Goal: Task Accomplishment & Management: Manage account settings

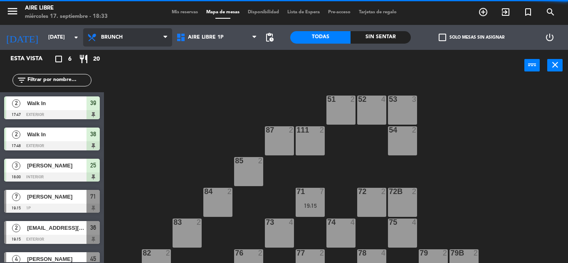
click at [122, 36] on span "Brunch" at bounding box center [112, 37] width 22 height 6
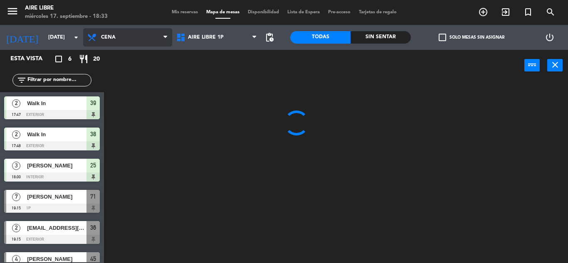
click at [116, 110] on ng-component "menu Aire Libre [DATE] 17. septiembre - 18:33 Mis reservas Mapa de mesas Dispon…" at bounding box center [284, 131] width 568 height 263
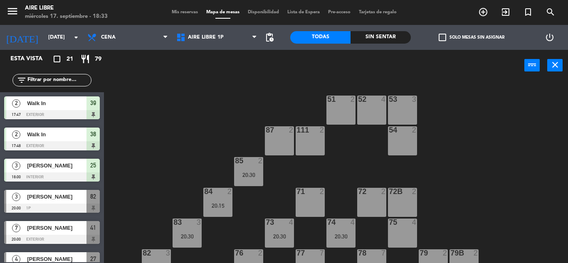
click at [443, 39] on span "check_box_outline_blank" at bounding box center [441, 37] width 7 height 7
click at [471, 37] on input "check_box_outline_blank Solo mesas sin asignar" at bounding box center [471, 37] width 0 height 0
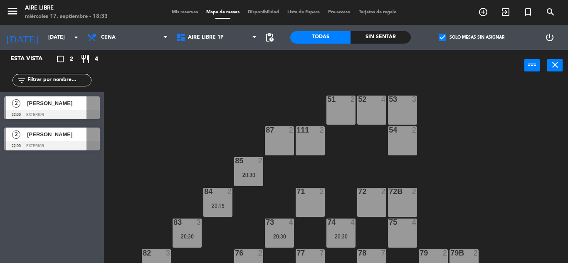
click at [443, 39] on span "check_box" at bounding box center [441, 37] width 7 height 7
click at [471, 37] on input "check_box Solo mesas sin asignar" at bounding box center [471, 37] width 0 height 0
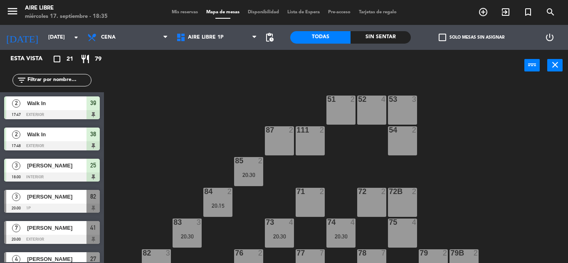
click at [443, 39] on span "check_box_outline_blank" at bounding box center [441, 37] width 7 height 7
click at [471, 37] on input "check_box_outline_blank Solo mesas sin asignar" at bounding box center [471, 37] width 0 height 0
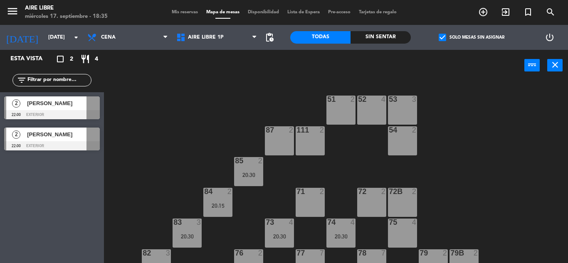
click at [443, 39] on span "check_box" at bounding box center [441, 37] width 7 height 7
click at [471, 37] on input "check_box Solo mesas sin asignar" at bounding box center [471, 37] width 0 height 0
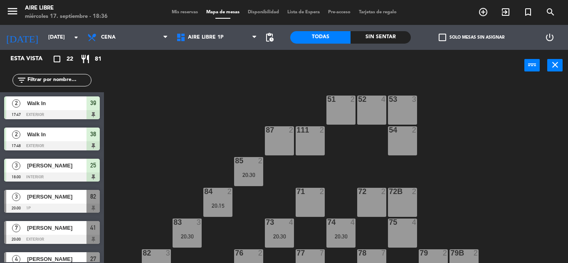
click at [443, 36] on span "check_box_outline_blank" at bounding box center [441, 37] width 7 height 7
click at [471, 37] on input "check_box_outline_blank Solo mesas sin asignar" at bounding box center [471, 37] width 0 height 0
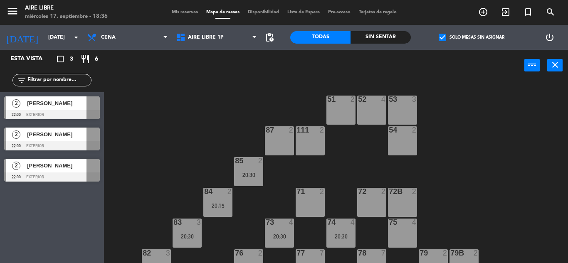
click at [46, 113] on div at bounding box center [52, 114] width 96 height 9
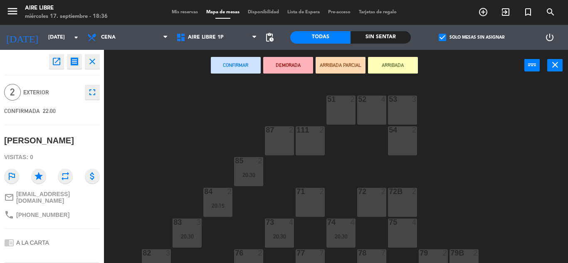
click at [36, 212] on span "[PHONE_NUMBER]" at bounding box center [42, 215] width 53 height 7
copy div "phone"
click at [90, 64] on icon "close" at bounding box center [92, 62] width 10 height 10
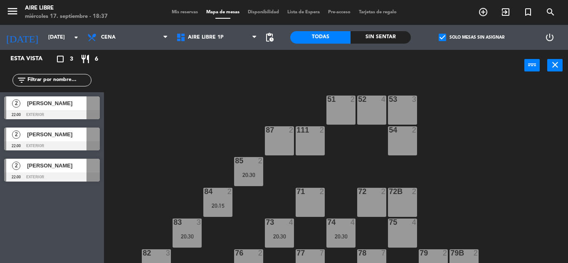
click at [64, 138] on span "[PERSON_NAME]" at bounding box center [56, 134] width 59 height 9
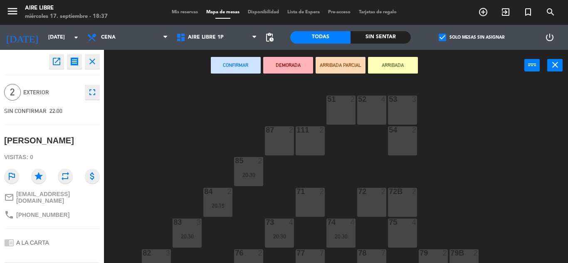
click at [35, 214] on span "[PHONE_NUMBER]" at bounding box center [42, 215] width 53 height 7
copy div "phone"
click at [92, 59] on icon "close" at bounding box center [92, 62] width 10 height 10
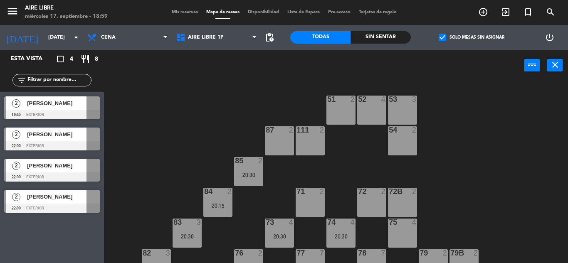
click at [49, 82] on input "text" at bounding box center [59, 80] width 64 height 9
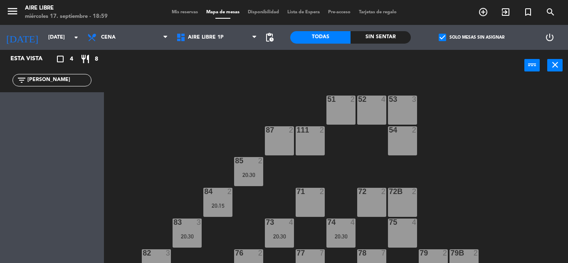
type input "[PERSON_NAME]"
click at [443, 37] on span "check_box" at bounding box center [441, 37] width 7 height 7
click at [471, 37] on input "check_box Solo mesas sin asignar" at bounding box center [471, 37] width 0 height 0
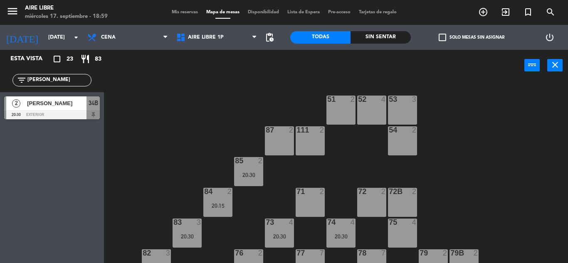
click at [55, 101] on span "[PERSON_NAME]" at bounding box center [56, 103] width 59 height 9
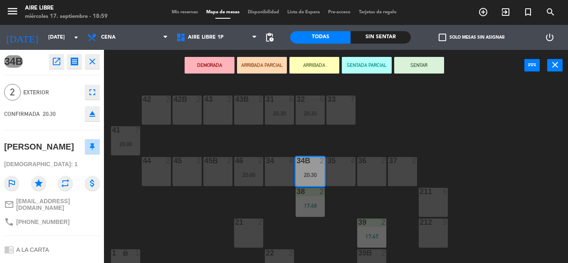
click at [56, 59] on icon "open_in_new" at bounding box center [57, 62] width 10 height 10
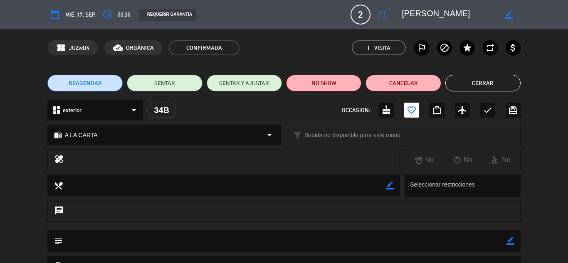
click at [404, 84] on button "Cancelar" at bounding box center [402, 83] width 75 height 17
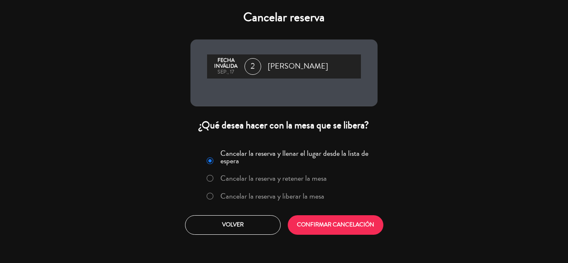
click at [263, 194] on label "Cancelar la reserva y liberar la mesa" at bounding box center [272, 195] width 104 height 7
click at [326, 222] on button "CONFIRMAR CANCELACIÓN" at bounding box center [336, 225] width 96 height 20
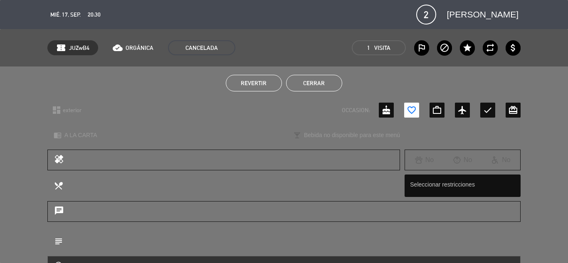
click at [315, 83] on button "Cerrar" at bounding box center [314, 83] width 56 height 17
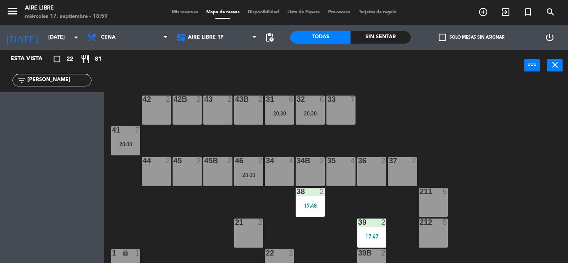
click at [65, 78] on input "[PERSON_NAME]" at bounding box center [59, 80] width 64 height 9
type input "T"
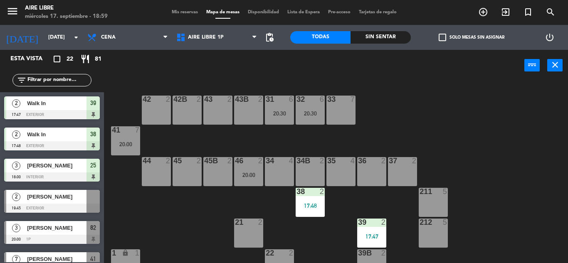
click at [59, 202] on div "[PERSON_NAME]" at bounding box center [56, 197] width 60 height 14
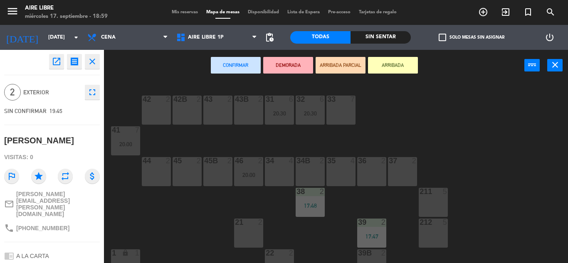
click at [313, 172] on div "34B 2" at bounding box center [309, 171] width 29 height 29
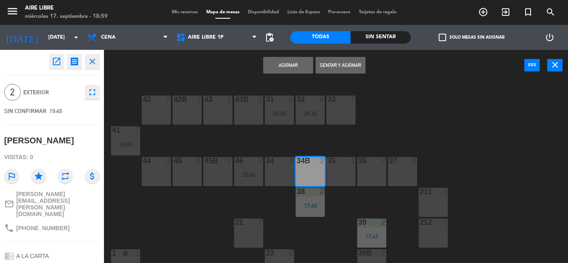
click at [287, 66] on button "Asignar" at bounding box center [288, 65] width 50 height 17
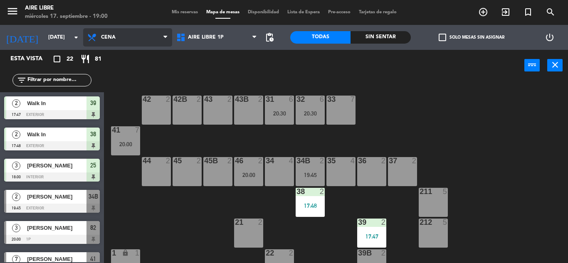
click at [118, 40] on span "Cena" at bounding box center [127, 37] width 89 height 18
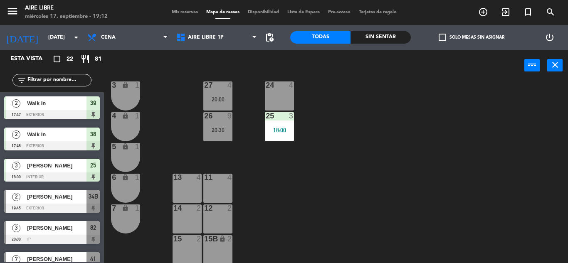
scroll to position [231, 0]
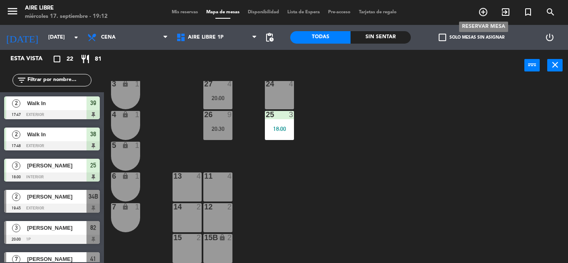
click at [486, 12] on icon "add_circle_outline" at bounding box center [483, 12] width 10 height 10
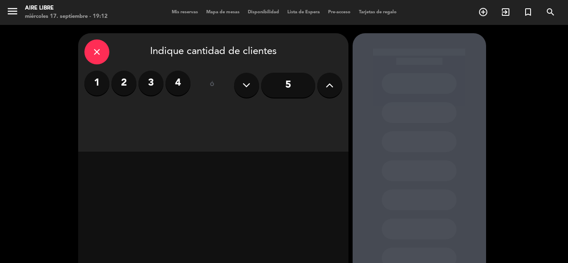
click at [157, 86] on label "3" at bounding box center [150, 83] width 25 height 25
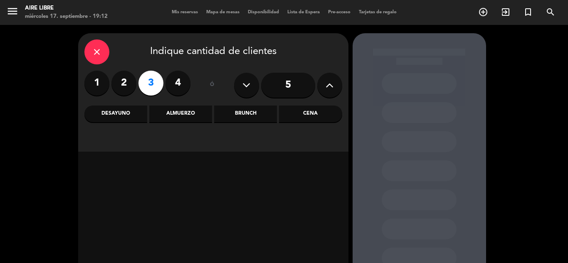
click at [317, 110] on div "Cena" at bounding box center [310, 114] width 63 height 17
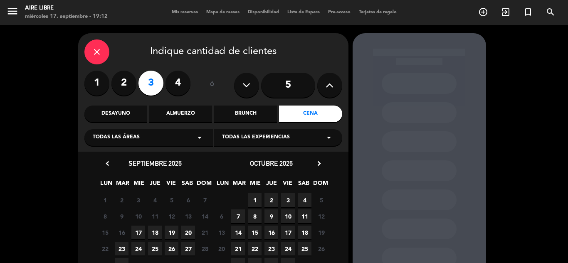
click at [140, 233] on span "17" at bounding box center [138, 233] width 14 height 14
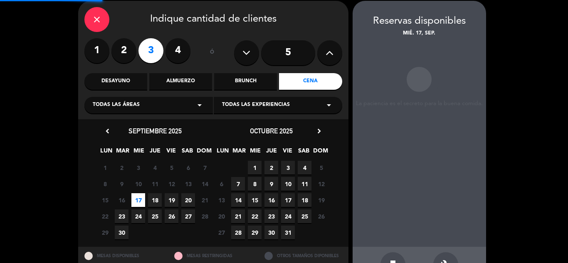
scroll to position [33, 0]
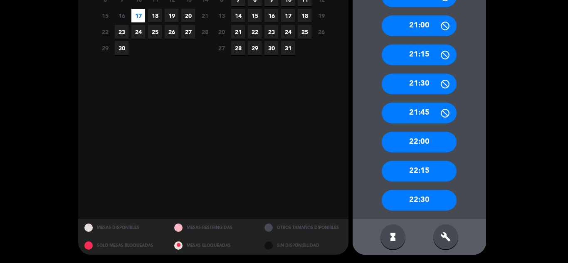
click at [417, 134] on div "22:00" at bounding box center [418, 142] width 75 height 21
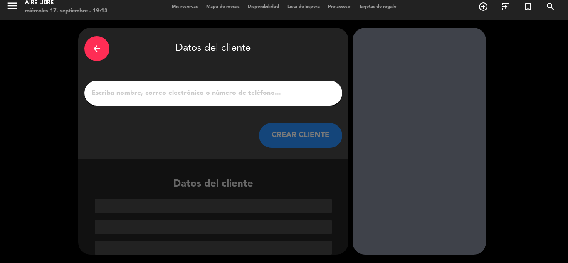
scroll to position [5, 0]
click at [261, 95] on input "1" at bounding box center [213, 93] width 245 height 12
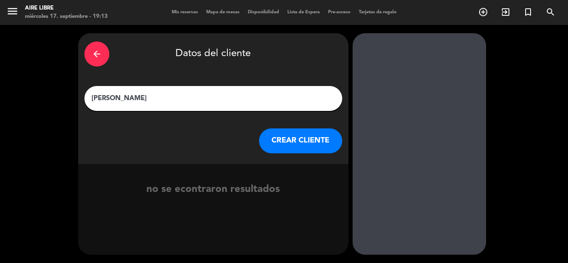
type input "[PERSON_NAME]"
click at [300, 144] on button "CREAR CLIENTE" at bounding box center [300, 140] width 83 height 25
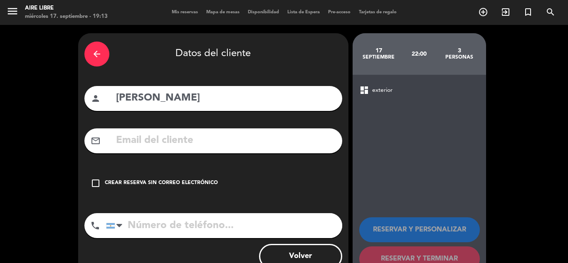
click at [162, 147] on input "text" at bounding box center [225, 140] width 221 height 17
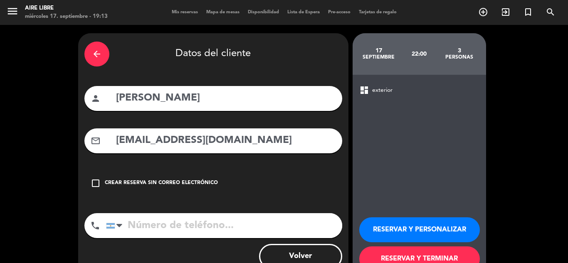
type input "[EMAIL_ADDRESS][DOMAIN_NAME]"
click at [168, 226] on input "tel" at bounding box center [224, 225] width 236 height 25
type input "1138805322"
click at [400, 224] on button "RESERVAR Y PERSONALIZAR" at bounding box center [419, 229] width 121 height 25
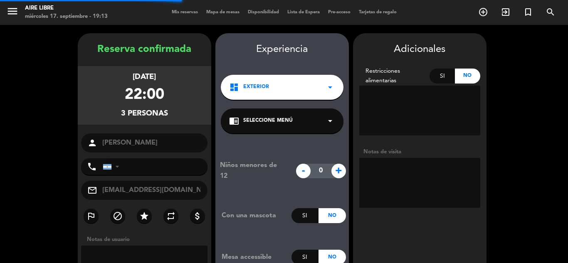
type input "[PHONE_NUMBER]"
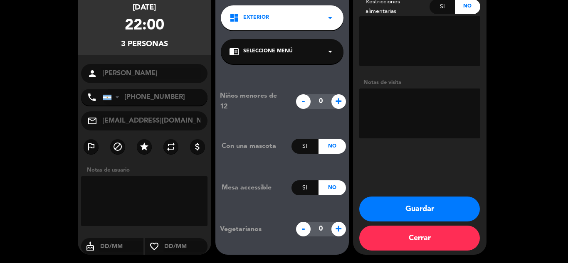
click at [400, 202] on button "Guardar" at bounding box center [419, 209] width 121 height 25
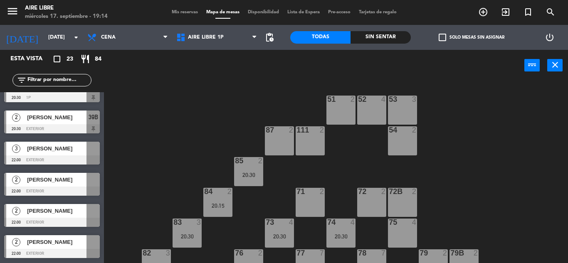
scroll to position [546, 0]
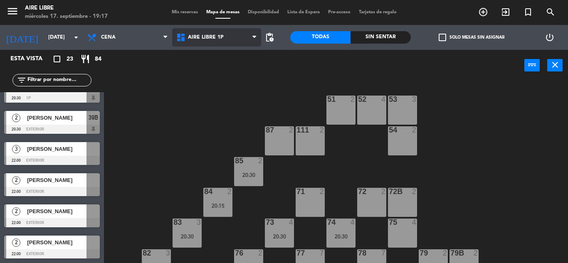
click at [226, 42] on span "Aire Libre 1P" at bounding box center [216, 37] width 89 height 18
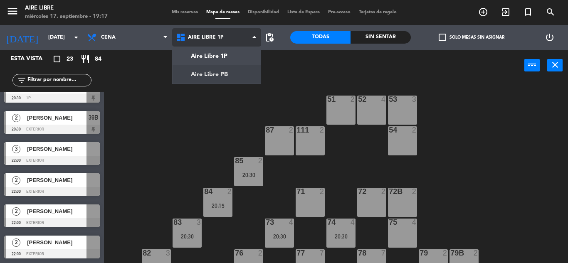
click at [225, 76] on ng-component "menu Aire Libre [DATE] 17. septiembre - 19:17 Mis reservas Mapa de mesas Dispon…" at bounding box center [284, 131] width 568 height 263
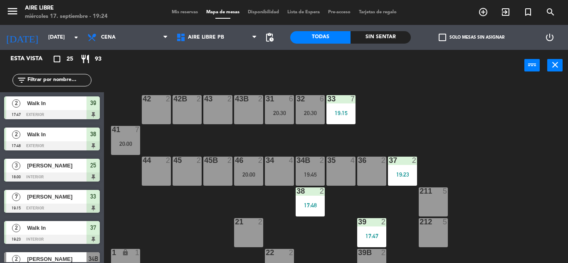
scroll to position [0, 0]
click at [165, 105] on div "42 2" at bounding box center [156, 110] width 29 height 29
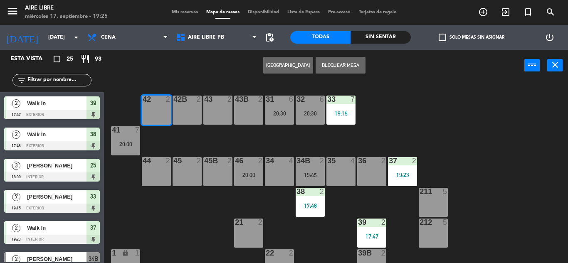
click at [182, 111] on div "42B 2" at bounding box center [186, 110] width 29 height 29
click at [558, 59] on button "close" at bounding box center [554, 65] width 15 height 12
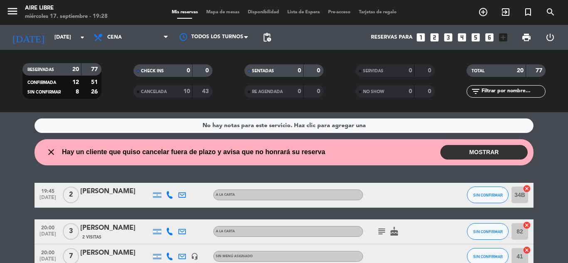
click at [492, 147] on button "MOSTRAR" at bounding box center [483, 152] width 87 height 15
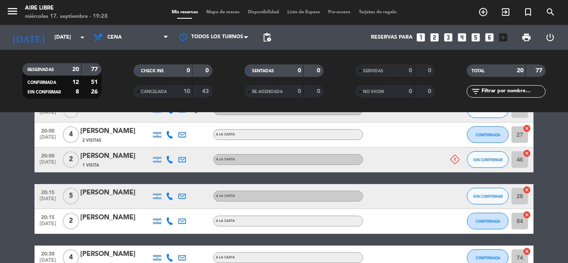
scroll to position [187, 0]
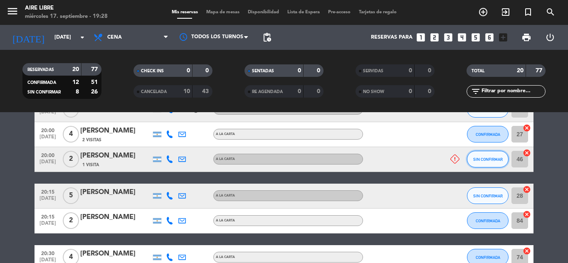
click at [490, 163] on button "SIN CONFIRMAR" at bounding box center [488, 159] width 42 height 17
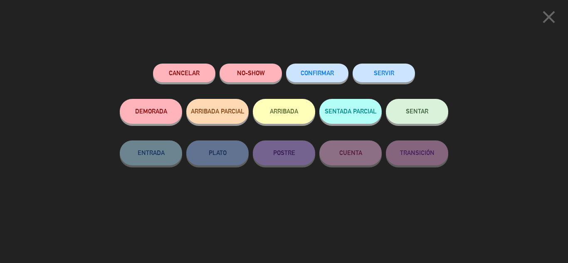
click at [206, 72] on button "Cancelar" at bounding box center [184, 73] width 62 height 19
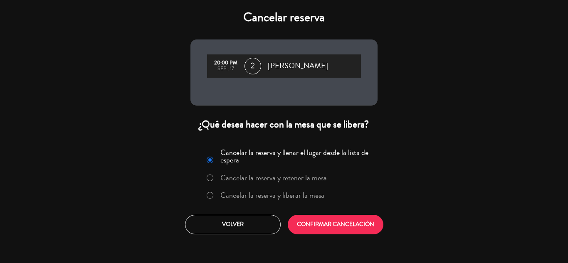
click at [284, 199] on label "Cancelar la reserva y liberar la mesa" at bounding box center [272, 195] width 104 height 7
click at [310, 220] on button "CONFIRMAR CANCELACIÓN" at bounding box center [336, 225] width 96 height 20
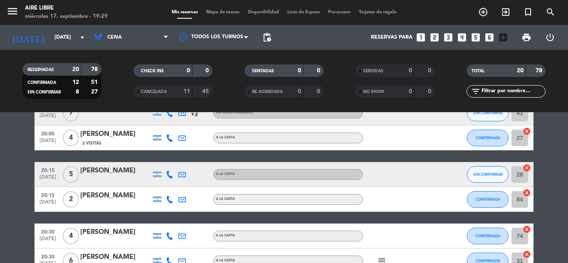
scroll to position [0, 0]
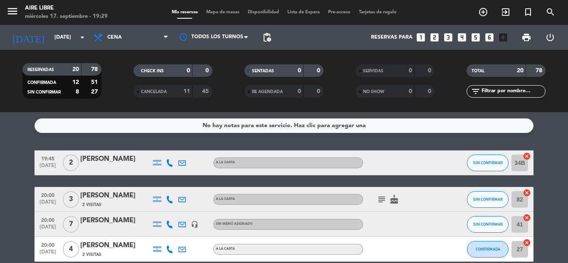
click at [381, 201] on icon "subject" at bounding box center [382, 199] width 10 height 10
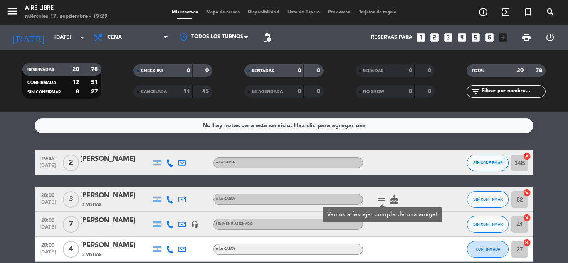
click at [381, 201] on icon "subject" at bounding box center [382, 199] width 10 height 10
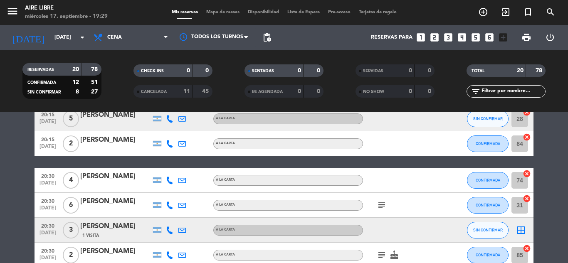
scroll to position [222, 0]
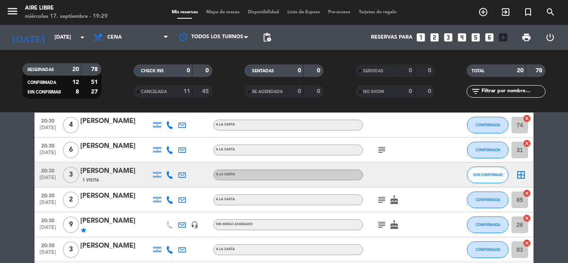
click at [521, 177] on icon "border_all" at bounding box center [521, 175] width 10 height 10
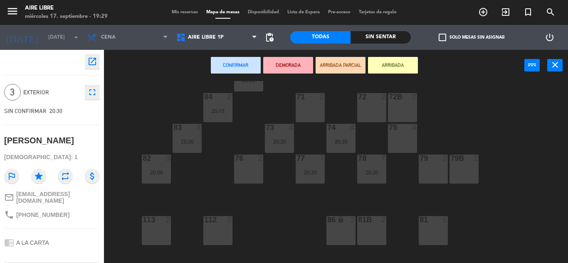
scroll to position [89, 0]
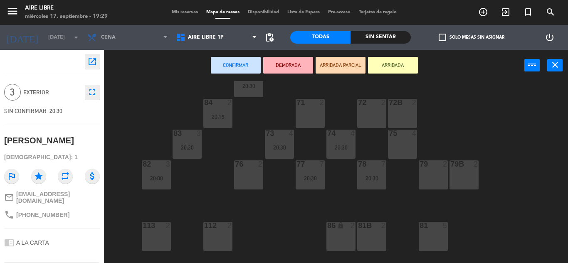
click at [396, 141] on div "75 4" at bounding box center [402, 144] width 29 height 29
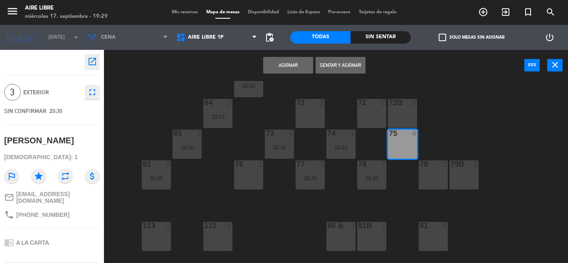
click at [300, 68] on button "Asignar" at bounding box center [288, 65] width 50 height 17
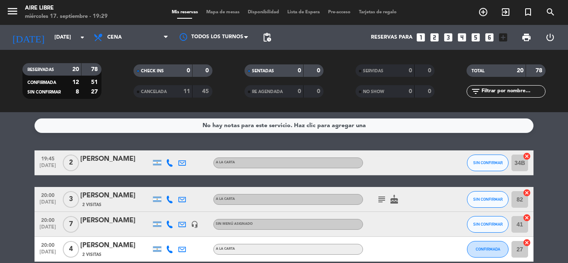
click at [493, 92] on input "text" at bounding box center [512, 91] width 64 height 9
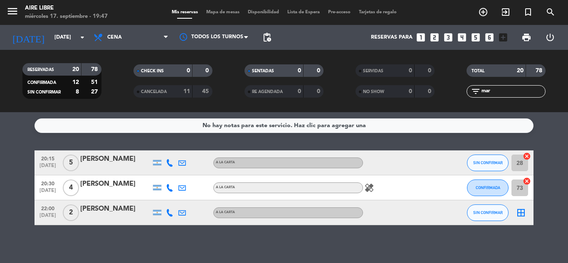
click at [535, 246] on div "No hay notas para este servicio. Haz clic para agregar una 20:15 [DATE] 5 [PERS…" at bounding box center [284, 187] width 568 height 151
click at [167, 165] on icon at bounding box center [169, 162] width 7 height 7
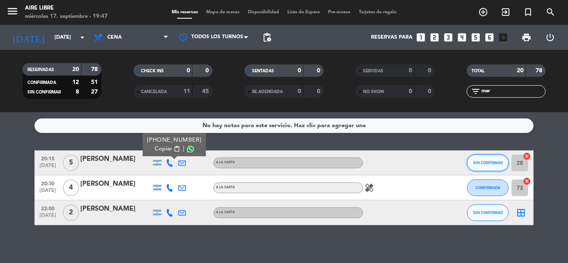
click at [486, 162] on span "SIN CONFIRMAR" at bounding box center [488, 162] width 30 height 5
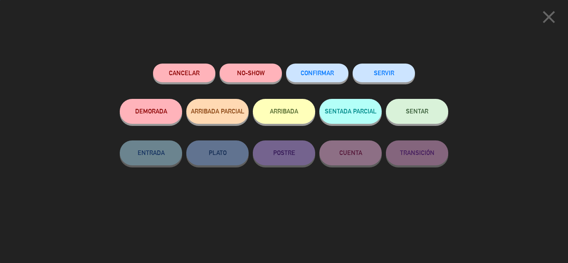
click at [178, 67] on button "Cancelar" at bounding box center [184, 73] width 62 height 19
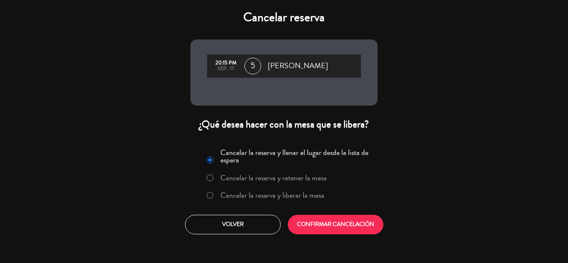
click at [258, 196] on label "Cancelar la reserva y liberar la mesa" at bounding box center [272, 195] width 104 height 7
click at [343, 225] on button "CONFIRMAR CANCELACIÓN" at bounding box center [336, 225] width 96 height 20
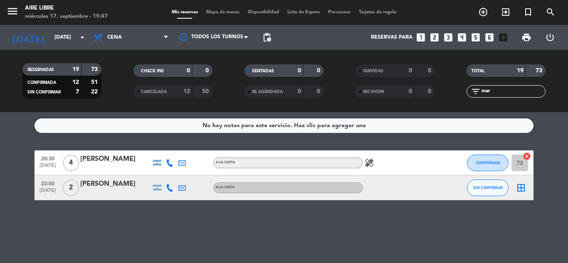
click at [90, 219] on div "No hay notas para este servicio. Haz clic para agregar una 20:30 [DATE] 4 [PERS…" at bounding box center [284, 187] width 568 height 151
click at [516, 93] on input "mar" at bounding box center [512, 91] width 64 height 9
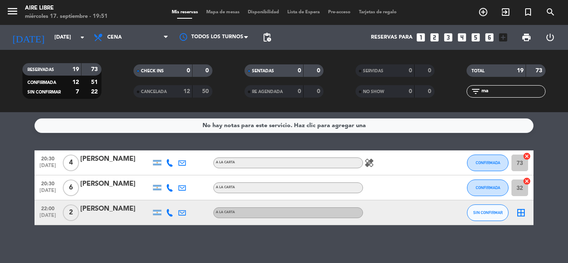
type input "m"
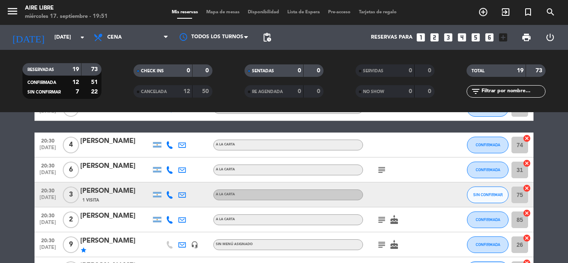
scroll to position [176, 0]
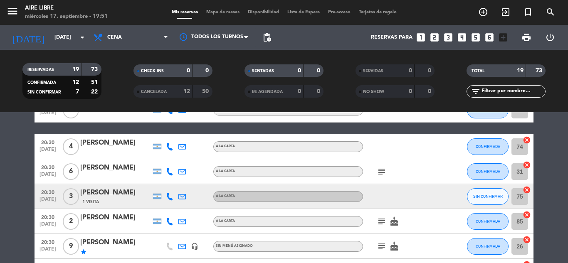
click at [508, 12] on icon "exit_to_app" at bounding box center [505, 12] width 10 height 10
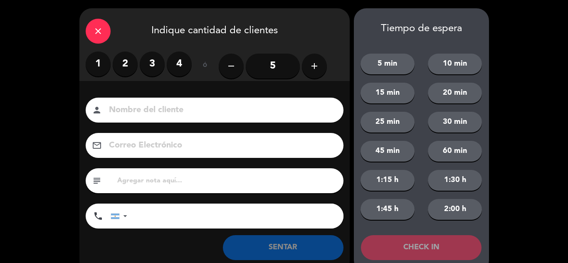
click at [176, 62] on label "4" at bounding box center [179, 64] width 25 height 25
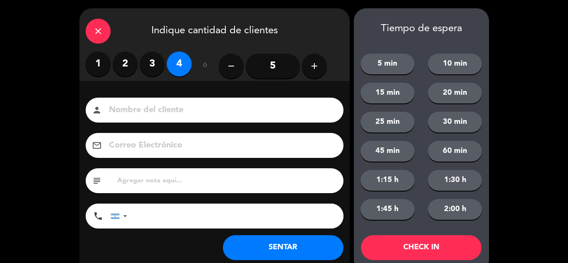
click at [246, 247] on button "SENTAR" at bounding box center [283, 247] width 121 height 25
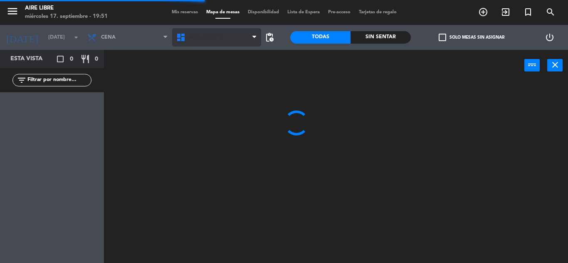
click at [201, 38] on span "Aire Libre 1P" at bounding box center [206, 37] width 36 height 6
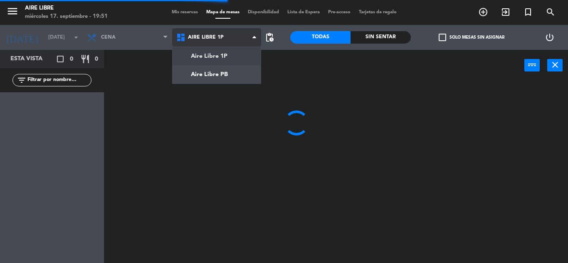
click at [204, 82] on ng-component "menu Aire Libre [DATE] 17. septiembre - 19:51 Mis reservas Mapa de mesas Dispon…" at bounding box center [284, 131] width 568 height 263
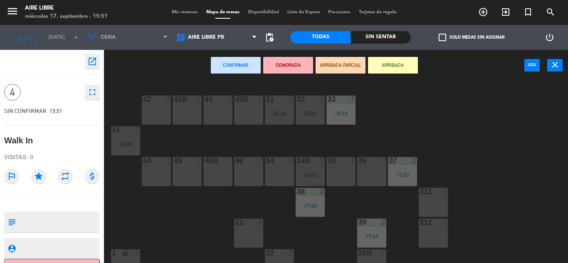
click at [187, 169] on div "45 2" at bounding box center [186, 171] width 29 height 29
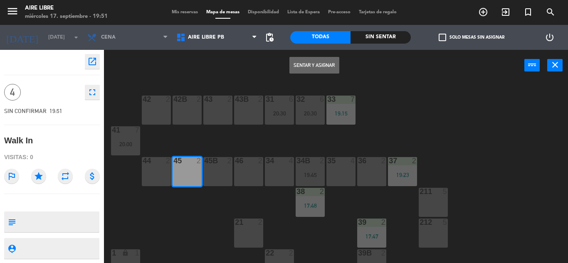
click at [220, 168] on div "45B 2" at bounding box center [217, 171] width 29 height 29
click at [317, 59] on button "Sentar y Asignar" at bounding box center [314, 65] width 50 height 17
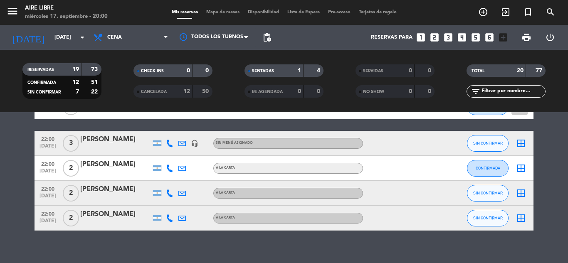
scroll to position [486, 0]
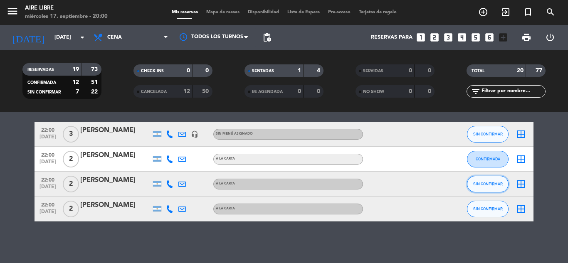
drag, startPoint x: 128, startPoint y: 200, endPoint x: 479, endPoint y: 190, distance: 351.7
click at [479, 190] on button "SIN CONFIRMAR" at bounding box center [488, 184] width 42 height 17
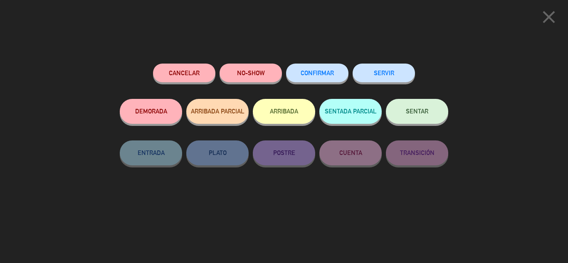
click at [306, 72] on span "CONFIRMAR" at bounding box center [316, 72] width 33 height 7
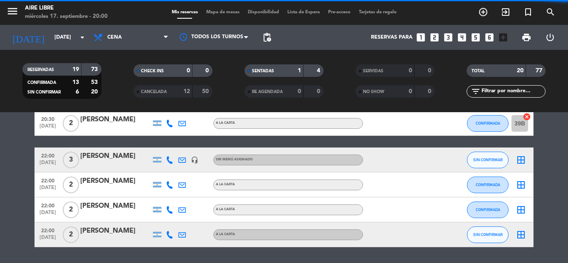
scroll to position [460, 0]
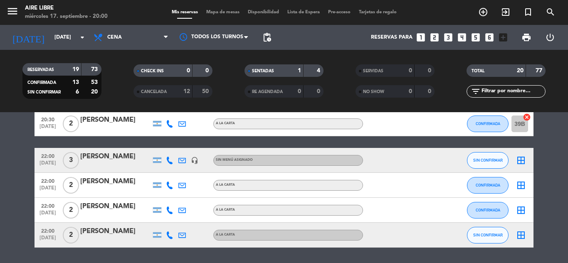
click at [479, 151] on div "SIN CONFIRMAR" at bounding box center [488, 160] width 42 height 25
click at [480, 155] on button "SIN CONFIRMAR" at bounding box center [488, 160] width 42 height 17
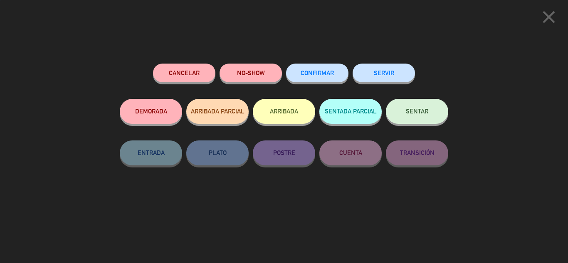
click at [331, 81] on button "CONFIRMAR" at bounding box center [317, 73] width 62 height 19
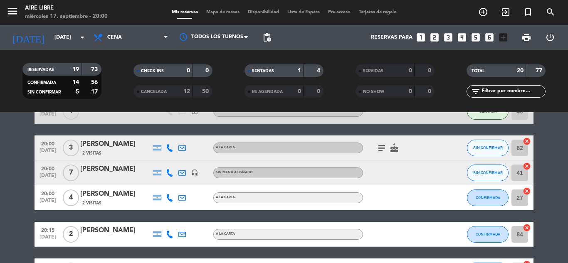
scroll to position [89, 0]
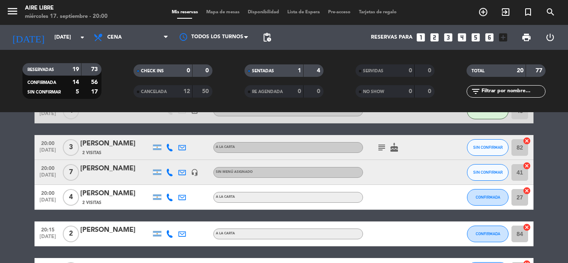
click at [490, 198] on span "CONFIRMADA" at bounding box center [487, 197] width 25 height 5
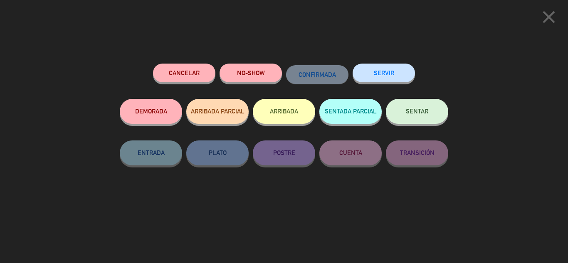
click at [415, 117] on button "SENTAR" at bounding box center [417, 111] width 62 height 25
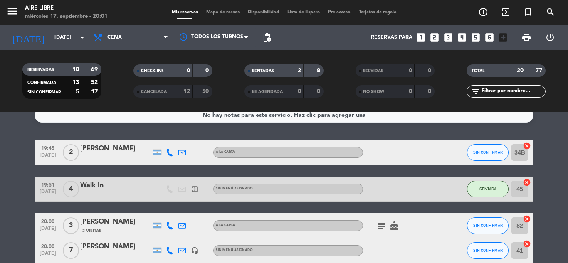
scroll to position [17, 0]
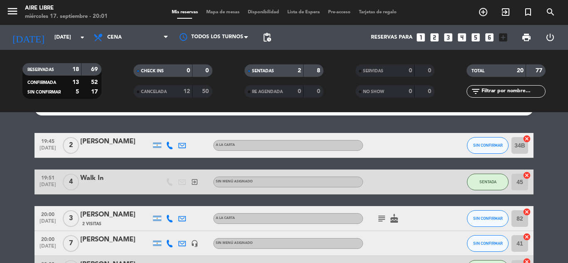
click at [224, 11] on span "Mapa de mesas" at bounding box center [223, 12] width 42 height 5
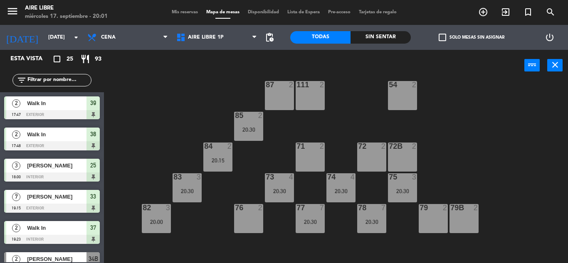
scroll to position [47, 0]
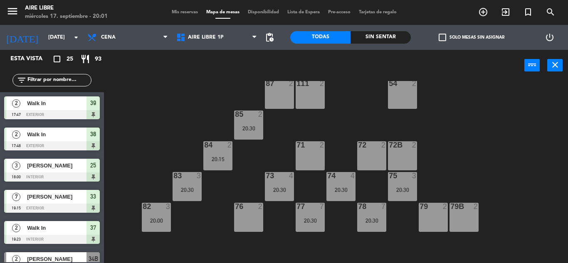
click at [154, 217] on div "82 3 20:00" at bounding box center [156, 217] width 29 height 29
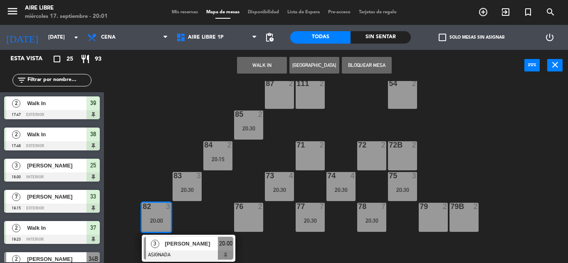
click at [190, 249] on div "[PERSON_NAME]" at bounding box center [191, 244] width 54 height 14
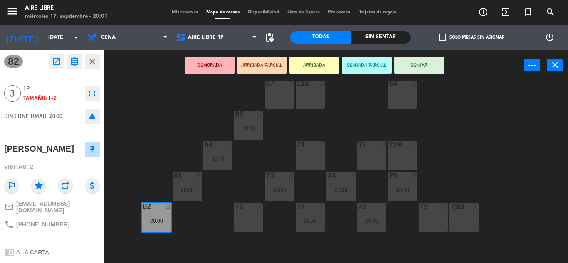
click at [313, 64] on button "ARRIBADA" at bounding box center [314, 65] width 50 height 17
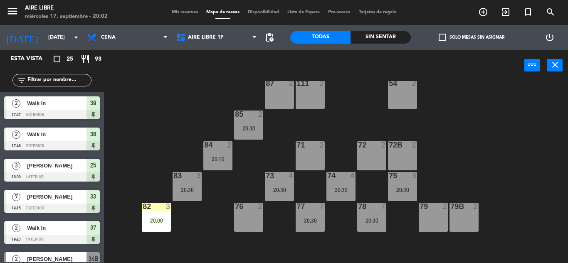
click at [57, 77] on input "text" at bounding box center [59, 80] width 64 height 9
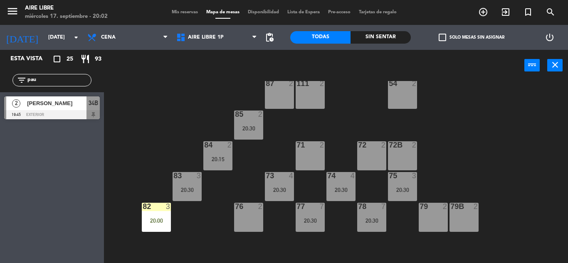
type input "pau"
click at [44, 217] on div "Esta vista crop_square 25 restaurant 93 filter_list pau 2 [PERSON_NAME] 19:45 e…" at bounding box center [52, 156] width 104 height 213
click at [53, 106] on span "[PERSON_NAME]" at bounding box center [56, 103] width 59 height 9
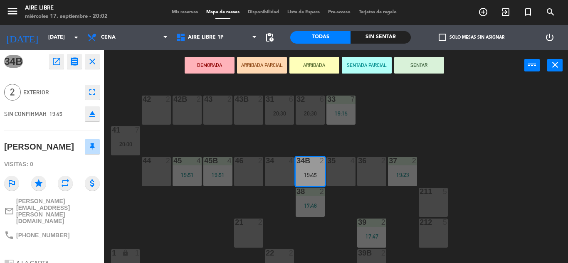
click at [311, 66] on button "ARRIBADA" at bounding box center [314, 65] width 50 height 17
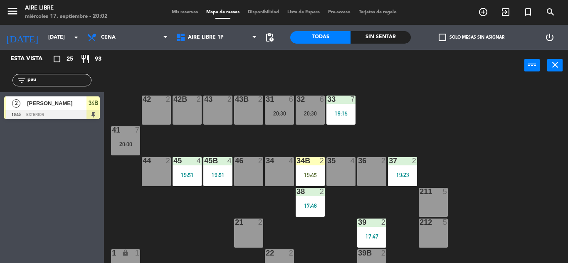
click at [57, 75] on div "filter_list pau" at bounding box center [51, 80] width 79 height 12
click at [53, 78] on input "pau" at bounding box center [59, 80] width 64 height 9
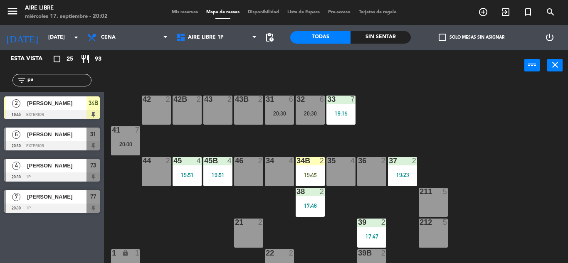
type input "p"
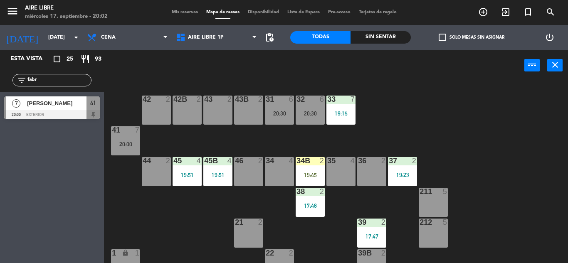
click at [52, 82] on input "fabr" at bounding box center [59, 80] width 64 height 9
type input "fabr"
click at [69, 107] on span "[PERSON_NAME]" at bounding box center [56, 103] width 59 height 9
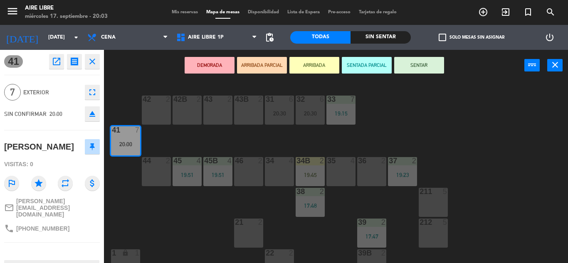
click at [319, 68] on button "ARRIBADA" at bounding box center [314, 65] width 50 height 17
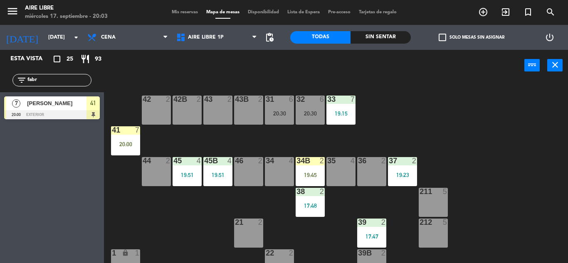
click at [126, 146] on div "20:00" at bounding box center [125, 144] width 29 height 6
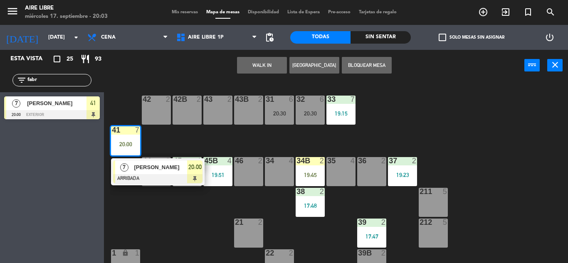
click at [142, 171] on span "[PERSON_NAME]" at bounding box center [160, 167] width 53 height 9
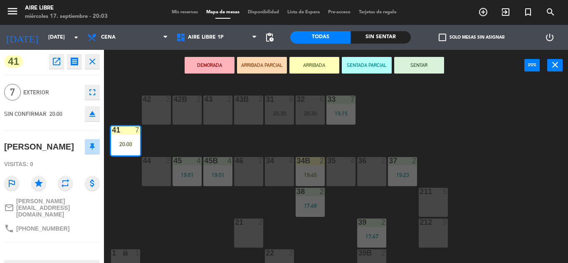
click at [417, 67] on button "SENTAR" at bounding box center [419, 65] width 50 height 17
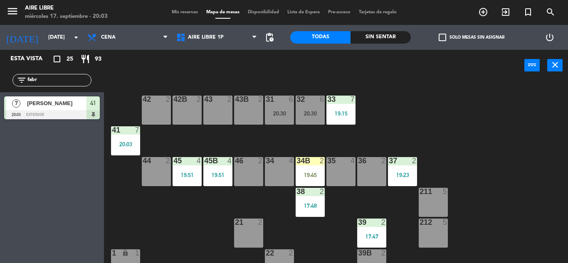
click at [311, 169] on div "34B 2 19:45" at bounding box center [309, 171] width 29 height 29
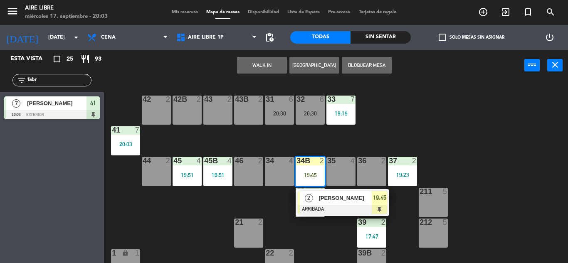
click at [341, 200] on span "[PERSON_NAME]" at bounding box center [344, 198] width 53 height 9
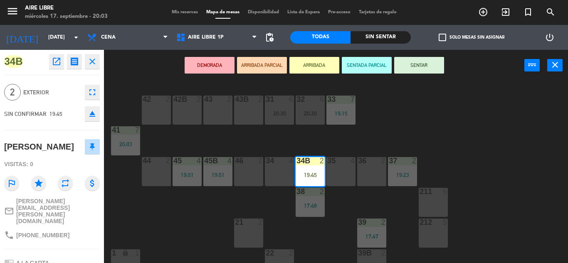
click at [426, 67] on button "SENTAR" at bounding box center [419, 65] width 50 height 17
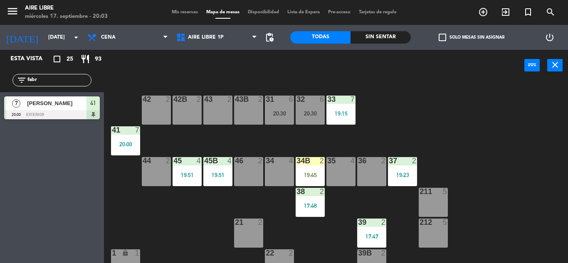
click at [59, 79] on input "fabr" at bounding box center [59, 80] width 64 height 9
type input "f"
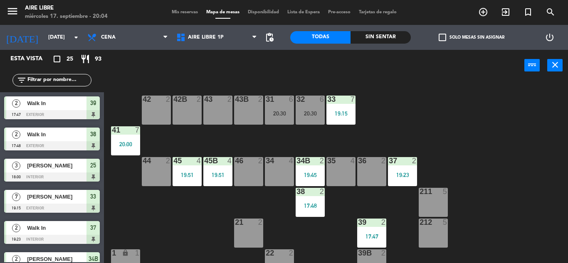
click at [443, 38] on span "check_box_outline_blank" at bounding box center [441, 37] width 7 height 7
click at [471, 37] on input "check_box_outline_blank Solo mesas sin asignar" at bounding box center [471, 37] width 0 height 0
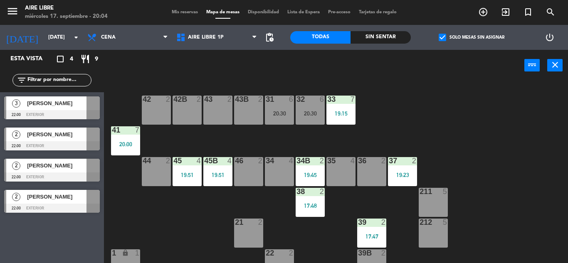
click at [438, 36] on span "check_box" at bounding box center [441, 37] width 7 height 7
click at [471, 37] on input "check_box Solo mesas sin asignar" at bounding box center [471, 37] width 0 height 0
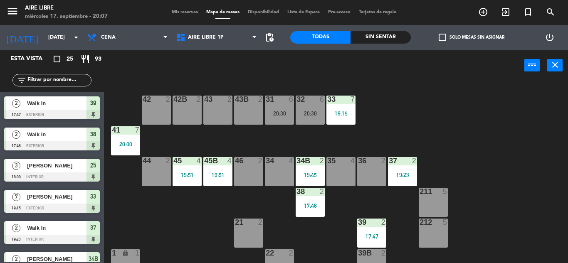
click at [179, 11] on span "Mis reservas" at bounding box center [184, 12] width 34 height 5
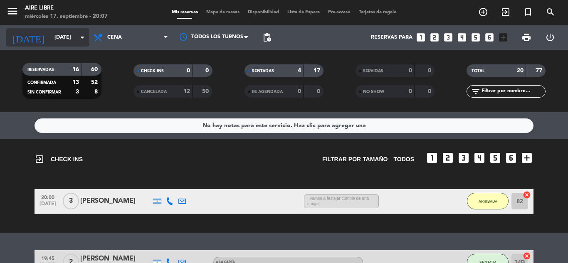
click at [56, 34] on input "[DATE]" at bounding box center [85, 37] width 70 height 14
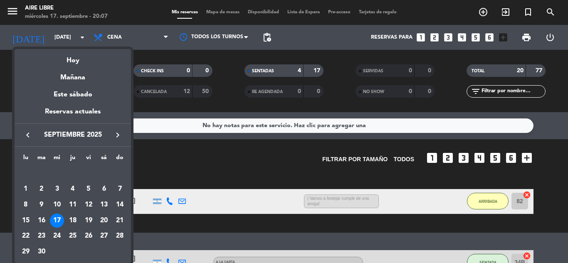
click at [115, 135] on icon "keyboard_arrow_right" at bounding box center [118, 135] width 10 height 10
click at [59, 191] on div "1" at bounding box center [57, 189] width 14 height 14
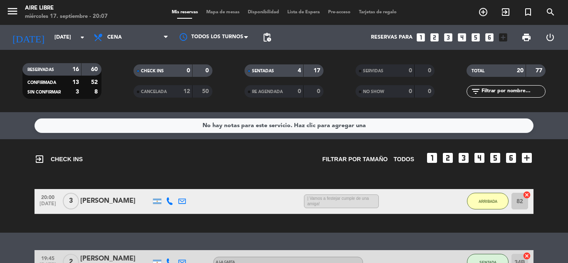
type input "[DATE]"
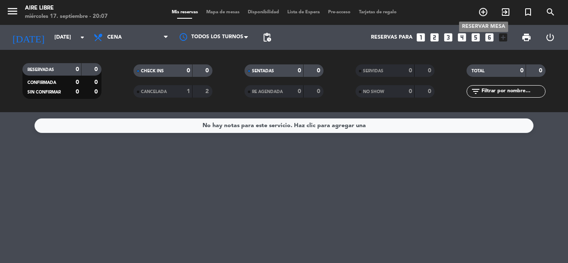
click at [481, 12] on icon "add_circle_outline" at bounding box center [483, 12] width 10 height 10
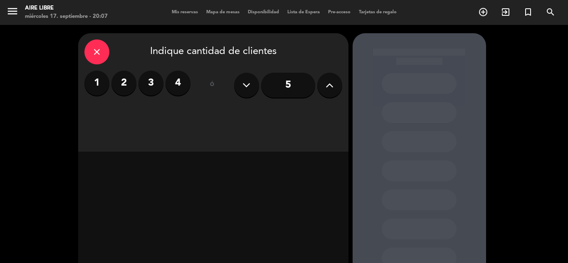
click at [335, 92] on button at bounding box center [329, 85] width 25 height 25
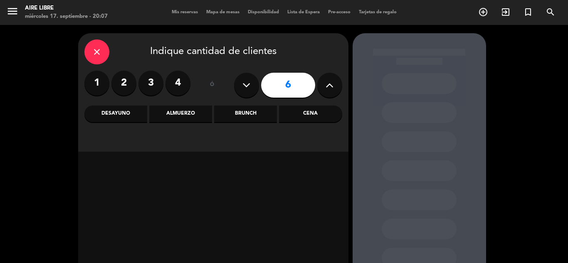
drag, startPoint x: 335, startPoint y: 92, endPoint x: 299, endPoint y: 63, distance: 46.3
click at [299, 63] on div "close Indique cantidad de clientes" at bounding box center [213, 51] width 258 height 25
click at [332, 79] on icon at bounding box center [329, 85] width 8 height 12
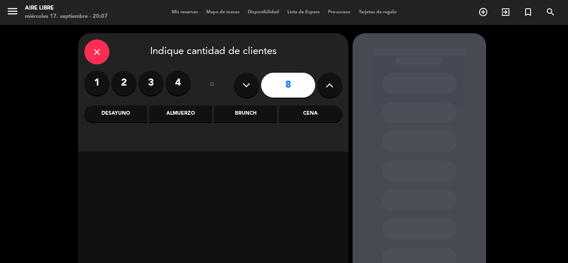
type input "9"
drag, startPoint x: 313, startPoint y: 106, endPoint x: 260, endPoint y: 159, distance: 75.2
click at [260, 159] on div at bounding box center [213, 215] width 270 height 127
click at [313, 110] on div "Cena" at bounding box center [310, 114] width 63 height 17
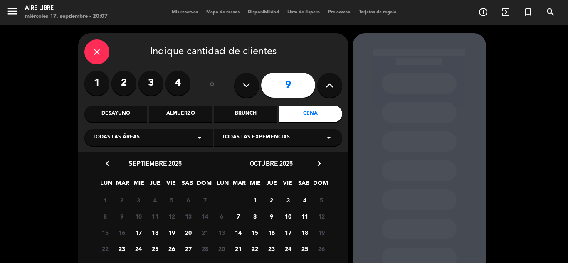
click at [253, 201] on span "1" at bounding box center [255, 200] width 14 height 14
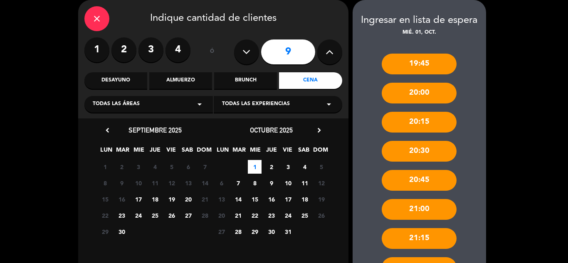
scroll to position [217, 0]
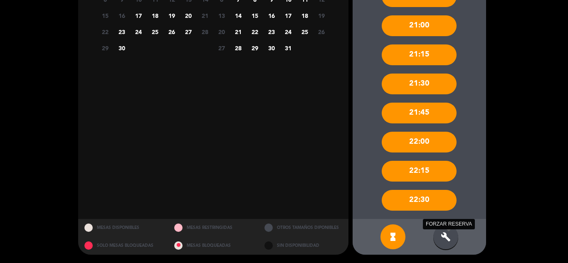
click at [448, 234] on icon "build" at bounding box center [445, 237] width 10 height 10
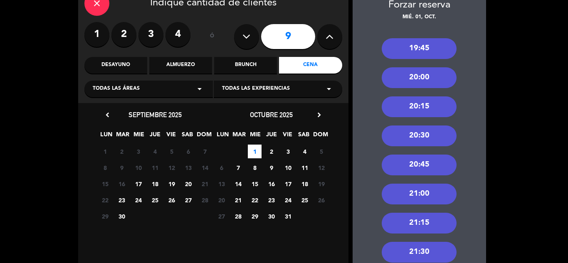
scroll to position [0, 0]
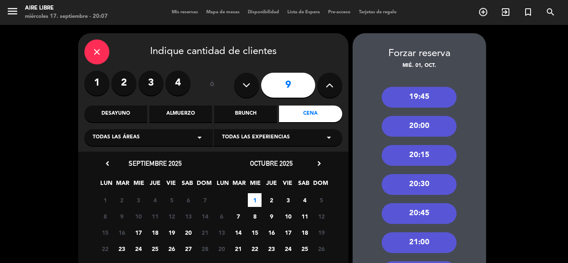
click at [438, 193] on div "20:30" at bounding box center [418, 184] width 75 height 21
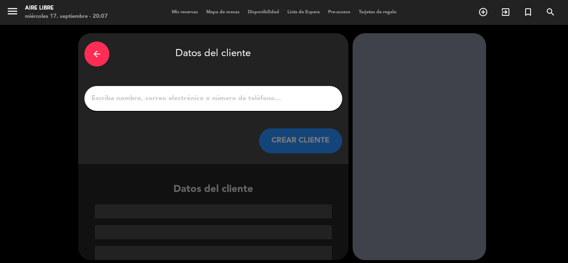
click at [220, 93] on input "1" at bounding box center [213, 99] width 245 height 12
click at [215, 103] on input "1" at bounding box center [213, 99] width 245 height 12
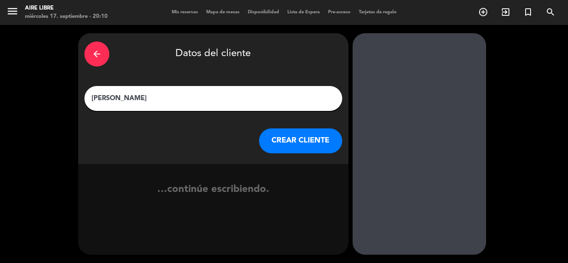
type input "[PERSON_NAME]"
click at [299, 142] on button "CREAR CLIENTE" at bounding box center [300, 140] width 83 height 25
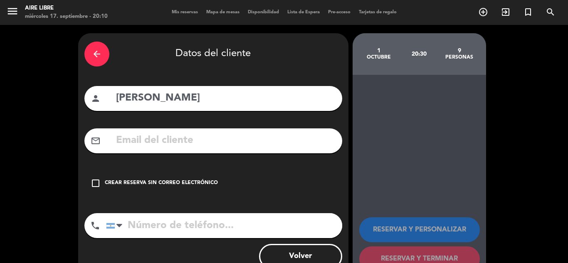
click at [147, 138] on input "text" at bounding box center [225, 140] width 221 height 17
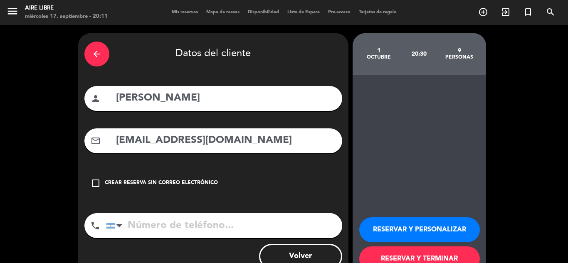
type input "[EMAIL_ADDRESS][DOMAIN_NAME]"
click at [171, 229] on input "tel" at bounding box center [224, 225] width 236 height 25
type input "1133930110"
click at [399, 224] on button "RESERVAR Y PERSONALIZAR" at bounding box center [419, 229] width 121 height 25
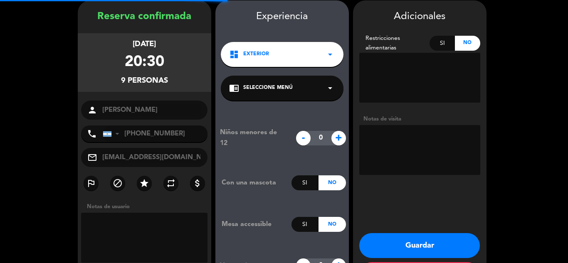
scroll to position [33, 0]
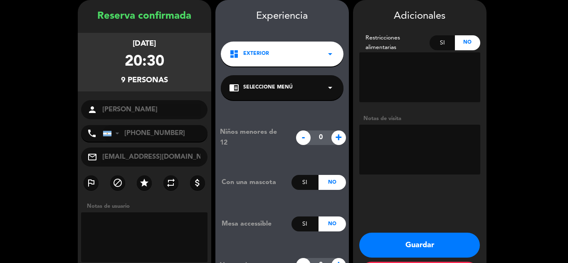
click at [402, 243] on button "Guardar" at bounding box center [419, 245] width 121 height 25
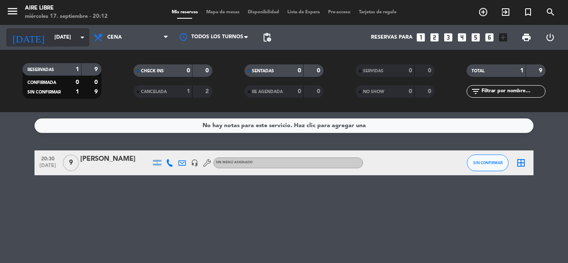
click at [66, 35] on input "[DATE]" at bounding box center [85, 37] width 70 height 14
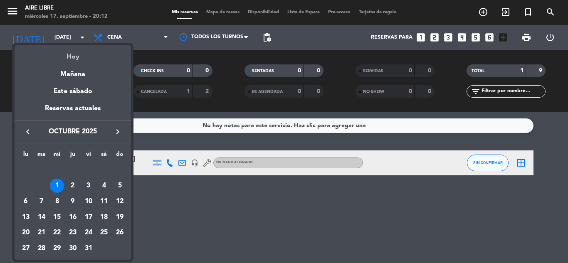
click at [75, 55] on div "Hoy" at bounding box center [73, 53] width 116 height 17
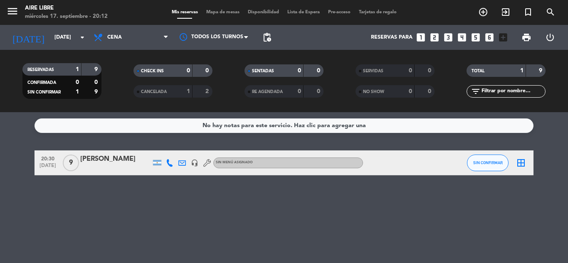
type input "[DATE]"
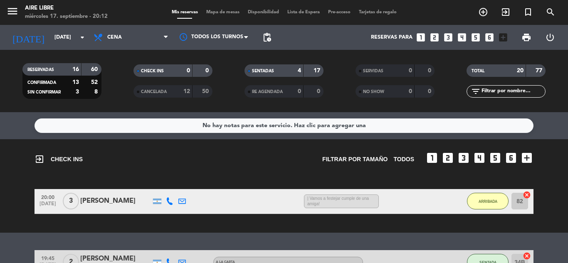
click at [507, 94] on input "text" at bounding box center [512, 91] width 64 height 9
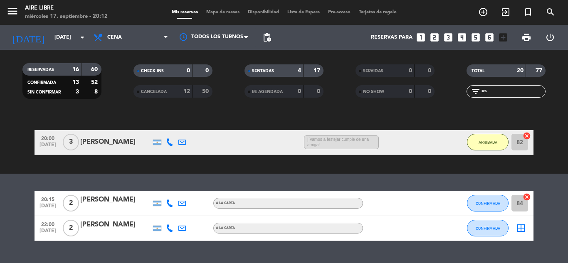
scroll to position [60, 0]
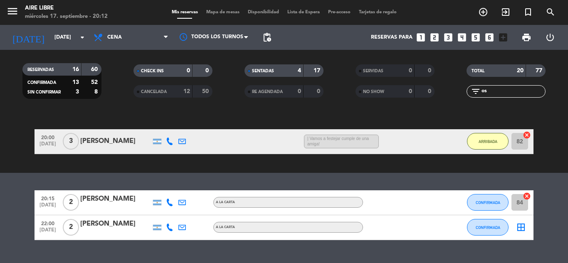
type input "os"
click at [477, 202] on span "CONFIRMADA" at bounding box center [487, 202] width 25 height 5
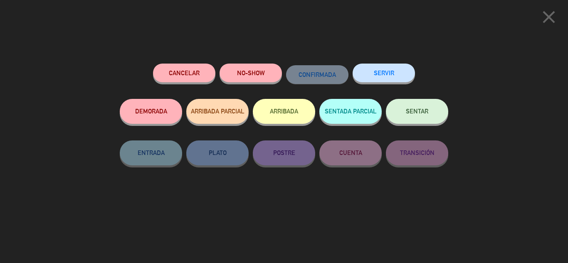
click at [295, 111] on button "ARRIBADA" at bounding box center [284, 111] width 62 height 25
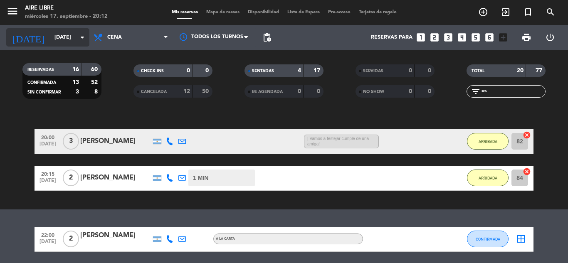
click at [78, 28] on div "[DATE] [DATE] arrow_drop_down" at bounding box center [47, 37] width 83 height 18
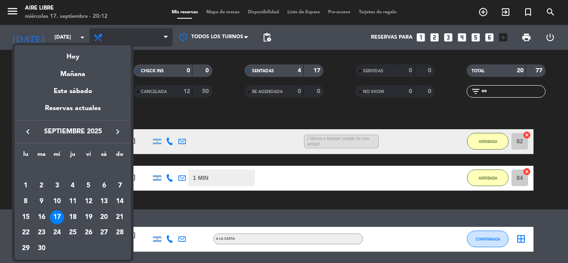
click at [134, 37] on div at bounding box center [284, 131] width 568 height 263
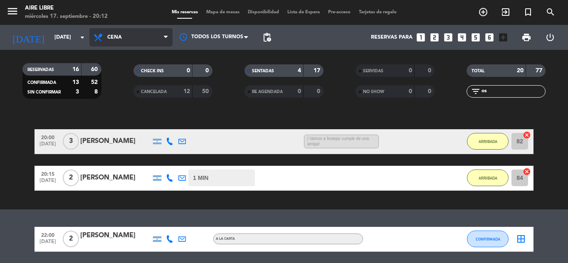
click at [134, 37] on span "Cena" at bounding box center [130, 37] width 83 height 18
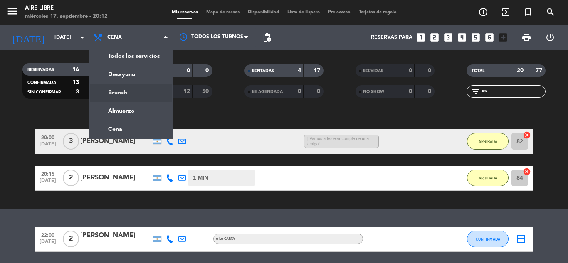
click at [240, 113] on div "exit_to_app CHECK INS Filtrar por tamaño TODOS looks_one looks_two looks_3 look…" at bounding box center [284, 144] width 568 height 130
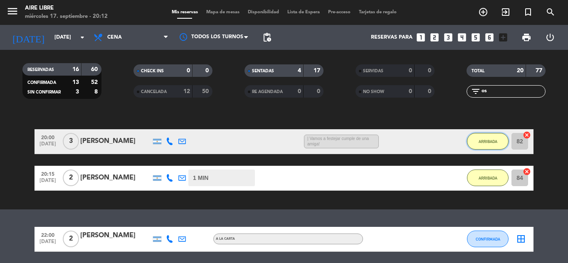
click at [492, 142] on span "ARRIBADA" at bounding box center [487, 141] width 19 height 5
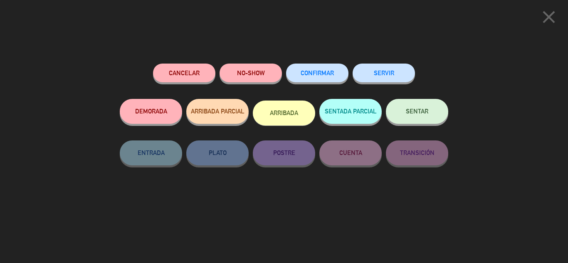
click at [429, 113] on button "SENTAR" at bounding box center [417, 111] width 62 height 25
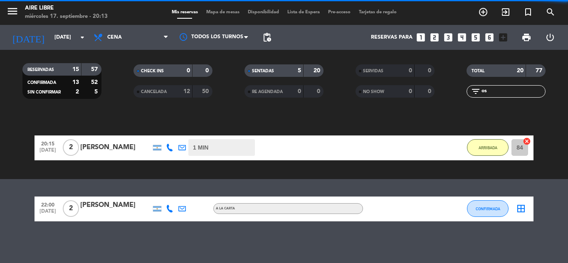
scroll to position [54, 0]
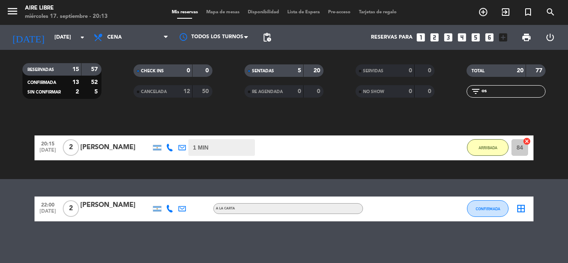
click at [214, 6] on div "menu Aire Libre [DATE] 17. septiembre - 20:13 Mis reservas Mapa de mesas Dispon…" at bounding box center [284, 12] width 568 height 25
click at [214, 8] on div "menu Aire Libre [DATE] 17. septiembre - 20:13 Mis reservas Mapa de mesas Dispon…" at bounding box center [284, 12] width 568 height 25
click at [224, 16] on div "Mis reservas Mapa de mesas Disponibilidad Lista de Espera Pre-acceso Tarjetas d…" at bounding box center [283, 12] width 233 height 7
click at [231, 12] on span "Mapa de mesas" at bounding box center [223, 12] width 42 height 5
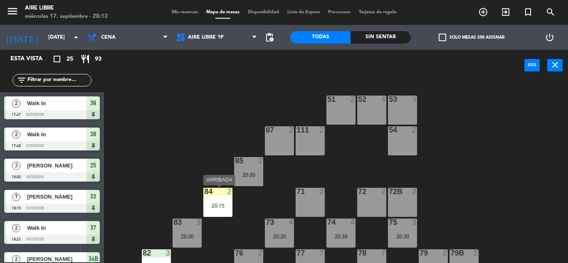
click at [211, 214] on div "84 2 20:15" at bounding box center [217, 202] width 29 height 29
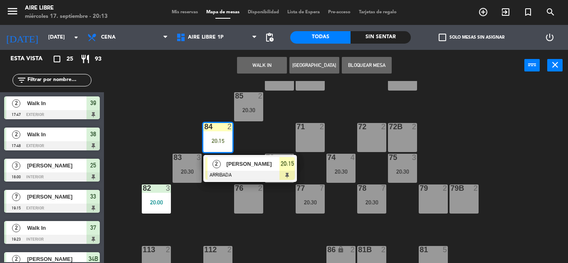
scroll to position [66, 0]
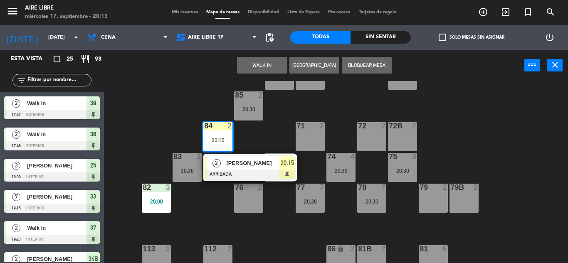
click at [211, 197] on div "51 2 52 4 53 3 111 2 54 2 87 2 85 2 20:30 72 2 84 2 20:15 2 [PERSON_NAME] ARRIB…" at bounding box center [339, 172] width 458 height 182
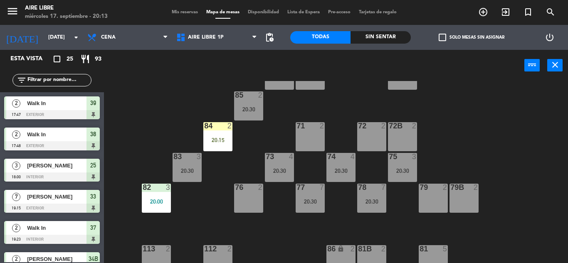
click at [165, 195] on div "82 3 20:00" at bounding box center [156, 198] width 29 height 29
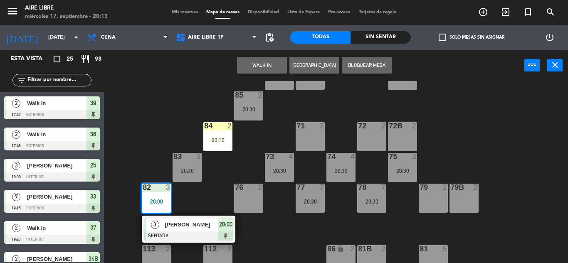
click at [181, 176] on div "83 3 20:30" at bounding box center [186, 167] width 29 height 29
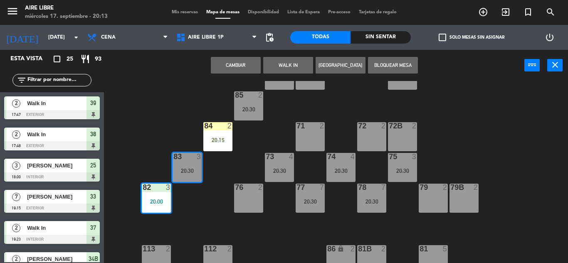
click at [236, 64] on button "Cambiar" at bounding box center [236, 65] width 50 height 17
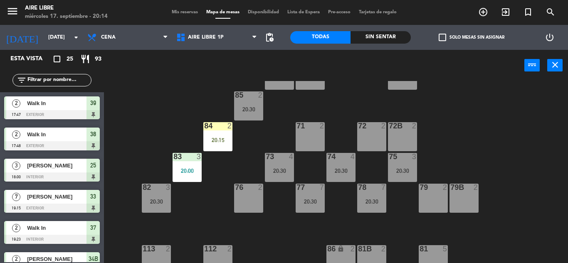
scroll to position [169, 0]
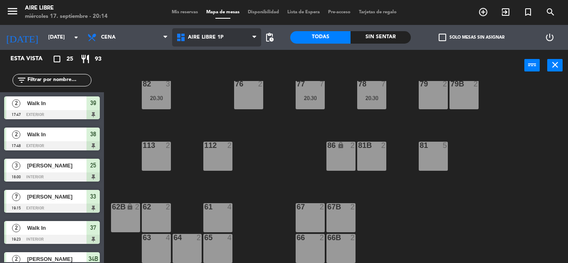
click at [205, 44] on span "Aire Libre 1P" at bounding box center [216, 37] width 89 height 18
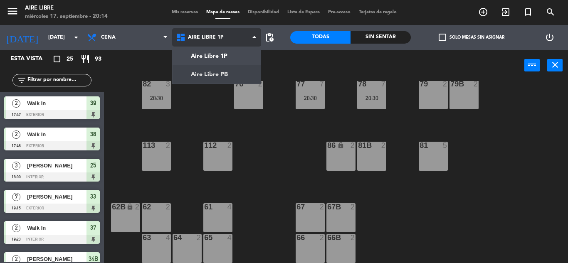
click at [204, 83] on ng-component "menu Aire Libre [DATE] 17. septiembre - 20:14 Mis reservas Mapa de mesas Dispon…" at bounding box center [284, 131] width 568 height 263
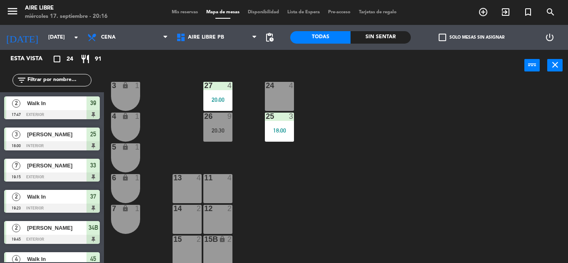
scroll to position [231, 0]
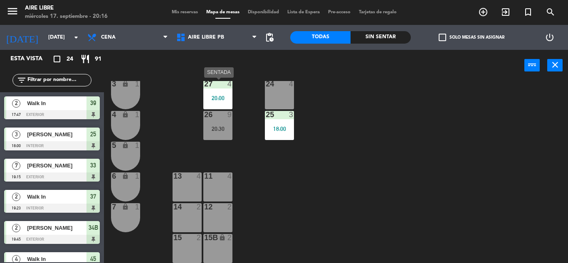
click at [225, 87] on div "4" at bounding box center [232, 83] width 14 height 7
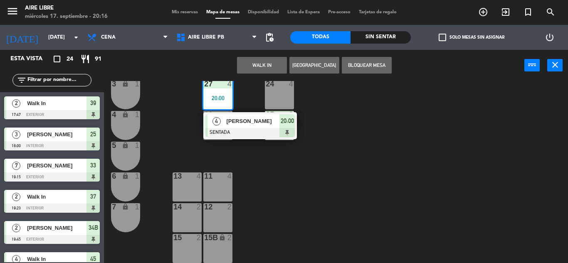
click at [183, 187] on div "13 4" at bounding box center [186, 186] width 29 height 29
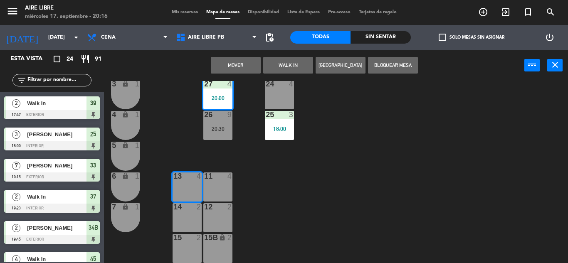
click at [238, 70] on button "Mover" at bounding box center [236, 65] width 50 height 17
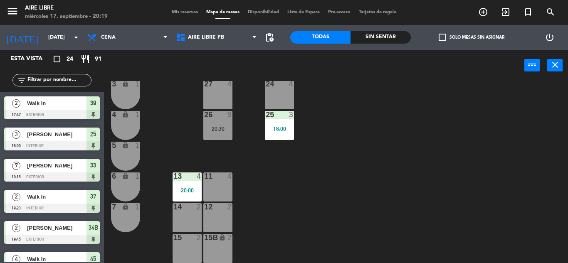
click at [62, 82] on input "text" at bounding box center [59, 80] width 64 height 9
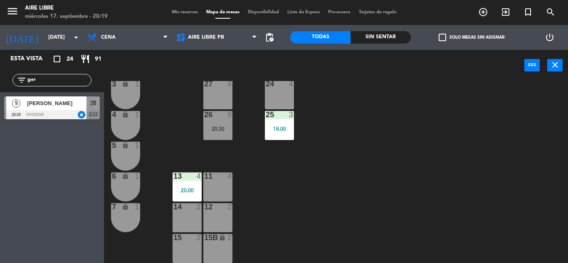
type input "ger"
click at [14, 159] on div "Esta vista crop_square 24 restaurant 91 filter_list ger 9 [PERSON_NAME] 20:30 i…" at bounding box center [52, 156] width 104 height 213
click at [65, 106] on span "[PERSON_NAME]" at bounding box center [56, 103] width 59 height 9
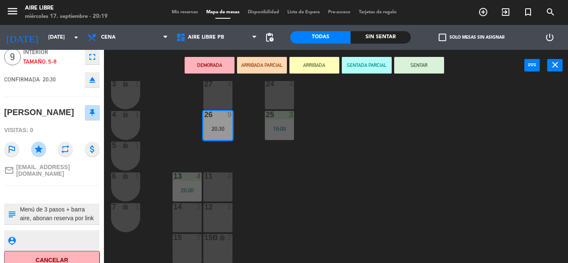
scroll to position [44, 0]
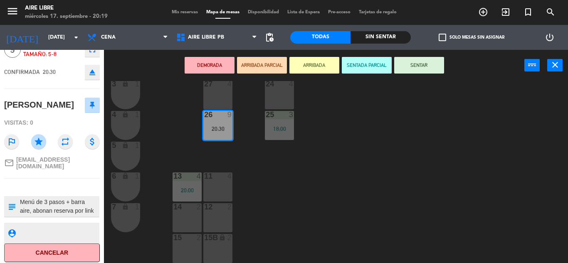
drag, startPoint x: 62, startPoint y: 173, endPoint x: 325, endPoint y: 130, distance: 266.6
click at [325, 130] on div "42 2 43 2 31 6 20:30 32 6 20:30 33 7 19:15 42B 2 43B 2 41 7 20:00 44 2 45 4 19:…" at bounding box center [339, 172] width 458 height 182
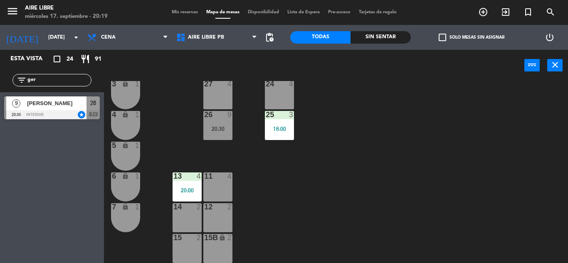
click at [220, 124] on div "26 9 20:30" at bounding box center [217, 125] width 29 height 29
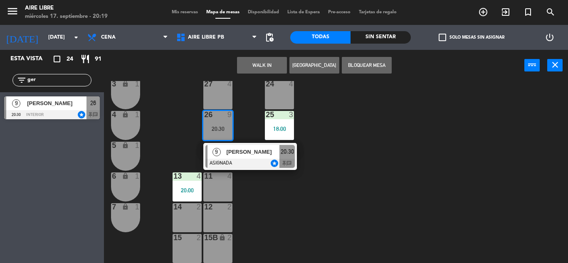
click at [256, 154] on span "[PERSON_NAME]" at bounding box center [252, 152] width 53 height 9
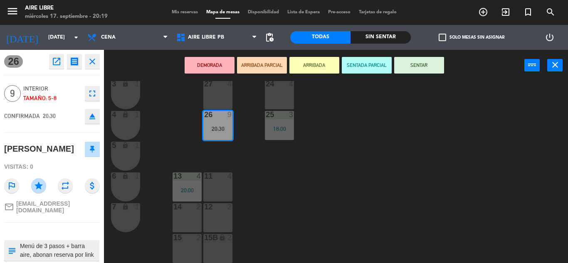
click at [320, 62] on button "ARRIBADA" at bounding box center [314, 65] width 50 height 17
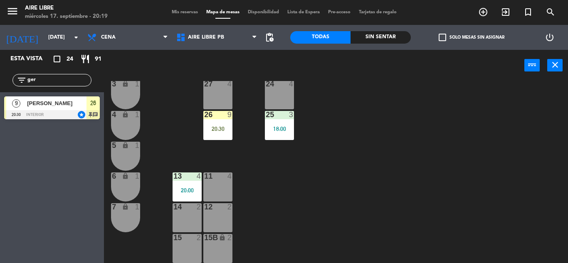
click at [72, 101] on span "[PERSON_NAME]" at bounding box center [56, 103] width 59 height 9
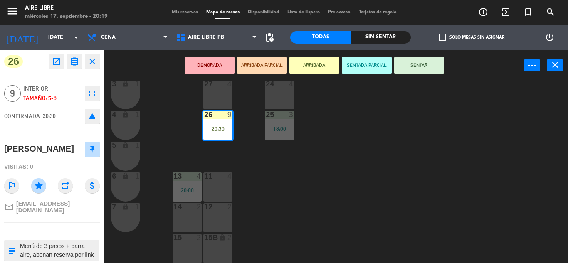
click at [94, 117] on icon "eject" at bounding box center [92, 116] width 10 height 10
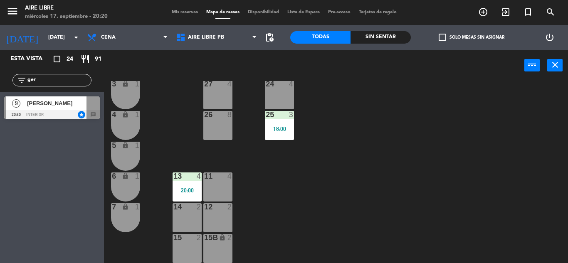
click at [62, 108] on span "[PERSON_NAME]" at bounding box center [56, 103] width 59 height 9
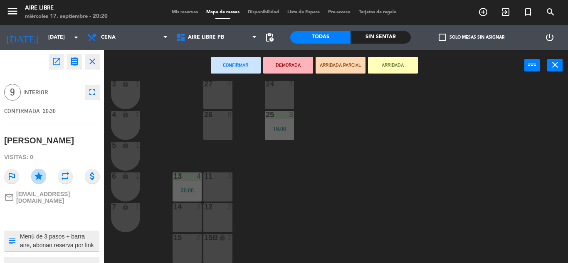
click at [94, 92] on icon "fullscreen" at bounding box center [92, 92] width 10 height 10
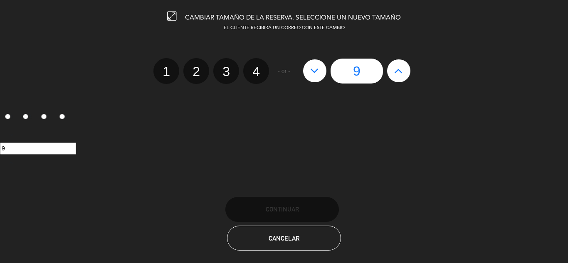
click at [396, 74] on icon at bounding box center [398, 70] width 9 height 13
type input "10"
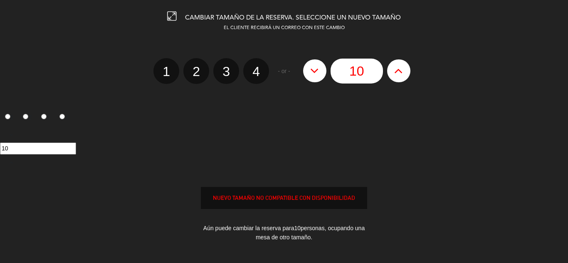
click at [396, 74] on icon at bounding box center [398, 70] width 9 height 13
type input "11"
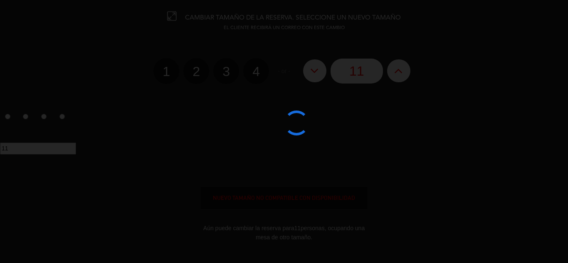
click at [323, 69] on edit-booking-info-modal "CAMBIAR TAMAÑO DE LA RESERVA. SELECCIONE UN NUEVO TAMAÑO EL CLIENTE RECIBIRÁ UN…" at bounding box center [284, 131] width 568 height 263
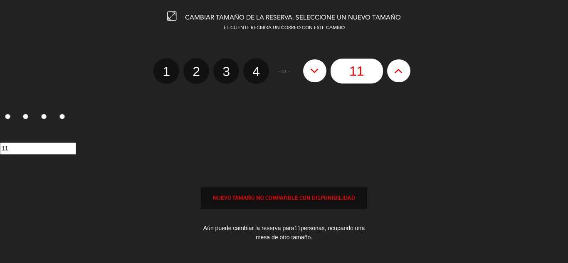
click at [323, 69] on button at bounding box center [314, 70] width 23 height 22
type input "10"
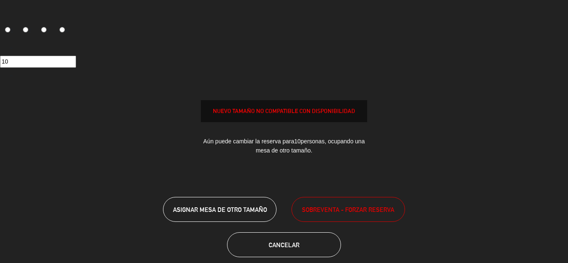
scroll to position [99, 0]
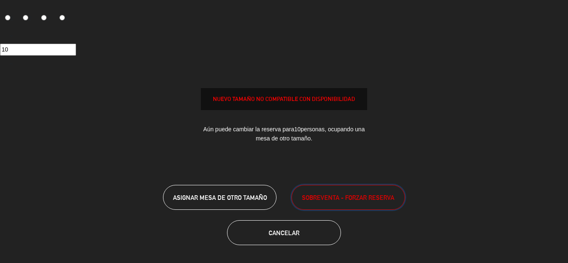
click at [348, 195] on span "SOBREVENTA - FORZAR RESERVA" at bounding box center [348, 198] width 92 height 10
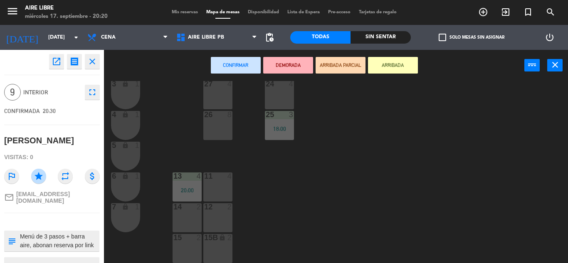
click at [96, 60] on icon "close" at bounding box center [92, 62] width 10 height 10
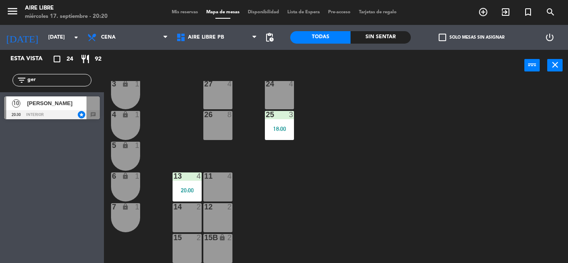
click at [42, 108] on div "[PERSON_NAME]" at bounding box center [56, 103] width 60 height 14
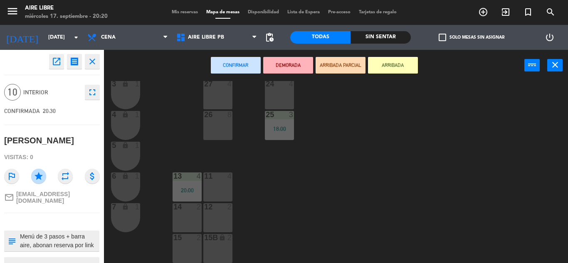
click at [214, 119] on div "26 8" at bounding box center [217, 115] width 29 height 8
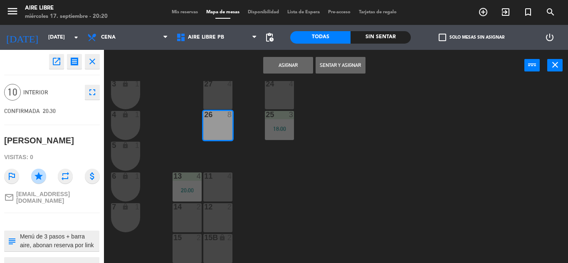
click at [339, 61] on button "Sentar y Asignar" at bounding box center [340, 65] width 50 height 17
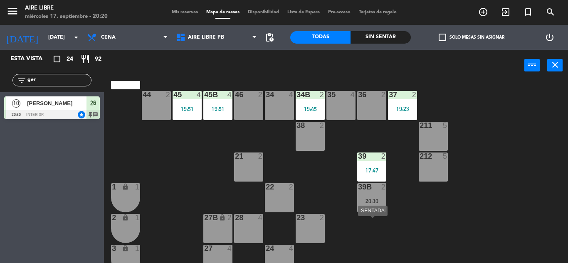
scroll to position [0, 0]
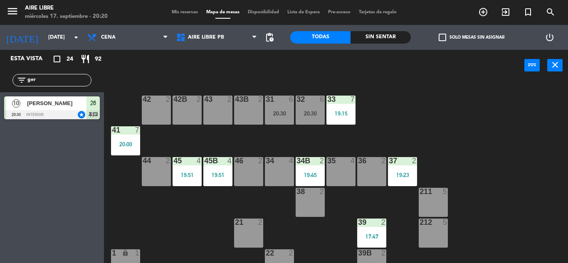
click at [64, 78] on input "ger" at bounding box center [59, 80] width 64 height 9
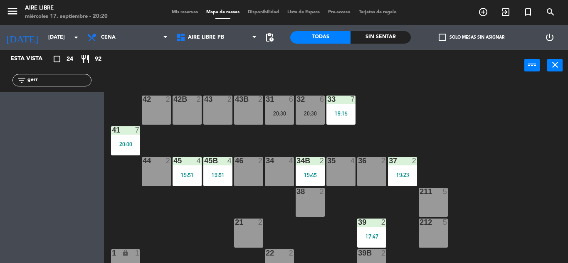
click at [64, 78] on input "gerr" at bounding box center [59, 80] width 64 height 9
type input "g"
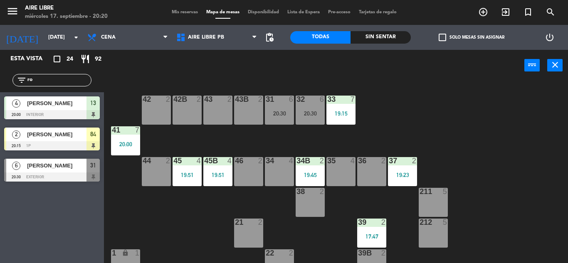
type input "ro"
click at [26, 244] on div "Esta vista crop_square 24 restaurant 92 filter_list ro 4 [PERSON_NAME] 20:00 in…" at bounding box center [52, 156] width 104 height 213
click at [54, 124] on div "2 [PERSON_NAME] 20:15 1p 84" at bounding box center [52, 138] width 104 height 31
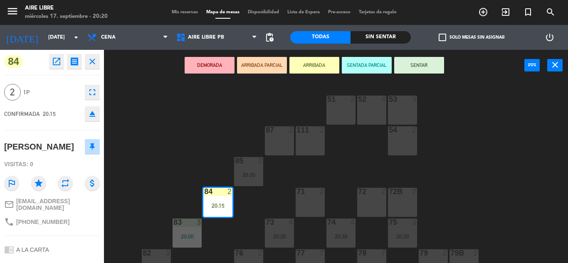
click at [90, 65] on icon "close" at bounding box center [92, 62] width 10 height 10
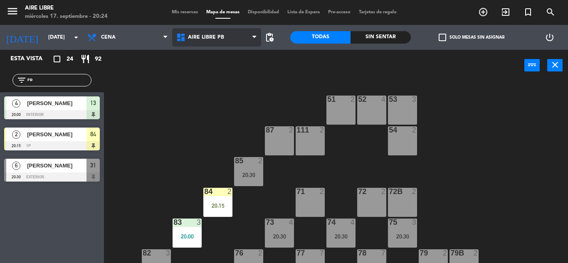
click at [227, 30] on span "Aire Libre PB" at bounding box center [216, 37] width 89 height 18
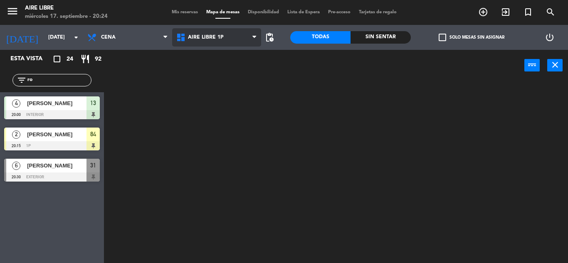
click at [224, 58] on ng-component "menu Aire Libre [DATE] 17. septiembre - 20:24 Mis reservas Mapa de mesas Dispon…" at bounding box center [284, 131] width 568 height 263
click at [223, 37] on span "Aire Libre 1P" at bounding box center [216, 37] width 89 height 18
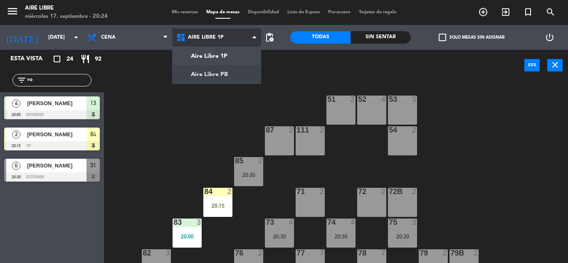
click at [224, 68] on ng-component "menu Aire Libre [DATE] 17. septiembre - 20:24 Mis reservas Mapa de mesas Dispon…" at bounding box center [284, 131] width 568 height 263
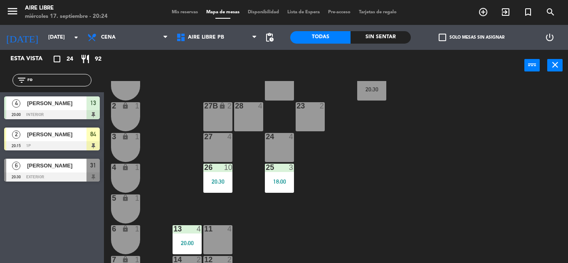
scroll to position [180, 0]
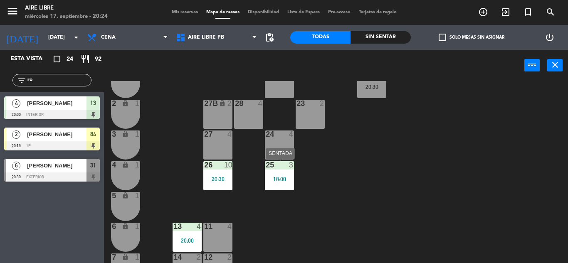
click at [289, 169] on div "25 3" at bounding box center [279, 165] width 29 height 8
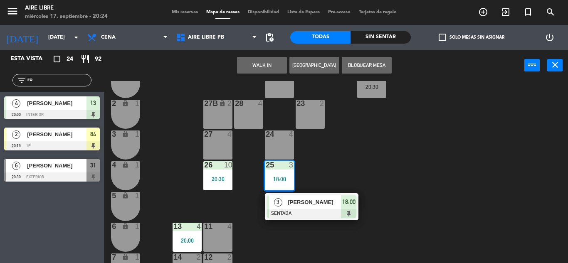
click at [287, 207] on div "[PERSON_NAME]" at bounding box center [314, 202] width 54 height 14
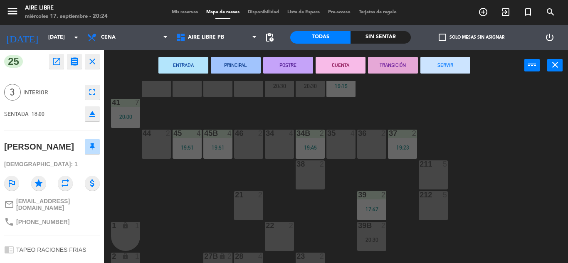
scroll to position [27, 0]
click at [91, 91] on icon "fullscreen" at bounding box center [92, 92] width 10 height 10
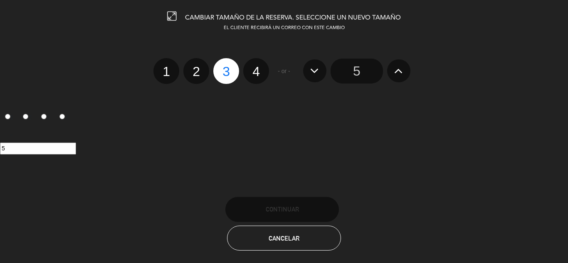
click at [192, 75] on label "2" at bounding box center [196, 71] width 26 height 26
click at [192, 67] on input "2" at bounding box center [194, 64] width 5 height 5
radio input "true"
radio input "false"
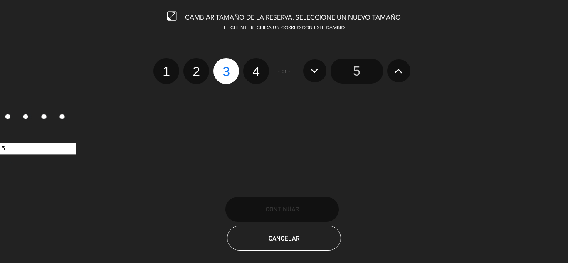
radio input "false"
radio input "true"
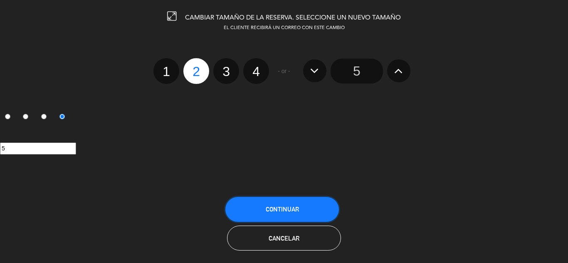
click at [251, 209] on button "Continuar" at bounding box center [281, 209] width 113 height 25
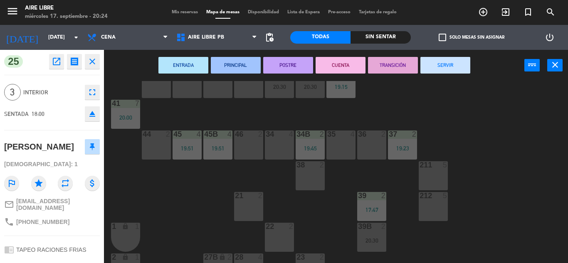
click at [100, 59] on div "25 open_in_new receipt 6:00 PM [DATE] 3 personas birthday [PERSON_NAME] 25 EXPE…" at bounding box center [52, 156] width 104 height 213
click at [94, 61] on icon "close" at bounding box center [92, 62] width 10 height 10
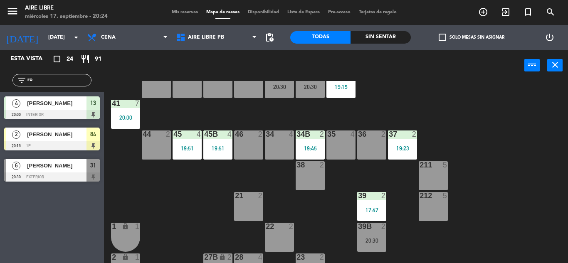
click at [60, 80] on input "ro" at bounding box center [59, 80] width 64 height 9
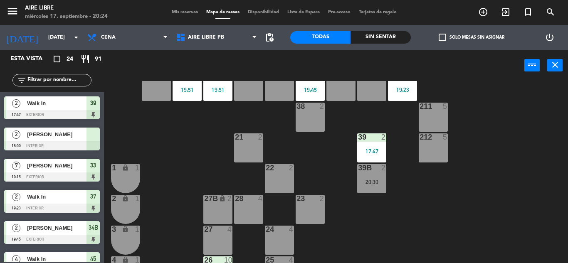
scroll to position [182, 0]
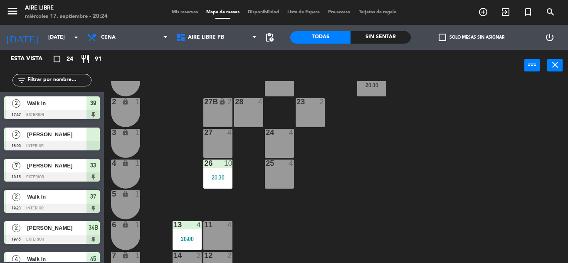
click at [50, 81] on input "text" at bounding box center [59, 80] width 64 height 9
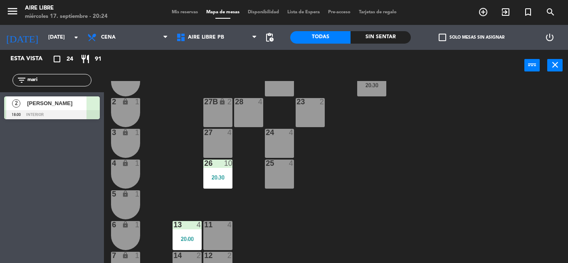
click at [5, 169] on div "Esta vista crop_square 24 restaurant 91 filter_list [PERSON_NAME][GEOGRAPHIC_DA…" at bounding box center [52, 156] width 104 height 213
click at [68, 83] on input "mari" at bounding box center [59, 80] width 64 height 9
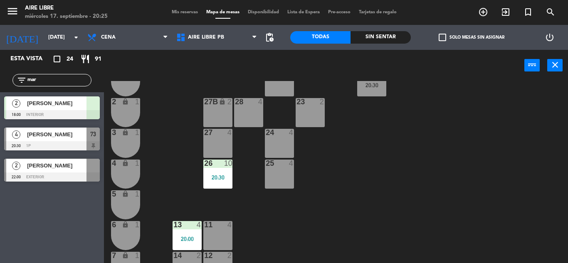
type input "mar"
click at [25, 217] on div "Esta vista crop_square 24 restaurant 91 filter_list [DATE][GEOGRAPHIC_DATA][PER…" at bounding box center [52, 156] width 104 height 213
click at [80, 132] on span "[PERSON_NAME]" at bounding box center [56, 134] width 59 height 9
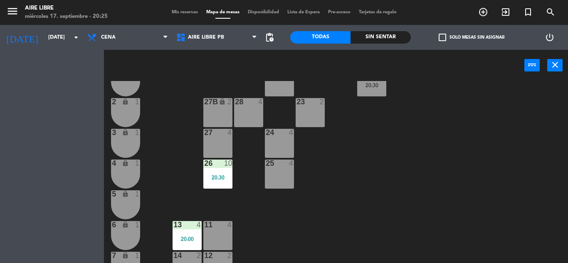
scroll to position [0, 0]
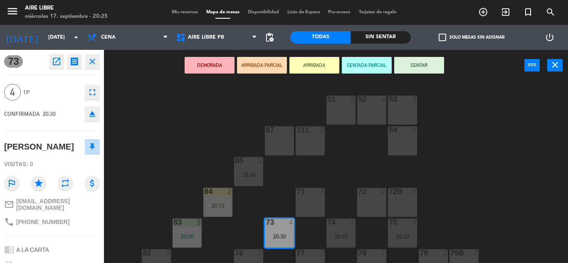
click at [315, 70] on button "ARRIBADA" at bounding box center [314, 65] width 50 height 17
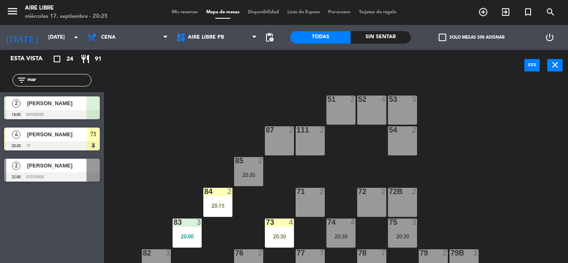
click at [89, 131] on div "73" at bounding box center [92, 135] width 13 height 14
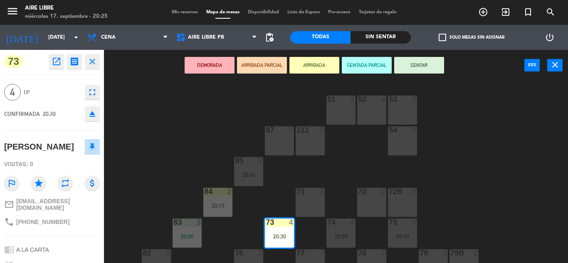
click at [416, 64] on button "SENTAR" at bounding box center [419, 65] width 50 height 17
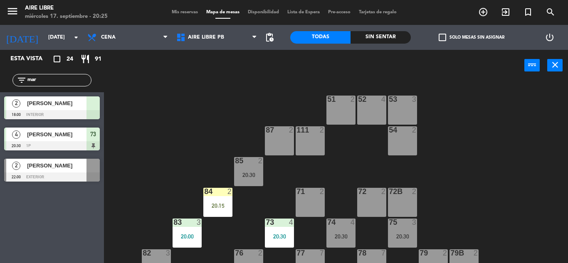
click at [87, 108] on div at bounding box center [92, 103] width 13 height 14
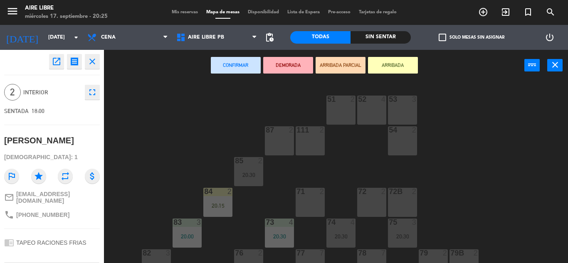
click at [94, 64] on icon "close" at bounding box center [92, 62] width 10 height 10
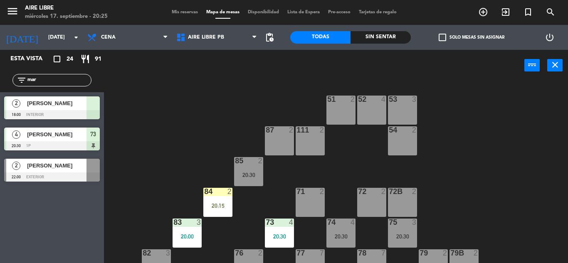
click at [50, 75] on div "filter_list mar" at bounding box center [51, 80] width 79 height 12
click at [51, 84] on input "mar" at bounding box center [59, 80] width 64 height 9
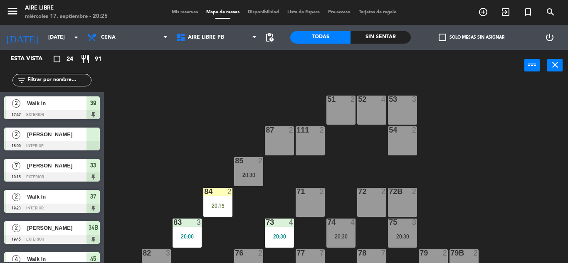
drag, startPoint x: 12, startPoint y: 172, endPoint x: 199, endPoint y: 141, distance: 188.8
click at [199, 141] on div "51 2 52 4 53 3 111 2 54 2 87 2 85 2 20:30 72 2 84 2 20:15 71 2 72B 2 83 3 20:00…" at bounding box center [339, 172] width 458 height 182
click at [81, 133] on span "[PERSON_NAME]" at bounding box center [56, 134] width 59 height 9
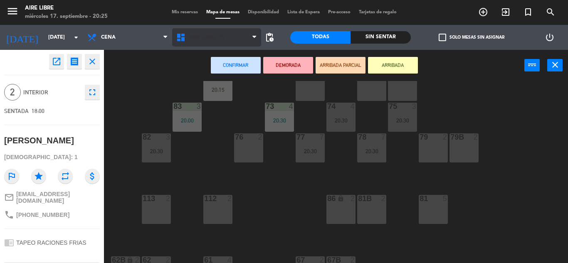
scroll to position [116, 0]
click at [242, 36] on span "Aire Libre PB" at bounding box center [216, 37] width 89 height 18
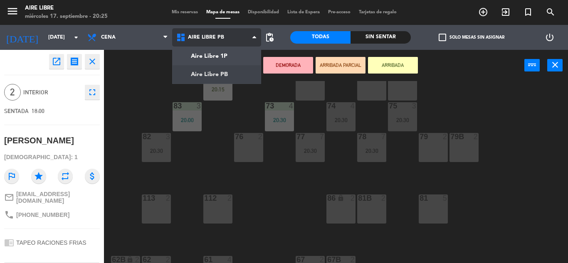
click at [234, 74] on ng-component "menu Aire Libre [DATE] 17. septiembre - 20:25 Mis reservas Mapa de mesas Dispon…" at bounding box center [284, 131] width 568 height 263
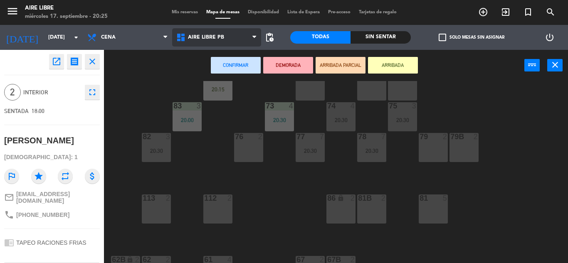
click at [231, 42] on span "Aire Libre PB" at bounding box center [216, 37] width 89 height 18
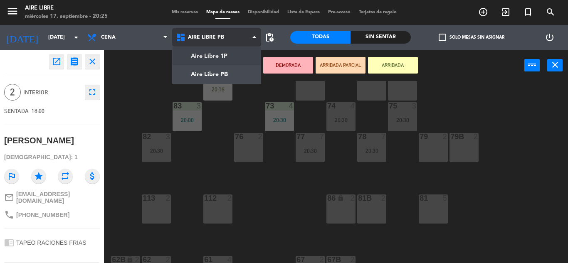
scroll to position [0, 0]
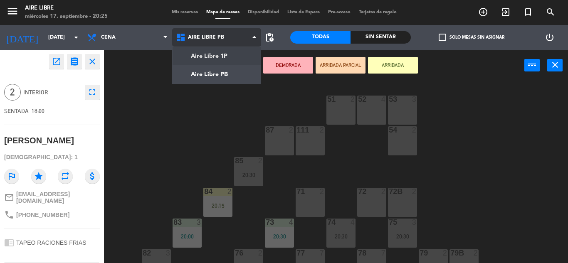
click at [228, 52] on ng-component "menu Aire Libre [DATE] 17. septiembre - 20:25 Mis reservas Mapa de mesas Dispon…" at bounding box center [284, 131] width 568 height 263
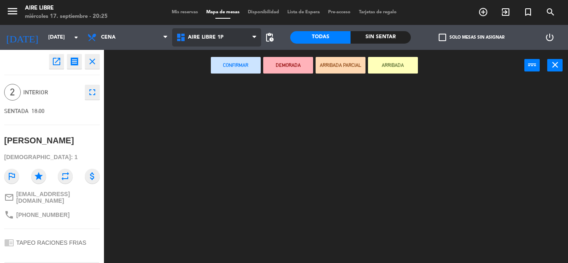
click at [223, 33] on span "Aire Libre 1P" at bounding box center [216, 37] width 89 height 18
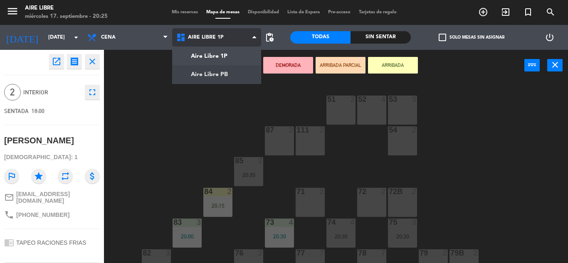
click at [226, 70] on ng-component "menu Aire Libre [DATE] 17. septiembre - 20:25 Mis reservas Mapa de mesas Dispon…" at bounding box center [284, 131] width 568 height 263
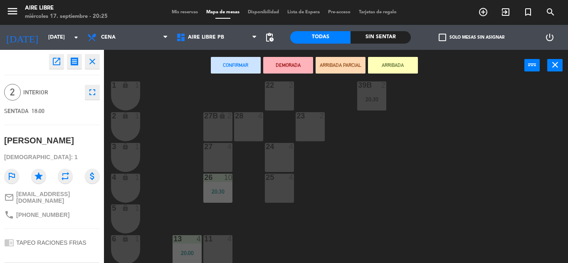
scroll to position [182, 0]
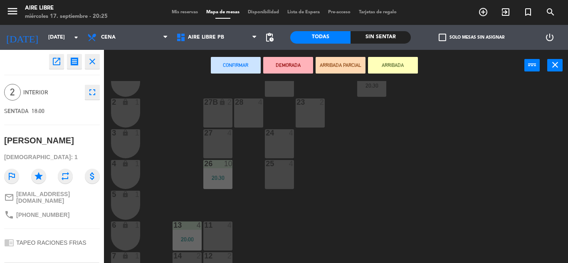
click at [279, 182] on div "25 4" at bounding box center [279, 174] width 29 height 29
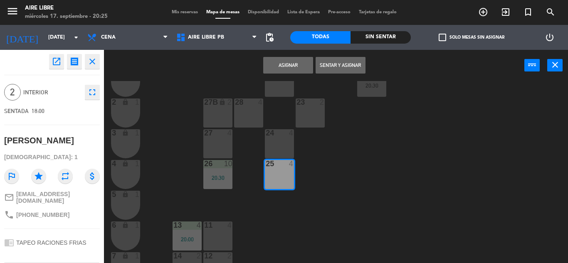
click at [337, 66] on button "Sentar y Asignar" at bounding box center [340, 65] width 50 height 17
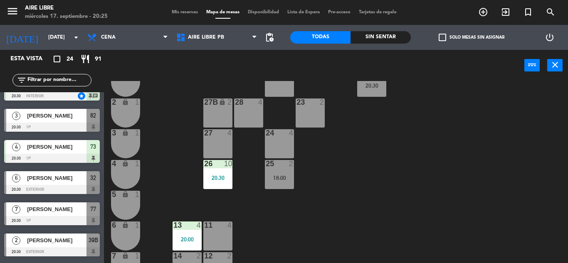
scroll to position [465, 0]
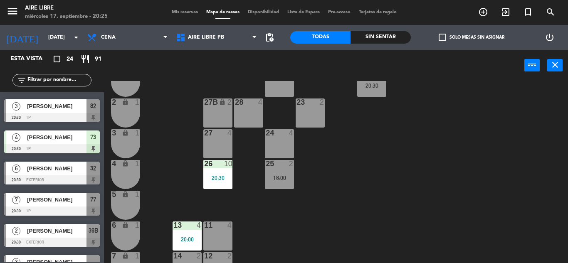
click at [73, 146] on div at bounding box center [52, 148] width 96 height 9
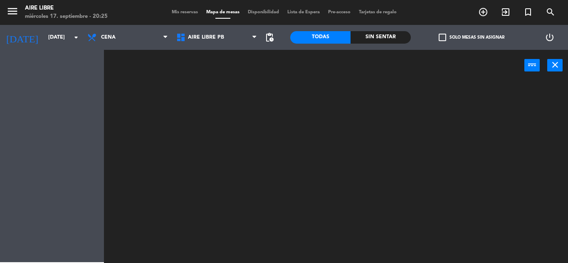
scroll to position [0, 0]
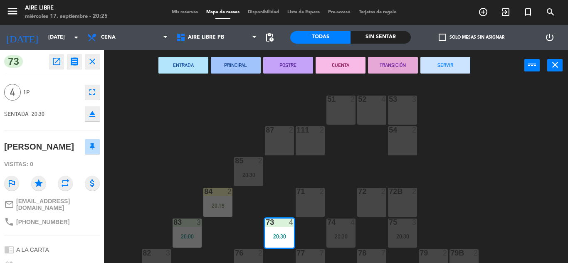
click at [94, 112] on icon "eject" at bounding box center [92, 114] width 10 height 10
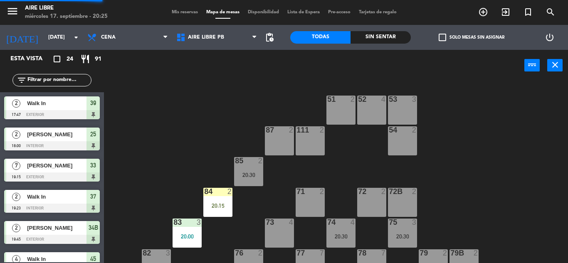
scroll to position [16, 0]
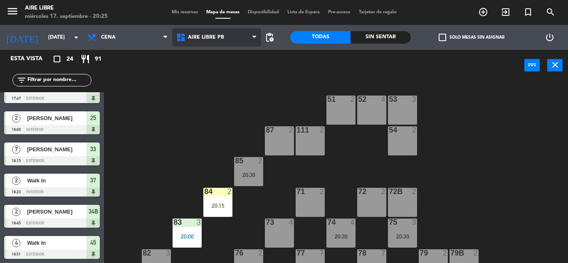
click at [217, 42] on span "Aire Libre PB" at bounding box center [216, 37] width 89 height 18
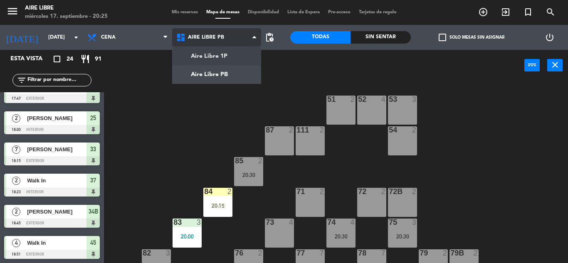
click at [218, 64] on ng-component "menu Aire Libre [DATE] 17. septiembre - 20:25 Mis reservas Mapa de mesas Dispon…" at bounding box center [284, 131] width 568 height 263
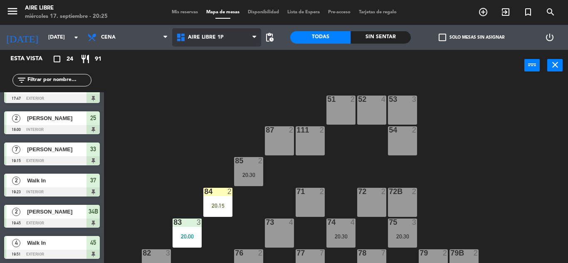
click at [217, 40] on span "Aire Libre 1P" at bounding box center [206, 37] width 36 height 6
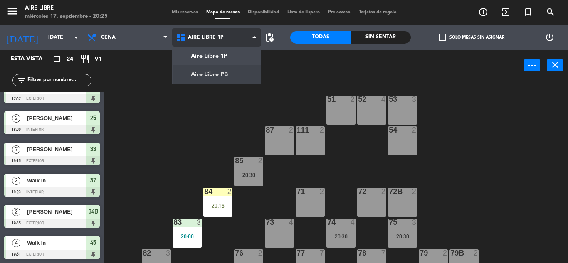
click at [212, 71] on ng-component "menu Aire Libre [DATE] 17. septiembre - 20:25 Mis reservas Mapa de mesas Dispon…" at bounding box center [284, 131] width 568 height 263
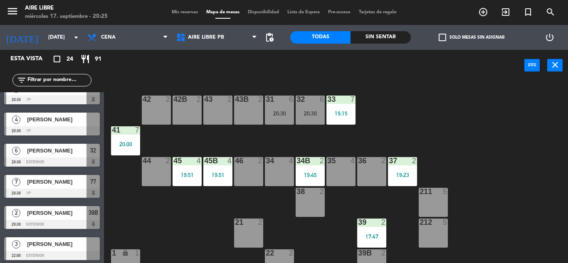
scroll to position [483, 0]
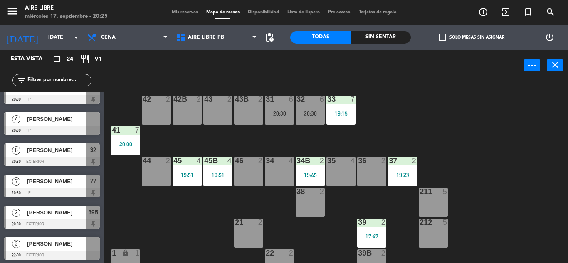
click at [55, 128] on div at bounding box center [52, 130] width 96 height 9
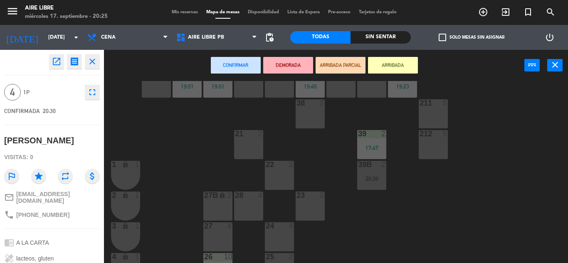
scroll to position [96, 0]
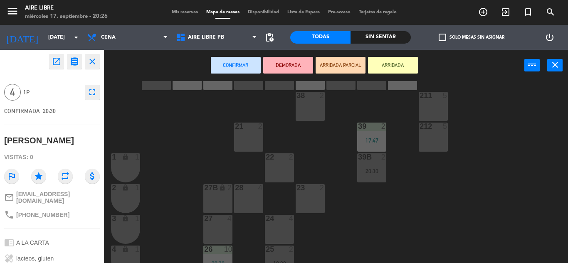
click at [226, 231] on div "27 4" at bounding box center [217, 229] width 29 height 29
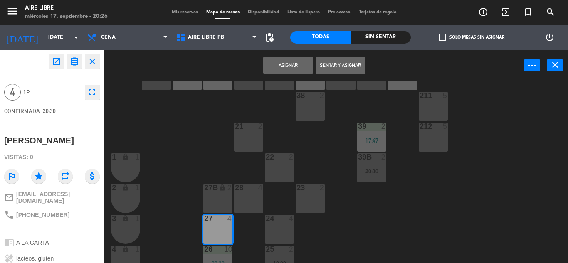
click at [330, 63] on button "Sentar y Asignar" at bounding box center [340, 65] width 50 height 17
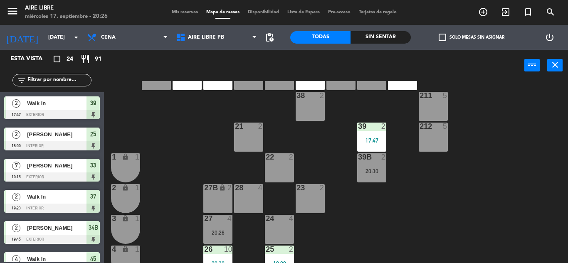
scroll to position [16, 0]
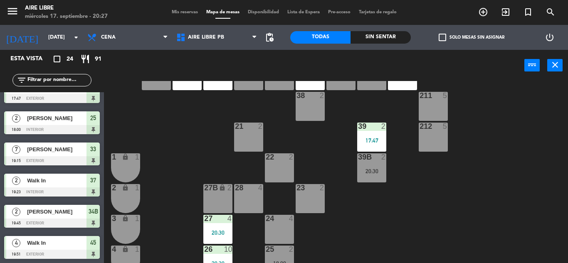
click at [66, 81] on input "text" at bounding box center [59, 80] width 64 height 9
click at [66, 81] on input "l" at bounding box center [59, 80] width 64 height 9
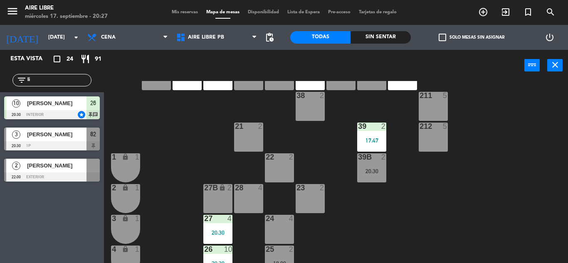
type input "li"
click at [44, 234] on div "Esta vista crop_square 24 restaurant 91 filter_list li 10 [PERSON_NAME] 20:30 i…" at bounding box center [52, 156] width 104 height 213
click at [74, 141] on div "[PERSON_NAME]" at bounding box center [56, 135] width 60 height 14
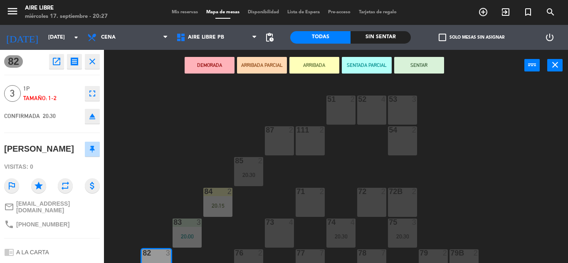
click at [312, 61] on button "ARRIBADA" at bounding box center [314, 65] width 50 height 17
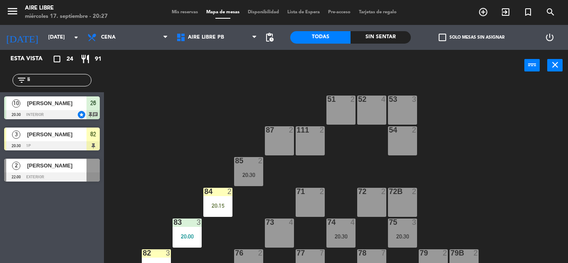
click at [75, 128] on div "[PERSON_NAME]" at bounding box center [56, 135] width 60 height 14
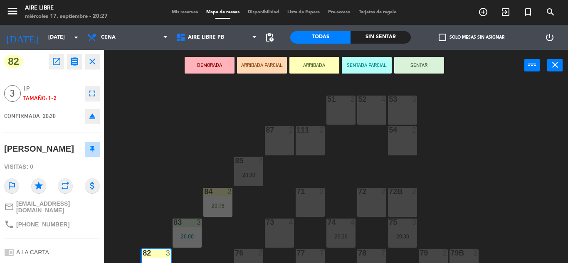
click at [97, 122] on button "eject" at bounding box center [92, 116] width 15 height 15
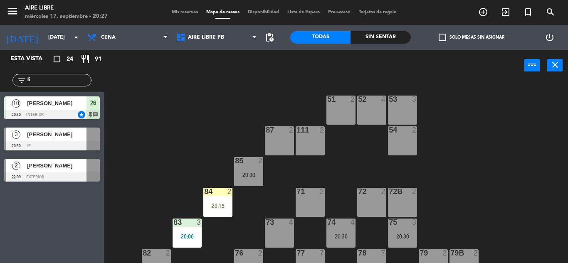
click at [89, 135] on div at bounding box center [92, 135] width 13 height 14
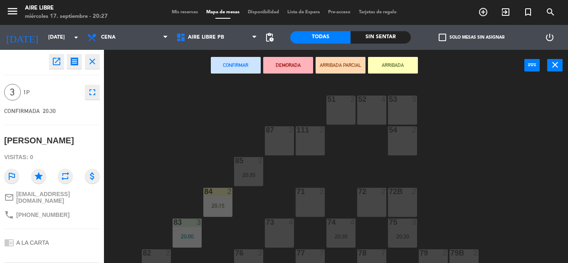
click at [404, 61] on button "ARRIBADA" at bounding box center [393, 65] width 50 height 17
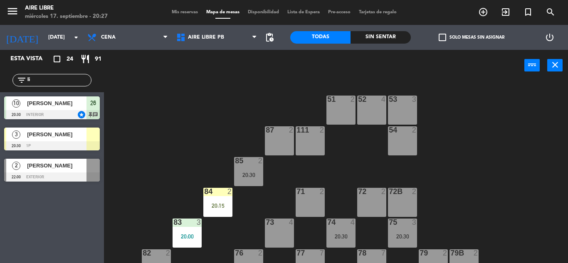
click at [46, 83] on input "li" at bounding box center [59, 80] width 64 height 9
type input "l"
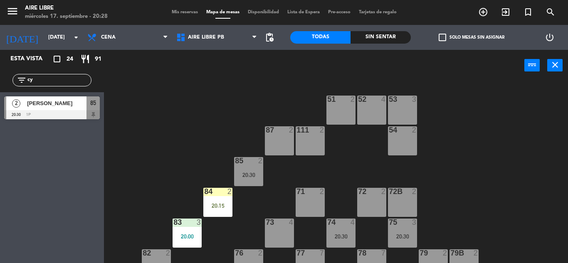
type input "cy"
click at [49, 188] on div "Esta vista crop_square 24 restaurant 91 filter_list cy 2 [PERSON_NAME] 20:30 1p…" at bounding box center [52, 156] width 104 height 213
click at [62, 114] on div at bounding box center [52, 114] width 96 height 9
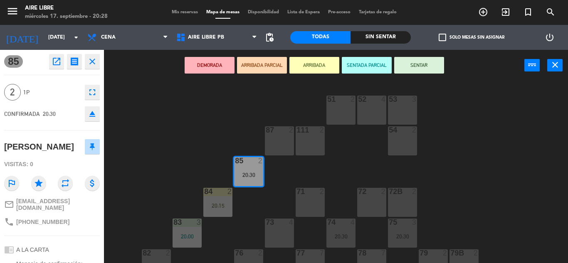
click at [323, 62] on button "ARRIBADA" at bounding box center [314, 65] width 50 height 17
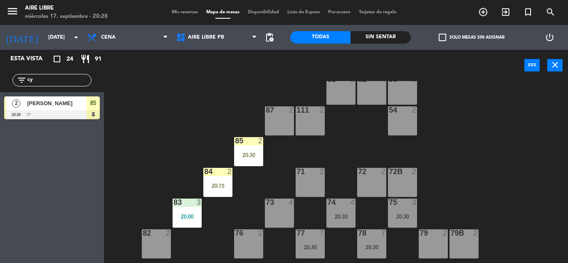
scroll to position [25, 0]
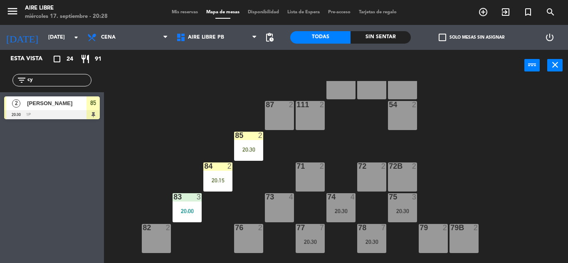
click at [218, 170] on div "84 2" at bounding box center [217, 166] width 29 height 8
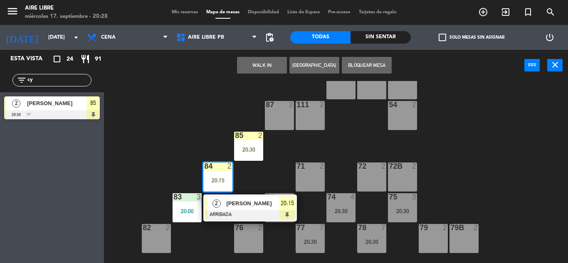
click at [229, 214] on div at bounding box center [249, 214] width 89 height 9
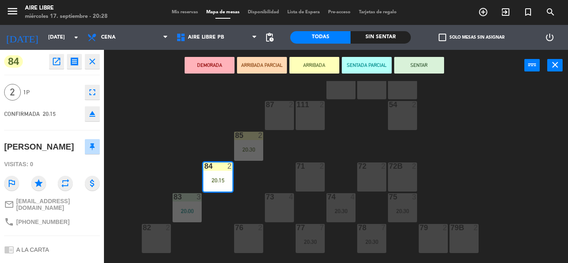
click at [91, 116] on icon "eject" at bounding box center [92, 114] width 10 height 10
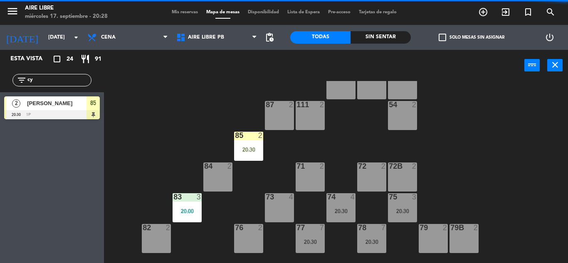
click at [57, 81] on input "cy" at bounding box center [59, 80] width 64 height 9
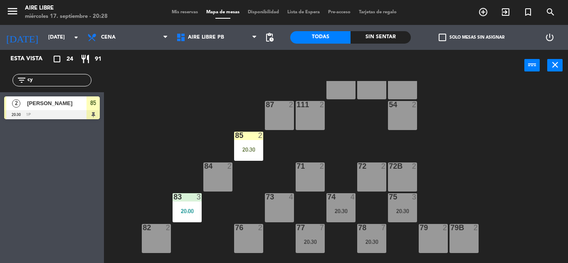
click at [57, 81] on input "cy" at bounding box center [59, 80] width 64 height 9
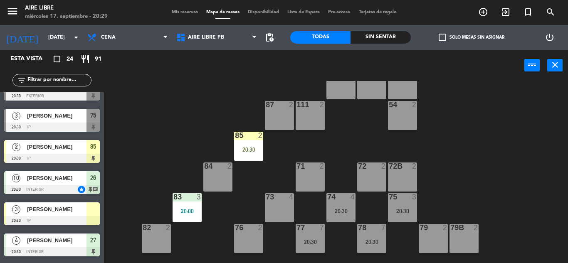
scroll to position [354, 0]
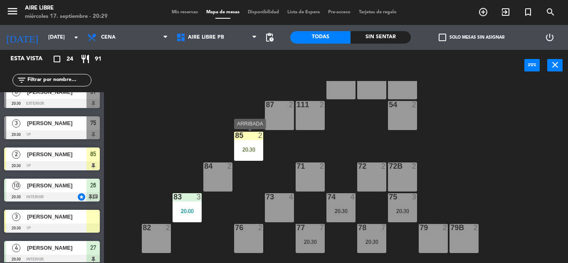
click at [255, 148] on div "20:30" at bounding box center [248, 150] width 29 height 6
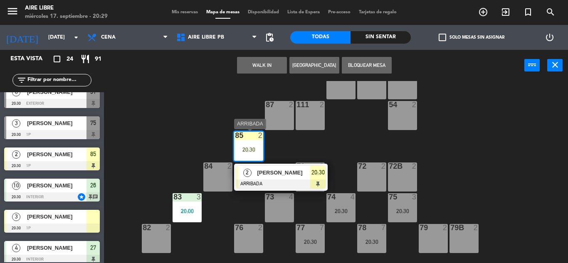
click at [268, 176] on span "[PERSON_NAME]" at bounding box center [283, 172] width 53 height 9
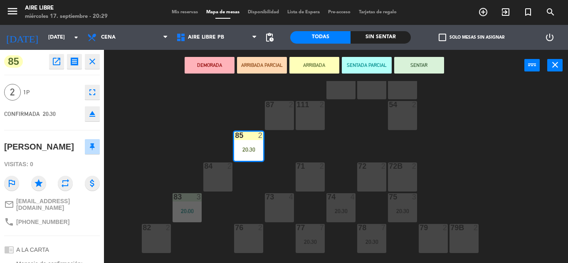
click at [91, 113] on icon "eject" at bounding box center [92, 114] width 10 height 10
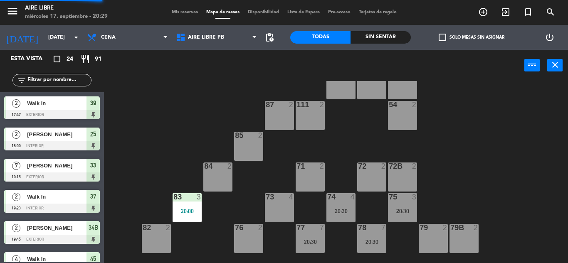
scroll to position [0, 0]
click at [236, 39] on span "Aire Libre PB" at bounding box center [216, 37] width 89 height 18
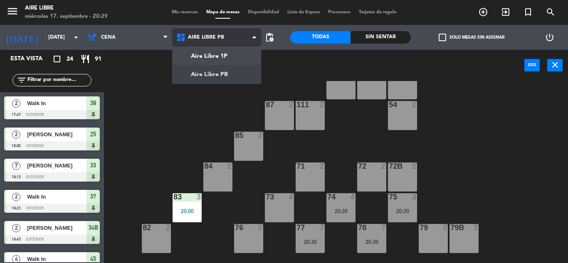
click at [224, 79] on ng-component "menu Aire Libre [DATE] 17. septiembre - 20:29 Mis reservas Mapa de mesas Dispon…" at bounding box center [284, 131] width 568 height 263
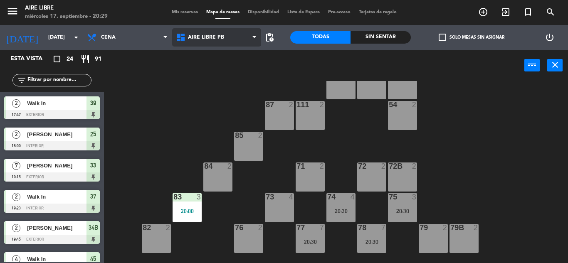
click at [219, 43] on span "Aire Libre PB" at bounding box center [216, 37] width 89 height 18
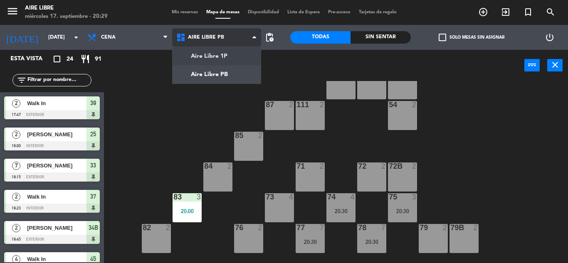
click at [221, 56] on ng-component "menu Aire Libre [DATE] 17. septiembre - 20:29 Mis reservas Mapa de mesas Dispon…" at bounding box center [284, 131] width 568 height 263
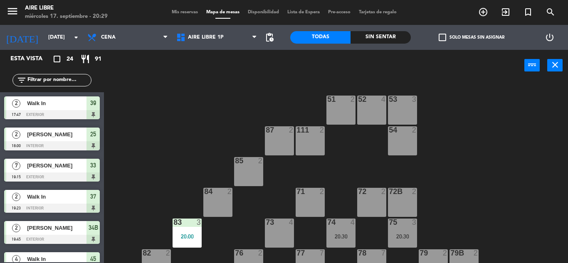
click at [59, 80] on input "text" at bounding box center [59, 80] width 64 height 9
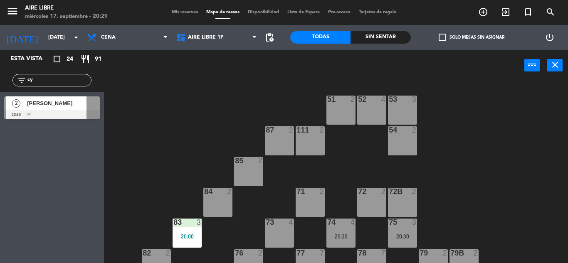
type input "cy"
click at [24, 105] on div "2 [PERSON_NAME] 20:30 1p 2 [PERSON_NAME] 20:30 1p" at bounding box center [52, 109] width 104 height 34
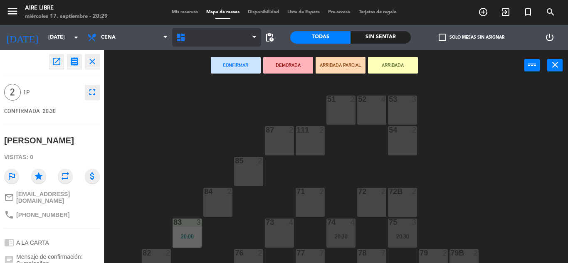
click at [236, 42] on span "Aire Libre 1P" at bounding box center [216, 37] width 89 height 18
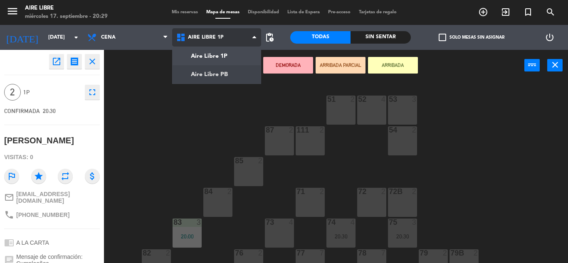
click at [238, 72] on ng-component "menu Aire Libre [DATE] 17. septiembre - 20:29 Mis reservas Mapa de mesas Dispon…" at bounding box center [284, 131] width 568 height 263
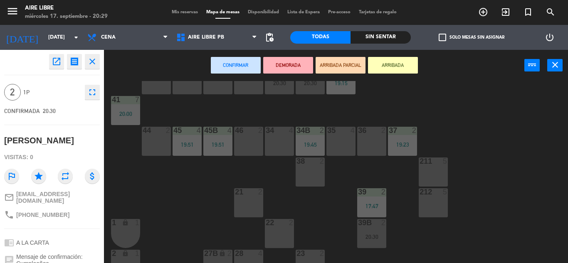
scroll to position [31, 0]
click at [300, 186] on div "38 2" at bounding box center [309, 171] width 29 height 29
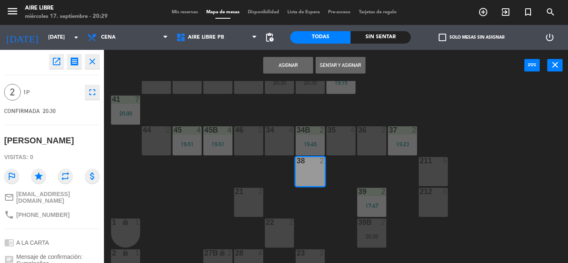
click at [347, 62] on button "Sentar y Asignar" at bounding box center [340, 65] width 50 height 17
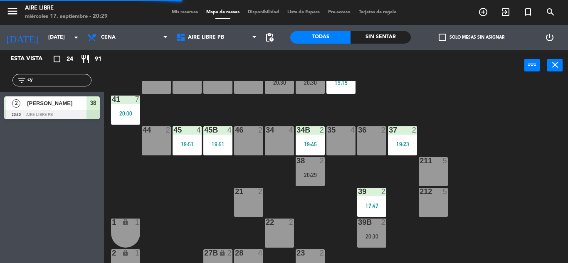
click at [42, 79] on input "cy" at bounding box center [59, 80] width 64 height 9
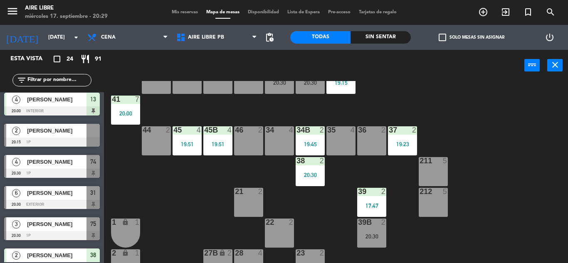
scroll to position [253, 0]
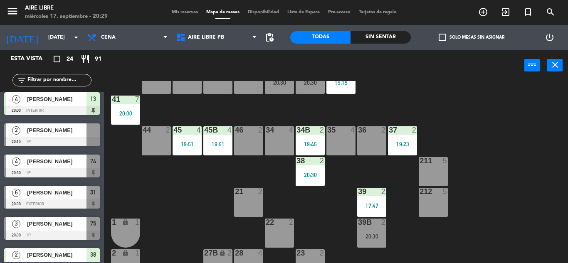
click at [76, 136] on div "[PERSON_NAME]" at bounding box center [56, 130] width 60 height 14
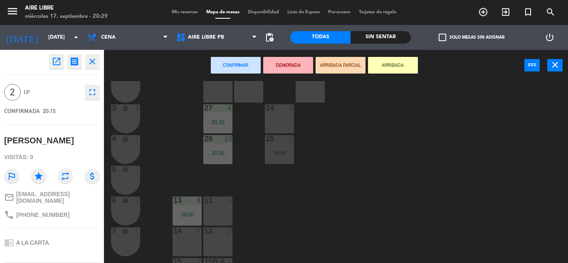
scroll to position [231, 0]
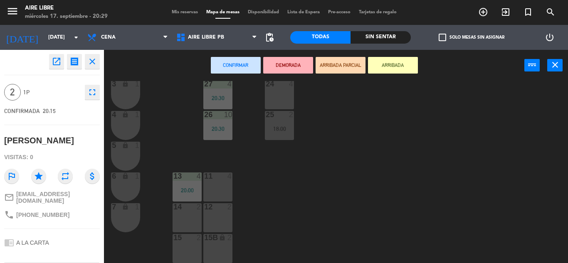
click at [183, 217] on div "14 2" at bounding box center [186, 217] width 29 height 29
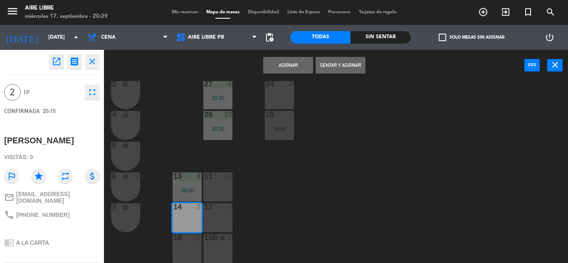
click at [337, 66] on button "Sentar y Asignar" at bounding box center [340, 65] width 50 height 17
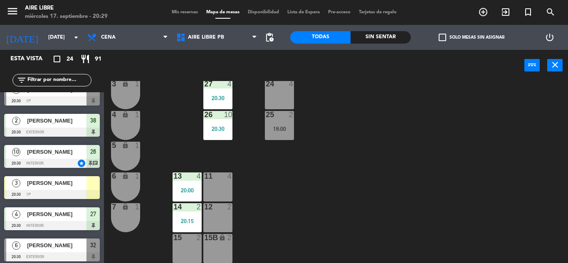
scroll to position [433, 0]
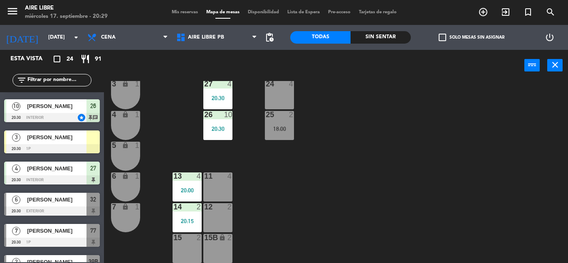
click at [84, 141] on span "[PERSON_NAME]" at bounding box center [56, 137] width 59 height 9
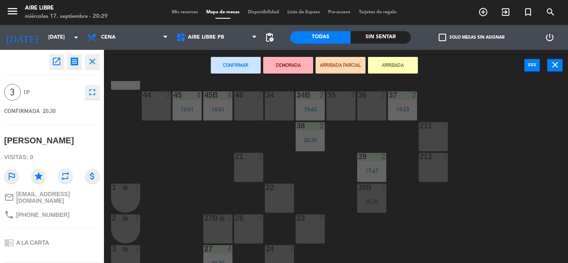
scroll to position [0, 0]
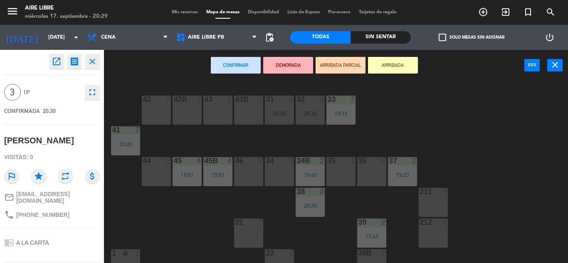
click at [273, 177] on div "34 4" at bounding box center [279, 171] width 29 height 29
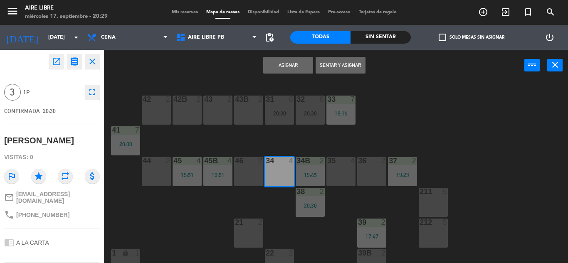
click at [333, 75] on div "Asignar Sentar y Asignar power_input close" at bounding box center [314, 66] width 420 height 32
click at [340, 63] on button "Sentar y Asignar" at bounding box center [340, 65] width 50 height 17
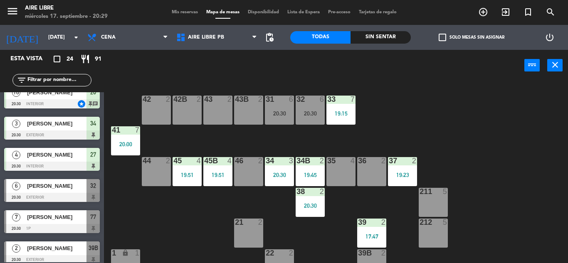
scroll to position [463, 0]
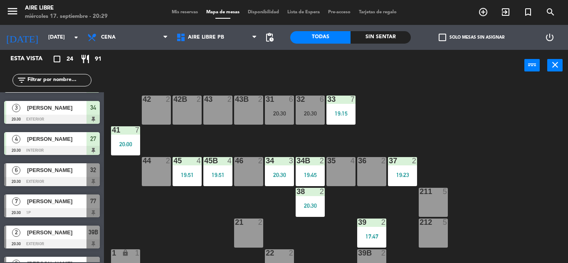
click at [203, 154] on div "42 2 43 2 31 6 20:30 32 6 20:30 33 7 19:15 42B 2 43B 2 41 7 20:00 44 2 45 4 19:…" at bounding box center [339, 172] width 458 height 182
click at [195, 173] on div "19:51" at bounding box center [186, 175] width 29 height 6
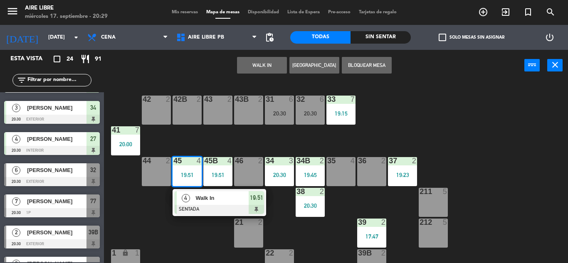
click at [258, 199] on span "19:51" at bounding box center [256, 198] width 13 height 10
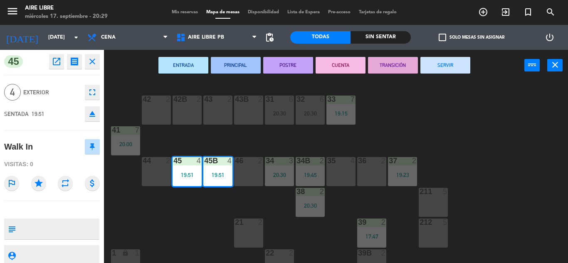
click at [461, 62] on button "SERVIR" at bounding box center [445, 65] width 50 height 17
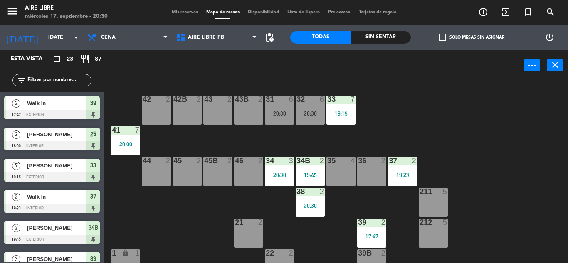
click at [74, 87] on div "filter_list" at bounding box center [52, 80] width 104 height 24
click at [71, 82] on input "text" at bounding box center [59, 80] width 64 height 9
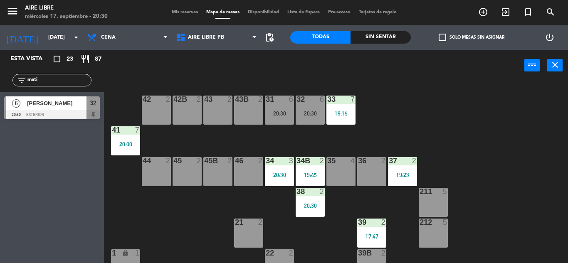
type input "mati"
click at [47, 170] on div "Esta vista crop_square 23 restaurant 87 filter_list mati 6 [PERSON_NAME] 20:30 …" at bounding box center [52, 156] width 104 height 213
click at [67, 110] on div at bounding box center [52, 114] width 96 height 9
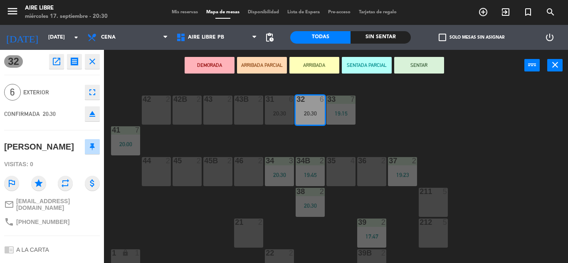
click at [325, 62] on button "ARRIBADA" at bounding box center [314, 65] width 50 height 17
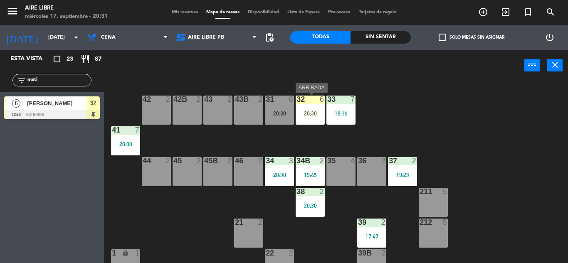
click at [310, 112] on div "20:30" at bounding box center [309, 114] width 29 height 6
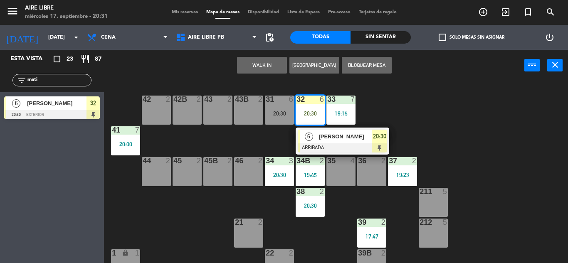
click at [337, 148] on div at bounding box center [342, 147] width 89 height 9
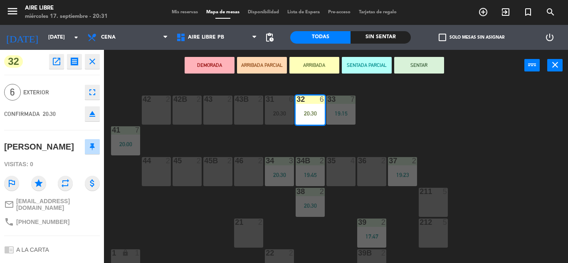
click at [417, 64] on button "SENTAR" at bounding box center [419, 65] width 50 height 17
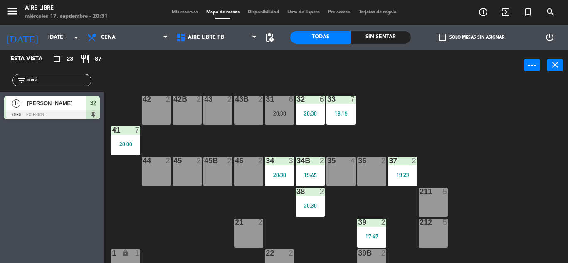
click at [79, 80] on input "mati" at bounding box center [59, 80] width 64 height 9
type input "andre"
click at [18, 156] on div "Esta vista crop_square 23 restaurant 87 filter_list [PERSON_NAME] 4 [PERSON_NAM…" at bounding box center [52, 156] width 104 height 213
click at [62, 109] on div "[PERSON_NAME]" at bounding box center [56, 103] width 60 height 14
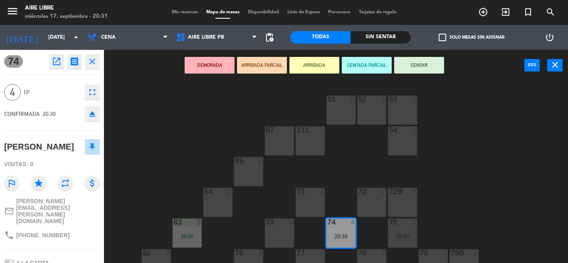
scroll to position [73, 0]
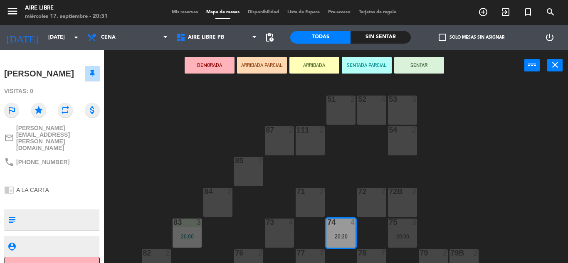
click at [308, 66] on button "ARRIBADA" at bounding box center [314, 65] width 50 height 17
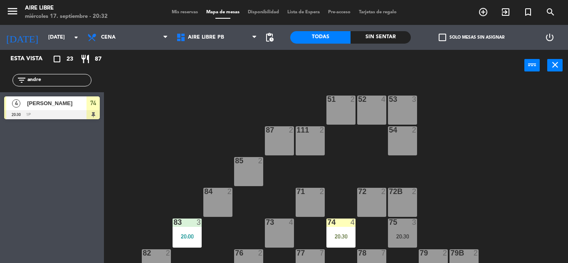
click at [84, 106] on span "[PERSON_NAME]" at bounding box center [56, 103] width 59 height 9
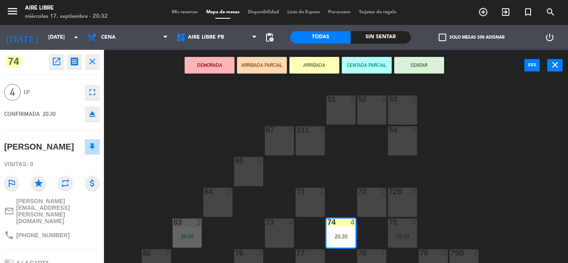
click at [94, 115] on icon "eject" at bounding box center [92, 114] width 10 height 10
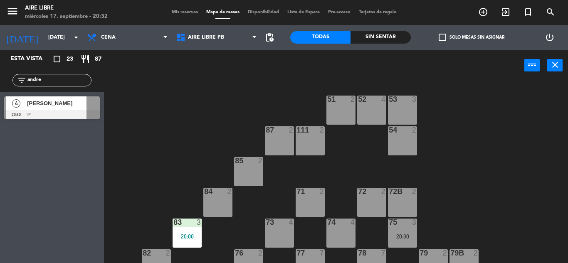
click at [58, 108] on div "[PERSON_NAME]" at bounding box center [56, 103] width 60 height 14
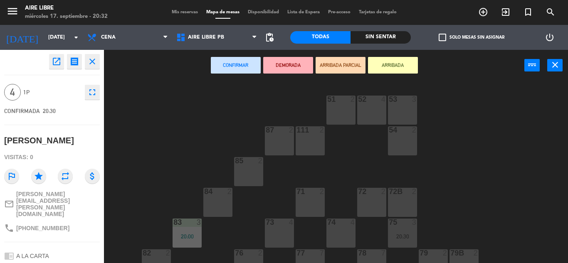
click at [394, 62] on button "ARRIBADA" at bounding box center [393, 65] width 50 height 17
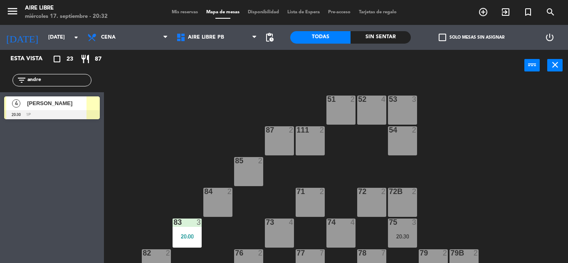
click at [48, 76] on input "andre" at bounding box center [59, 80] width 64 height 9
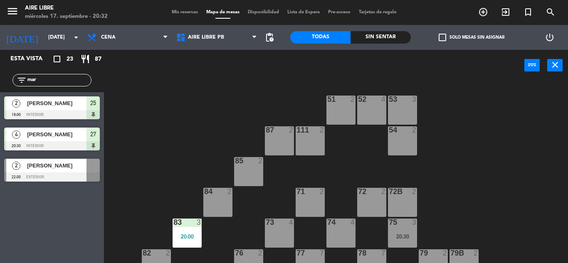
type input "mar"
click at [12, 206] on div "Esta vista crop_square 23 restaurant 87 filter_list [DATE][GEOGRAPHIC_DATA][PER…" at bounding box center [52, 156] width 104 height 213
click at [84, 89] on div "filter_list mar" at bounding box center [52, 80] width 104 height 24
click at [76, 76] on input "mar" at bounding box center [59, 80] width 64 height 9
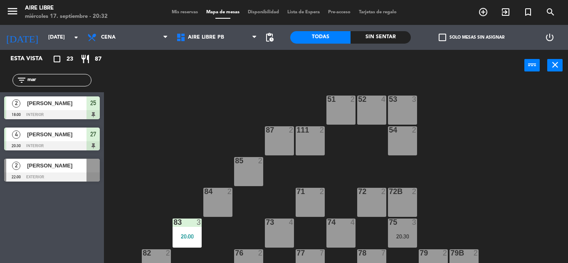
click at [76, 76] on input "mar" at bounding box center [59, 80] width 64 height 9
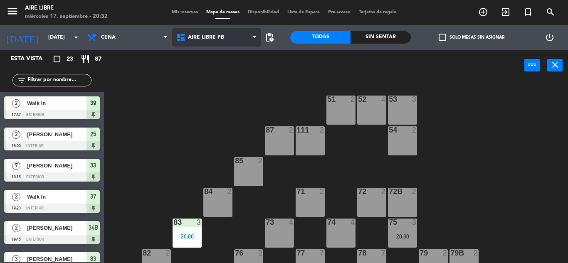
click at [234, 34] on span "Aire Libre PB" at bounding box center [216, 37] width 89 height 18
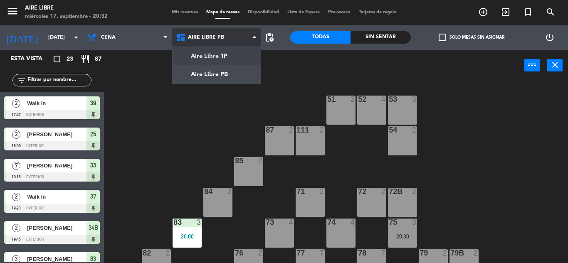
click at [220, 59] on ng-component "menu Aire Libre [DATE] 17. septiembre - 20:32 Mis reservas Mapa de mesas Dispon…" at bounding box center [284, 131] width 568 height 263
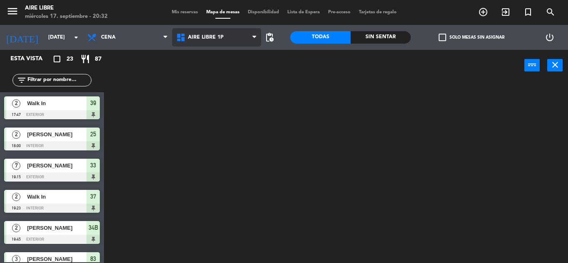
click at [218, 43] on span "Aire Libre 1P" at bounding box center [216, 37] width 89 height 18
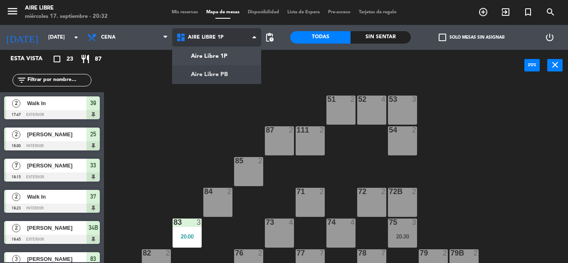
click at [215, 75] on ng-component "menu Aire Libre [DATE] 17. septiembre - 20:32 Mis reservas Mapa de mesas Dispon…" at bounding box center [284, 131] width 568 height 263
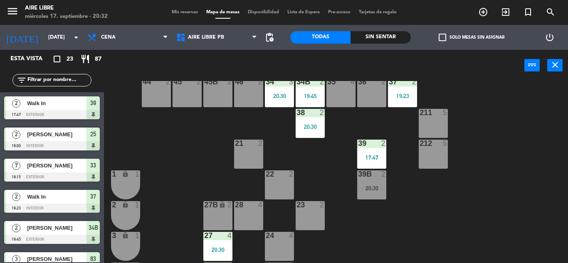
scroll to position [90, 0]
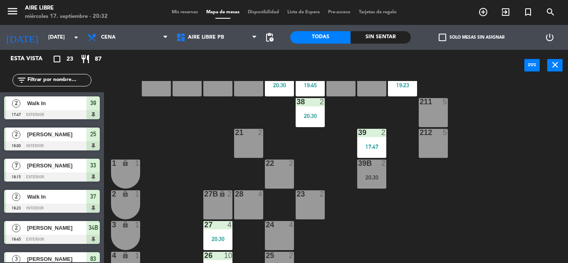
click at [438, 38] on span "check_box_outline_blank" at bounding box center [441, 37] width 7 height 7
click at [471, 37] on input "check_box_outline_blank Solo mesas sin asignar" at bounding box center [471, 37] width 0 height 0
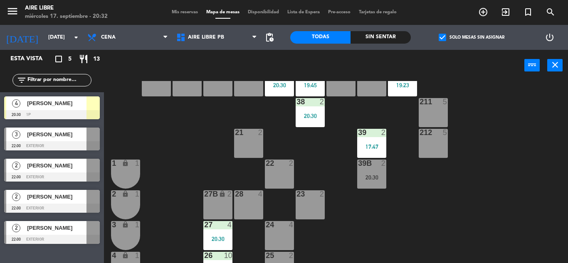
click at [91, 107] on div at bounding box center [92, 103] width 13 height 14
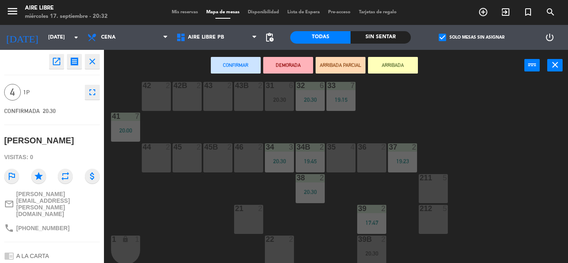
scroll to position [13, 0]
click at [204, 150] on div "45B" at bounding box center [204, 147] width 0 height 7
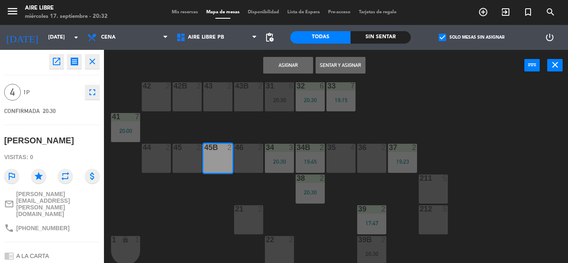
click at [194, 149] on div "2" at bounding box center [201, 147] width 14 height 7
click at [332, 67] on button "Sentar y Asignar" at bounding box center [340, 65] width 50 height 17
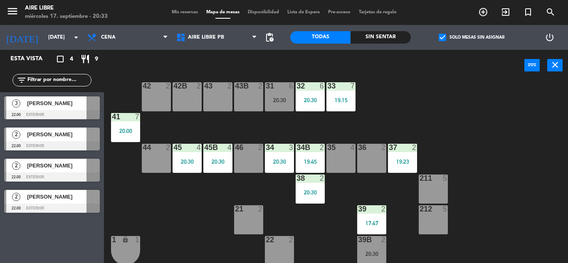
click at [42, 76] on input "text" at bounding box center [59, 80] width 64 height 9
click at [438, 37] on span "check_box" at bounding box center [441, 37] width 7 height 7
click at [471, 37] on input "check_box Solo mesas sin asignar" at bounding box center [471, 37] width 0 height 0
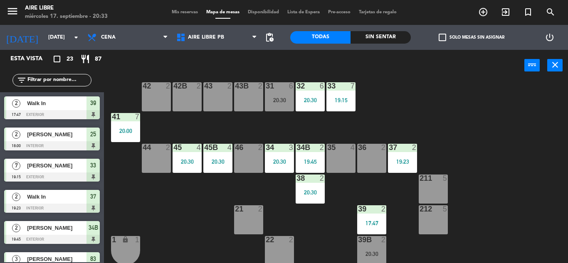
click at [47, 79] on input "text" at bounding box center [59, 80] width 64 height 9
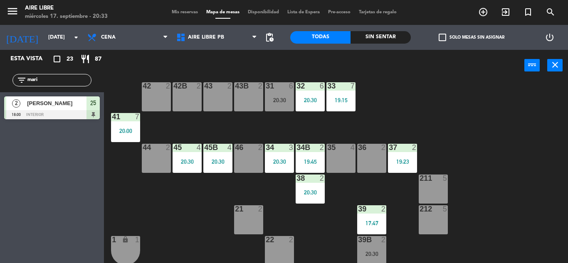
click at [29, 207] on div "Esta vista crop_square 23 restaurant 87 filter_list [PERSON_NAME][GEOGRAPHIC_DA…" at bounding box center [52, 156] width 104 height 213
click at [57, 79] on input "mari" at bounding box center [59, 80] width 64 height 9
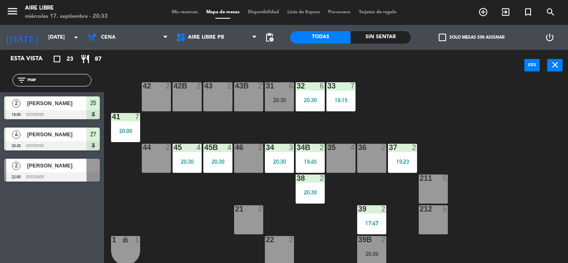
click at [32, 225] on div "Esta vista crop_square 23 restaurant 87 filter_list [DATE][GEOGRAPHIC_DATA][PER…" at bounding box center [52, 156] width 104 height 213
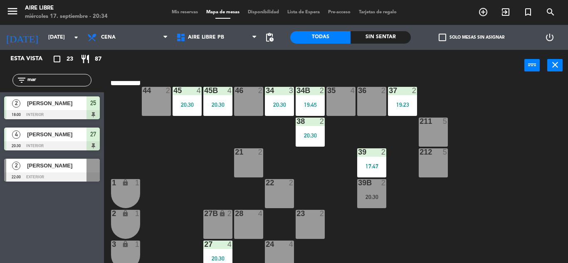
scroll to position [50, 0]
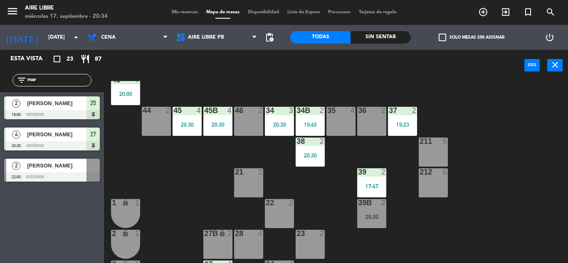
click at [186, 120] on div "45 4 20:30" at bounding box center [186, 121] width 29 height 29
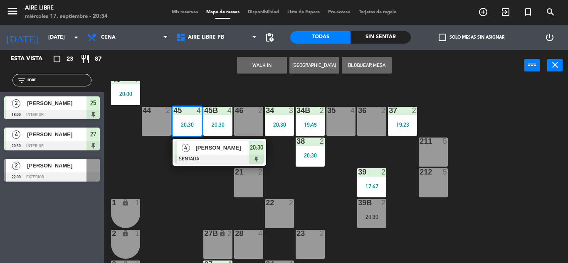
click at [216, 246] on div "27B lock 2" at bounding box center [217, 244] width 29 height 29
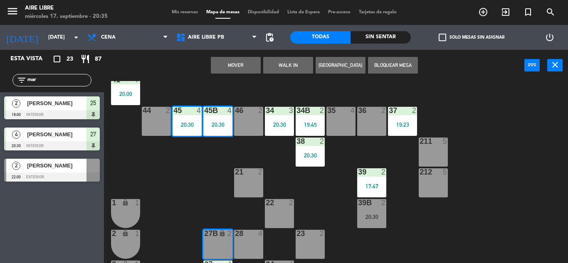
click at [238, 70] on button "Mover" at bounding box center [236, 65] width 50 height 17
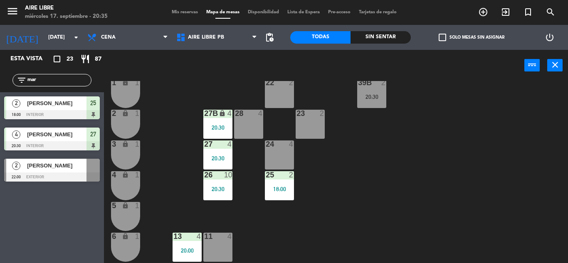
scroll to position [172, 0]
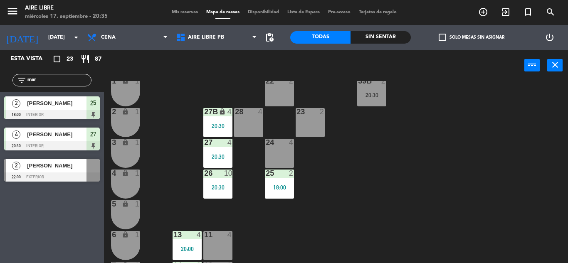
click at [219, 121] on div "27B lock 4 20:30" at bounding box center [217, 122] width 29 height 29
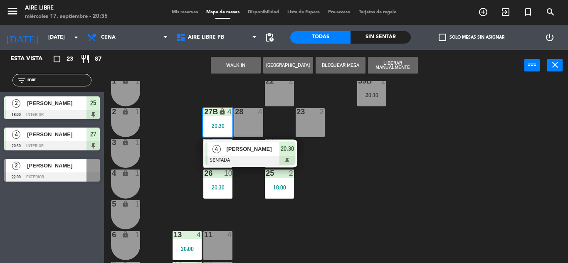
click at [221, 248] on div "11 4" at bounding box center [217, 245] width 29 height 29
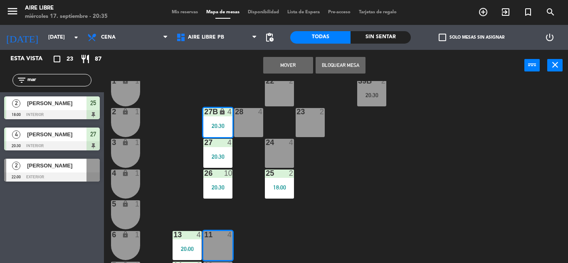
click at [283, 66] on button "Mover" at bounding box center [288, 65] width 50 height 17
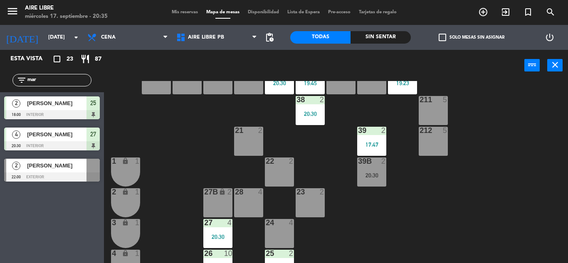
scroll to position [87, 0]
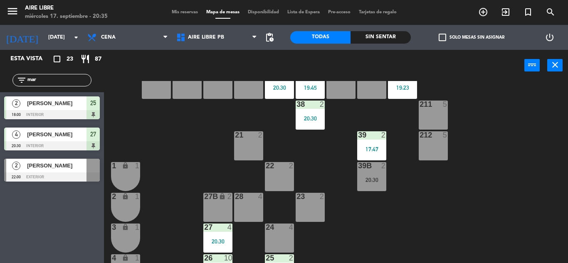
click at [62, 80] on input "mar" at bounding box center [59, 80] width 64 height 9
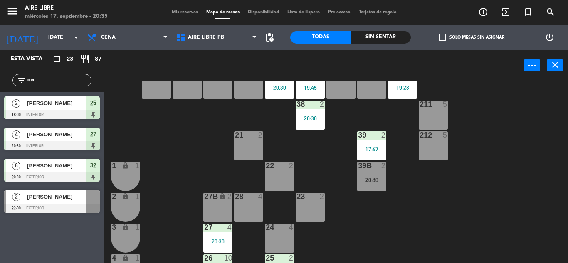
type input "m"
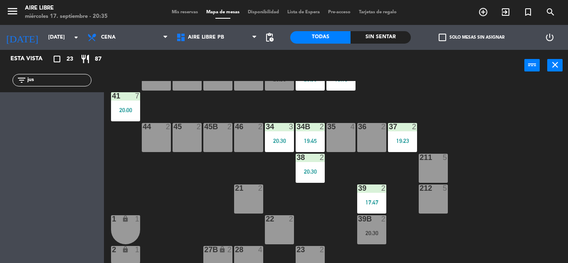
scroll to position [0, 0]
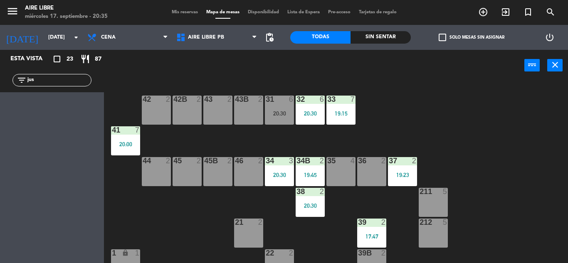
click at [52, 80] on input "jus" at bounding box center [59, 80] width 64 height 9
type input "j"
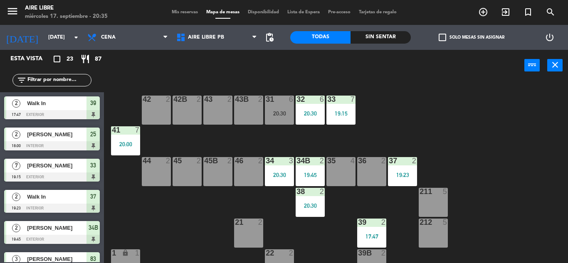
click at [48, 81] on input "text" at bounding box center [59, 80] width 64 height 9
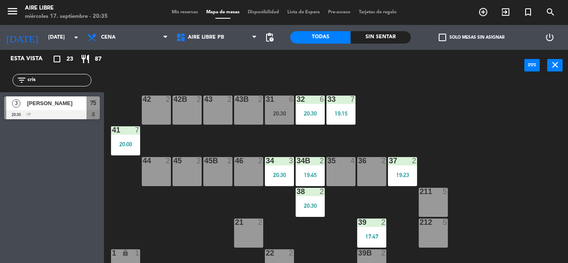
type input "cris"
click at [21, 203] on div "Esta vista crop_square 23 restaurant 87 filter_list [PERSON_NAME] 3 [PERSON_NAM…" at bounding box center [52, 156] width 104 height 213
click at [52, 109] on div "[PERSON_NAME]" at bounding box center [56, 103] width 60 height 14
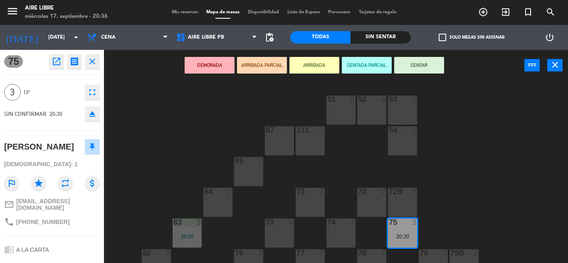
click at [319, 65] on button "ARRIBADA" at bounding box center [314, 65] width 50 height 17
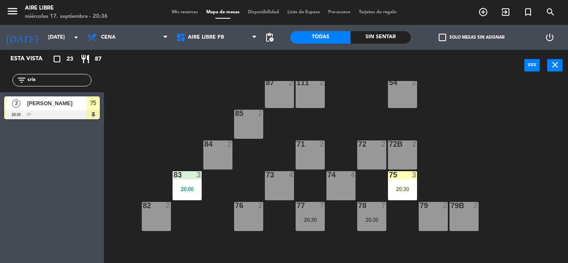
scroll to position [52, 0]
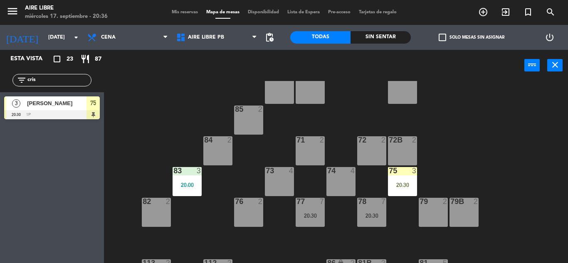
click at [401, 175] on div "75 3" at bounding box center [402, 171] width 29 height 8
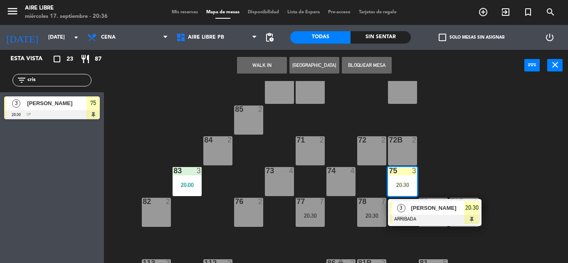
click at [420, 207] on span "[PERSON_NAME]" at bounding box center [437, 208] width 53 height 9
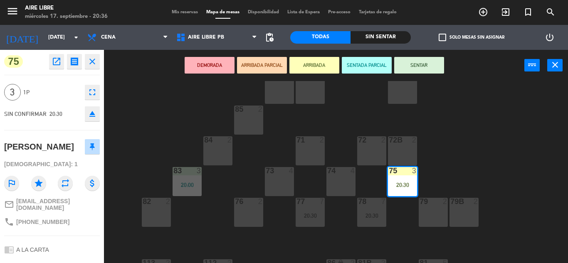
click at [91, 112] on icon "eject" at bounding box center [92, 114] width 10 height 10
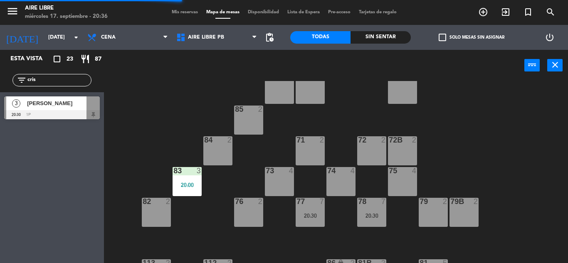
click at [65, 106] on span "[PERSON_NAME]" at bounding box center [56, 103] width 59 height 9
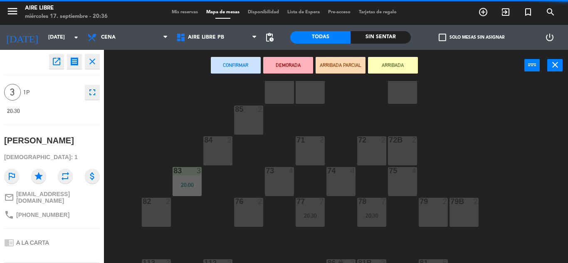
click at [394, 65] on button "ARRIBADA" at bounding box center [393, 65] width 50 height 17
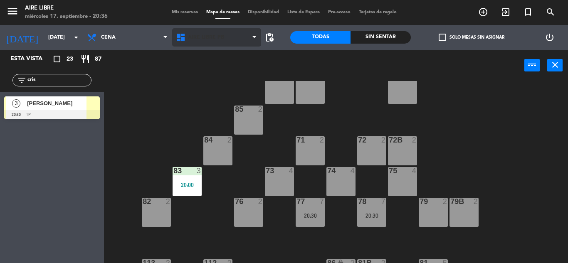
click at [199, 43] on span "Aire Libre PB" at bounding box center [216, 37] width 89 height 18
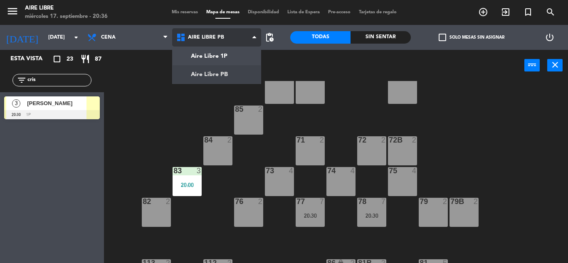
click at [212, 57] on ng-component "menu Aire Libre [DATE] 17. septiembre - 20:36 Mis reservas Mapa de mesas Dispon…" at bounding box center [284, 131] width 568 height 263
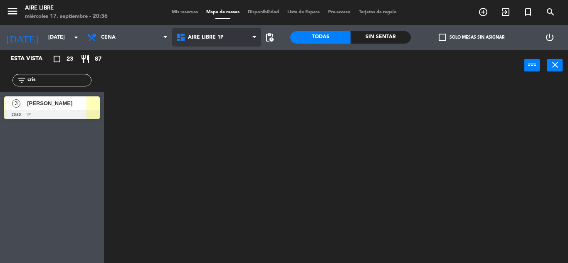
scroll to position [0, 0]
click at [212, 40] on span "Aire Libre 1P" at bounding box center [206, 37] width 36 height 6
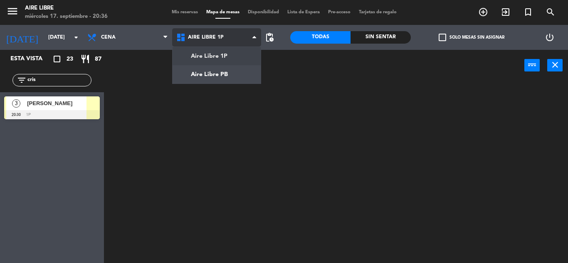
click at [209, 69] on ng-component "menu Aire Libre [DATE] 17. septiembre - 20:36 Mis reservas Mapa de mesas Dispon…" at bounding box center [284, 131] width 568 height 263
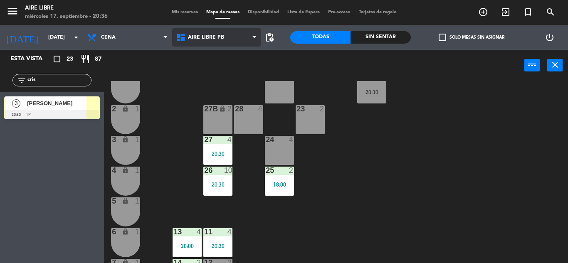
scroll to position [180, 0]
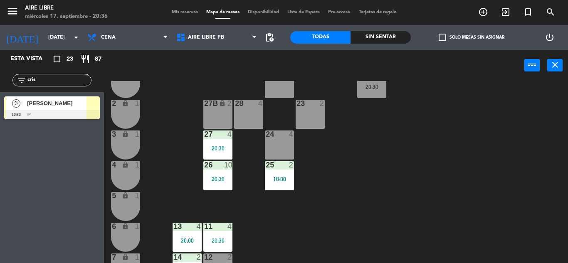
click at [71, 104] on span "[PERSON_NAME]" at bounding box center [56, 103] width 59 height 9
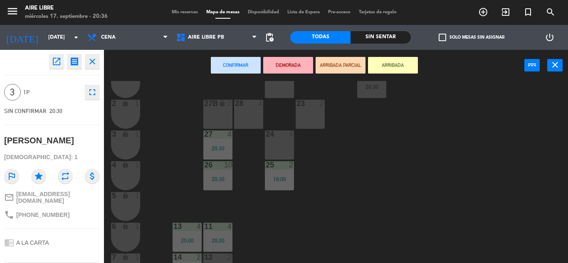
click at [271, 143] on div "24 4" at bounding box center [279, 144] width 29 height 29
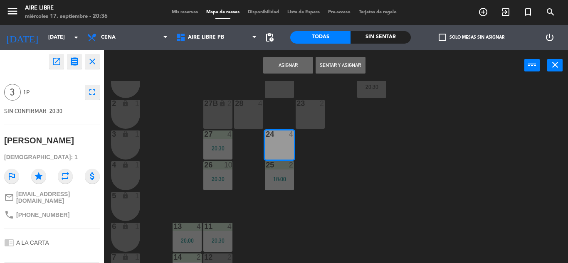
click at [343, 66] on button "Sentar y Asignar" at bounding box center [340, 65] width 50 height 17
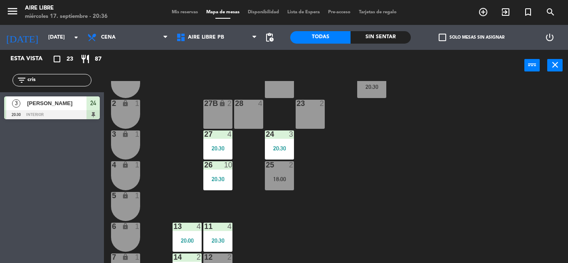
click at [54, 81] on input "cris" at bounding box center [59, 80] width 64 height 9
type input "c"
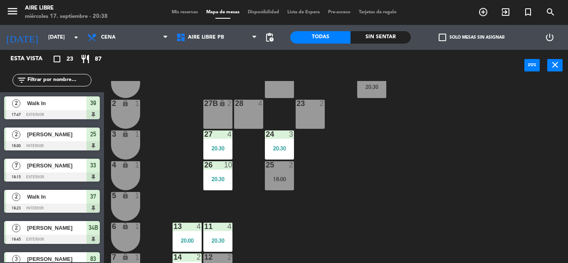
click at [73, 75] on div "filter_list" at bounding box center [51, 80] width 79 height 12
click at [73, 81] on input "text" at bounding box center [59, 80] width 64 height 9
click at [343, 180] on div "42 2 43 2 31 6 20:30 32 6 20:30 33 7 19:15 42B 2 43B 2 41 7 20:00 44 2 45 2 46 …" at bounding box center [339, 172] width 458 height 182
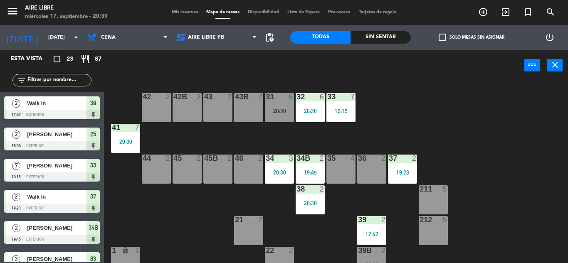
scroll to position [0, 0]
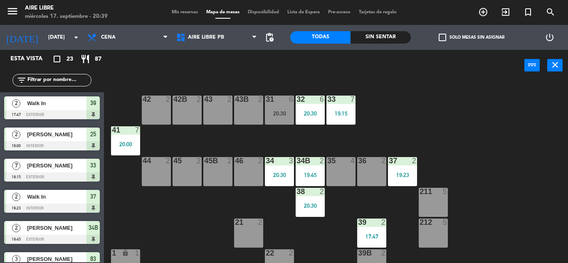
click at [285, 101] on div at bounding box center [279, 99] width 14 height 7
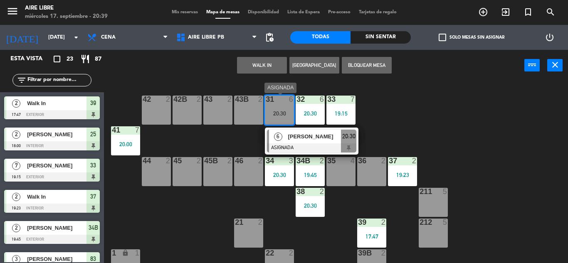
drag, startPoint x: 285, startPoint y: 101, endPoint x: 548, endPoint y: 116, distance: 263.1
click at [548, 116] on div "42 2 43 2 31 6 20:30 6 [PERSON_NAME] ASIGNADA 20:30 32 6 20:30 33 7 19:15 42B 2…" at bounding box center [339, 172] width 458 height 182
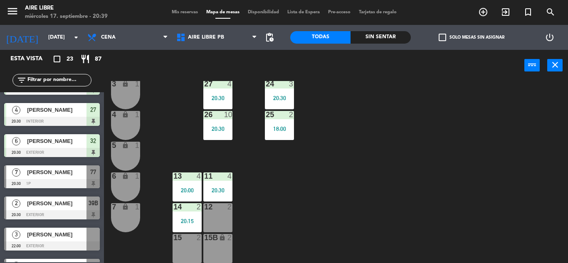
scroll to position [464, 0]
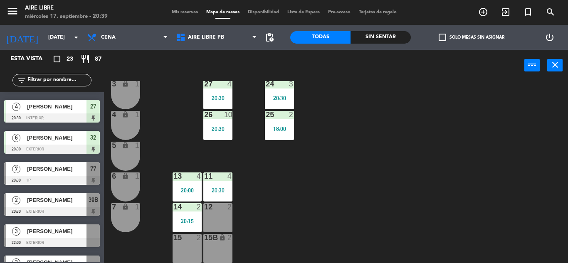
click at [66, 180] on div at bounding box center [52, 180] width 96 height 9
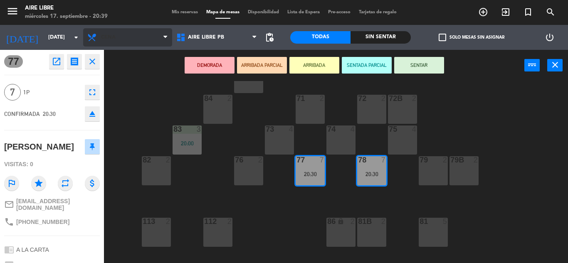
scroll to position [0, 0]
click at [94, 60] on icon "close" at bounding box center [92, 61] width 10 height 10
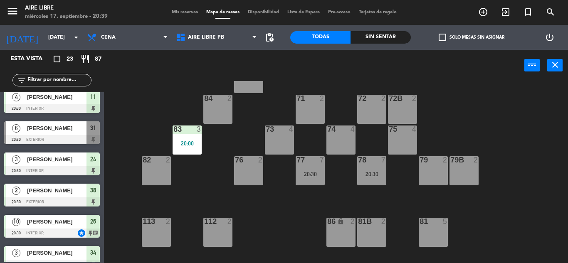
scroll to position [288, 0]
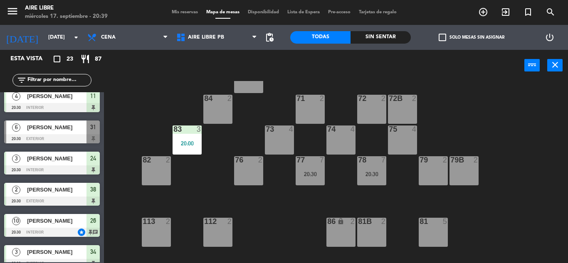
click at [57, 140] on div at bounding box center [52, 138] width 96 height 9
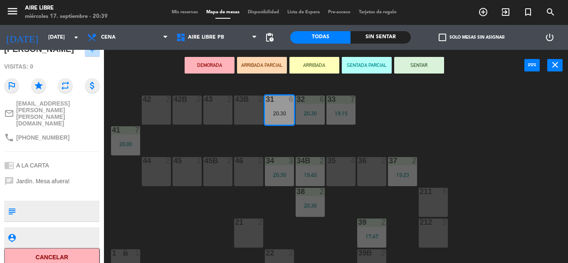
scroll to position [0, 0]
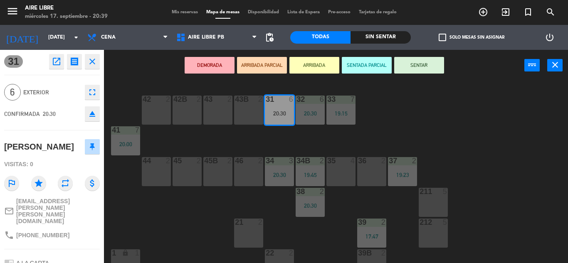
click at [91, 62] on icon "close" at bounding box center [92, 62] width 10 height 10
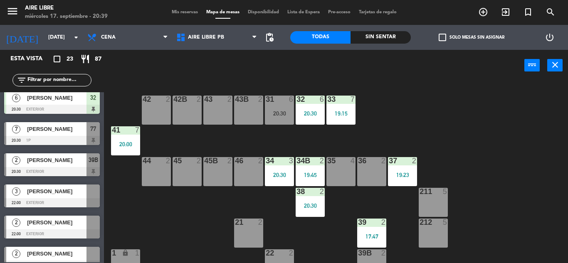
scroll to position [503, 0]
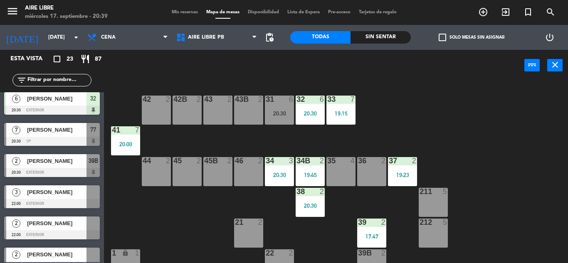
click at [44, 167] on div "[PERSON_NAME]" at bounding box center [56, 161] width 60 height 14
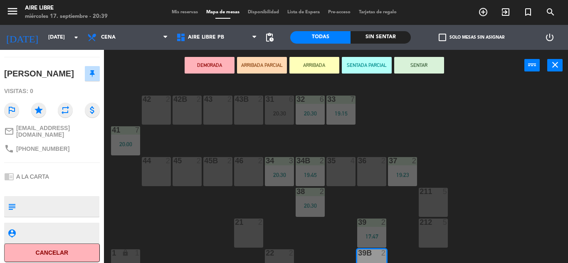
scroll to position [0, 0]
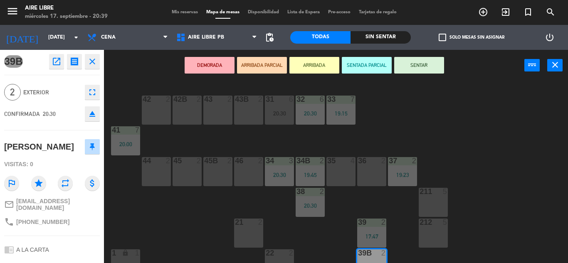
click at [96, 58] on icon "close" at bounding box center [92, 62] width 10 height 10
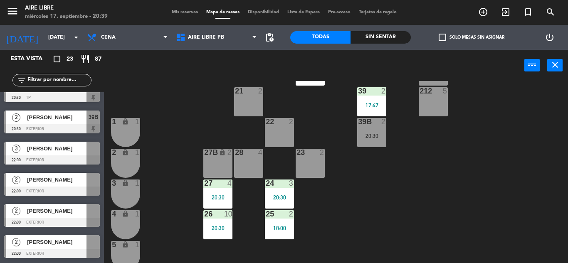
scroll to position [134, 0]
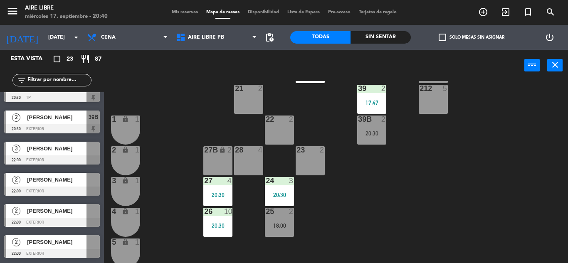
click at [74, 78] on input "text" at bounding box center [59, 80] width 64 height 9
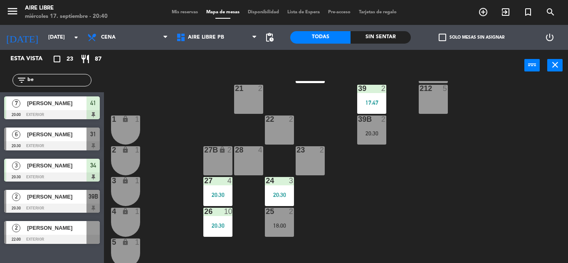
click at [74, 78] on input "be" at bounding box center [59, 80] width 64 height 9
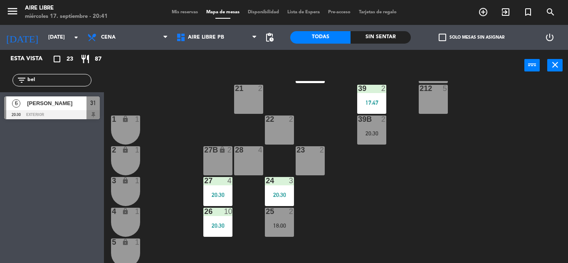
type input "bel"
drag, startPoint x: 34, startPoint y: 127, endPoint x: 0, endPoint y: 169, distance: 54.4
click at [0, 169] on div "Esta vista crop_square 23 restaurant 87 filter_list bel 6 [PERSON_NAME] 20:30 e…" at bounding box center [52, 156] width 104 height 213
click at [65, 103] on span "[PERSON_NAME]" at bounding box center [56, 103] width 59 height 9
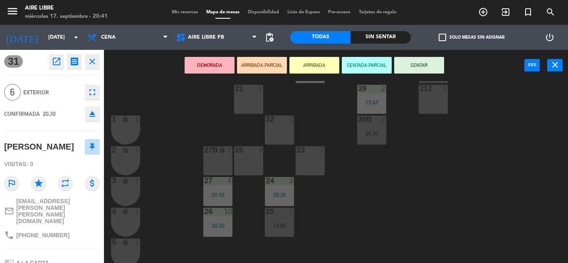
click at [333, 61] on button "ARRIBADA" at bounding box center [314, 65] width 50 height 17
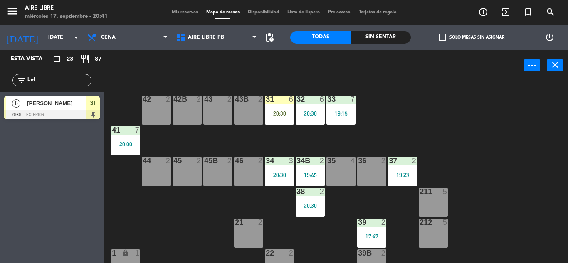
click at [277, 109] on div "31 6 20:30" at bounding box center [279, 110] width 29 height 29
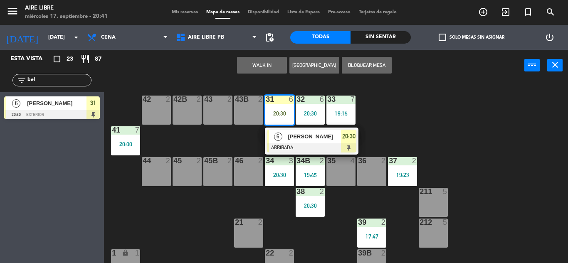
click at [293, 140] on span "[PERSON_NAME]" at bounding box center [314, 136] width 53 height 9
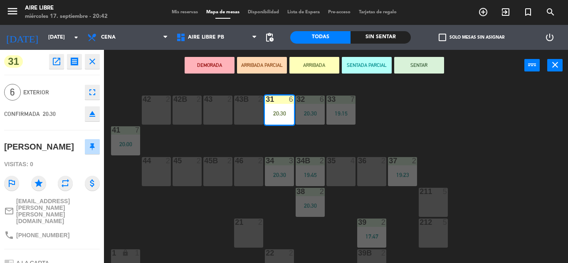
click at [435, 62] on button "SENTAR" at bounding box center [419, 65] width 50 height 17
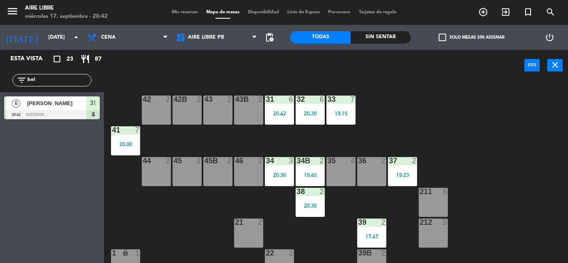
click at [57, 80] on input "bel" at bounding box center [59, 80] width 64 height 9
type input "b"
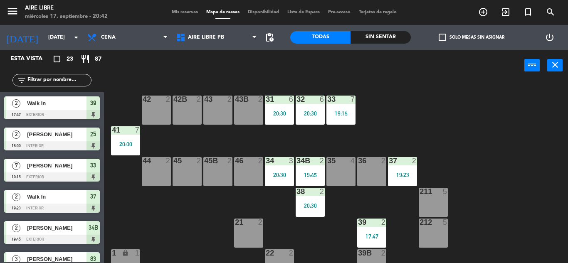
click at [438, 37] on span "check_box_outline_blank" at bounding box center [441, 37] width 7 height 7
click at [471, 37] on input "check_box_outline_blank Solo mesas sin asignar" at bounding box center [471, 37] width 0 height 0
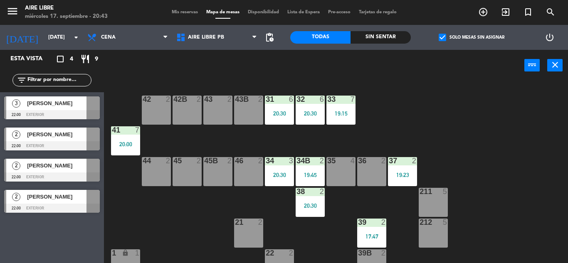
click at [440, 38] on span "check_box" at bounding box center [441, 37] width 7 height 7
click at [471, 37] on input "check_box Solo mesas sin asignar" at bounding box center [471, 37] width 0 height 0
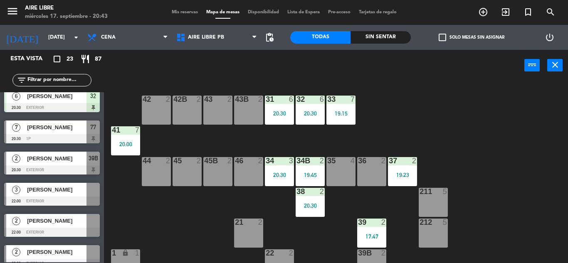
scroll to position [506, 0]
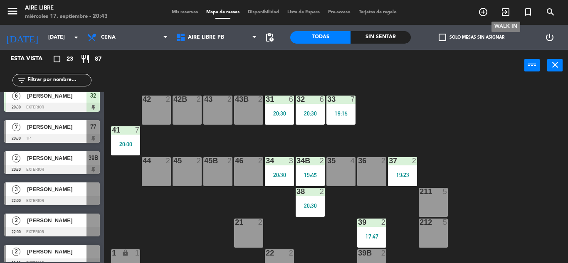
click at [507, 12] on icon "exit_to_app" at bounding box center [505, 12] width 10 height 10
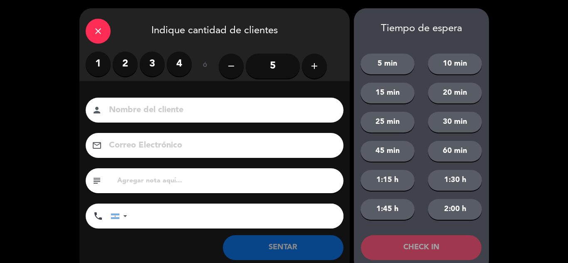
click at [130, 66] on label "2" at bounding box center [125, 64] width 25 height 25
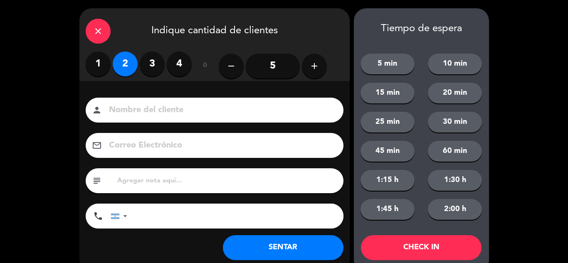
click at [182, 108] on input at bounding box center [220, 110] width 224 height 15
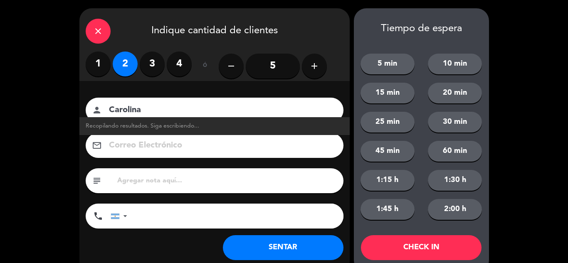
type input "Carolina"
click at [276, 253] on button "SENTAR" at bounding box center [283, 247] width 121 height 25
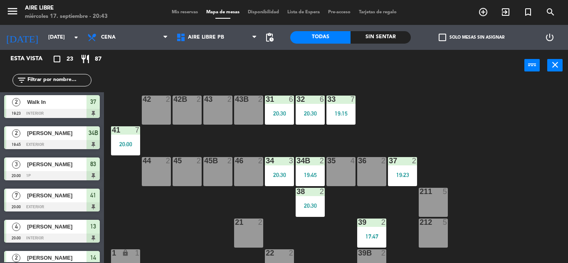
scroll to position [0, 0]
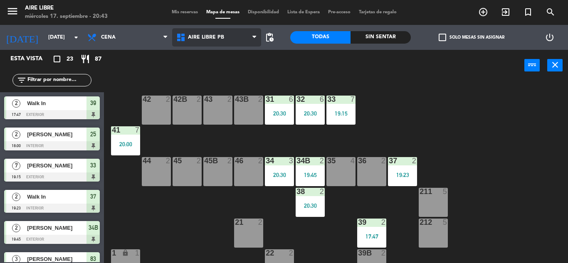
click at [231, 32] on span "Aire Libre PB" at bounding box center [216, 37] width 89 height 18
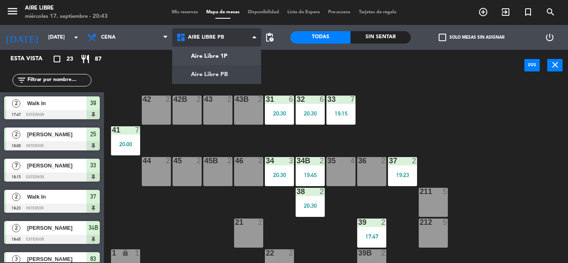
click at [225, 63] on ng-component "menu Aire Libre [DATE] 17. septiembre - 20:43 Mis reservas Mapa de mesas Dispon…" at bounding box center [284, 131] width 568 height 263
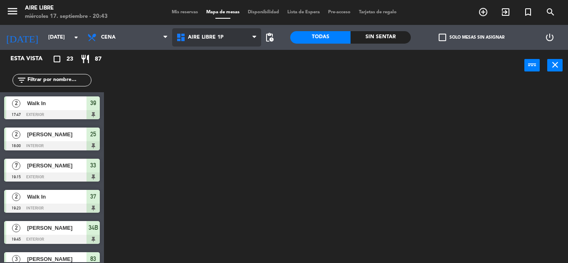
click at [228, 33] on span "Aire Libre 1P" at bounding box center [216, 37] width 89 height 18
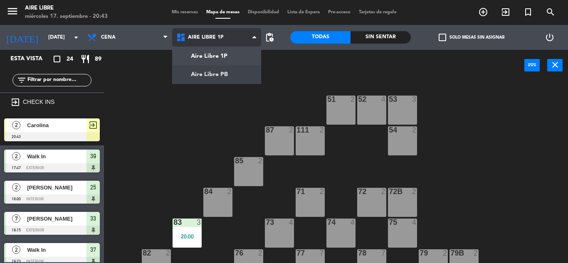
click at [219, 79] on ng-component "menu Aire Libre [DATE] 17. septiembre - 20:43 Mis reservas Mapa de mesas Dispon…" at bounding box center [284, 131] width 568 height 263
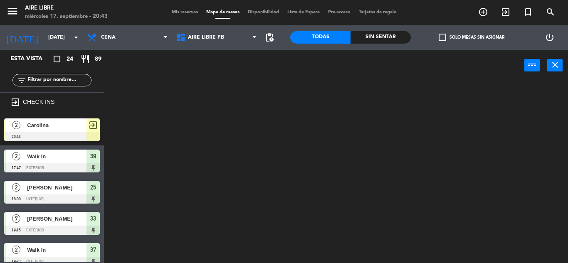
click at [70, 126] on span "Carolina" at bounding box center [56, 125] width 59 height 9
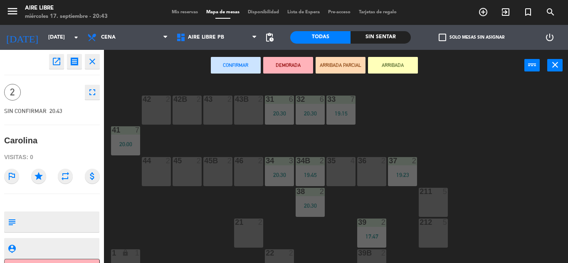
click at [244, 174] on div "46 2" at bounding box center [248, 171] width 29 height 29
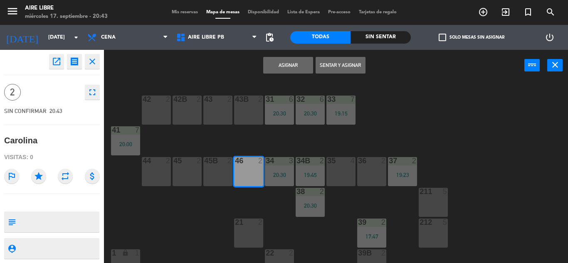
click at [338, 67] on button "Sentar y Asignar" at bounding box center [340, 65] width 50 height 17
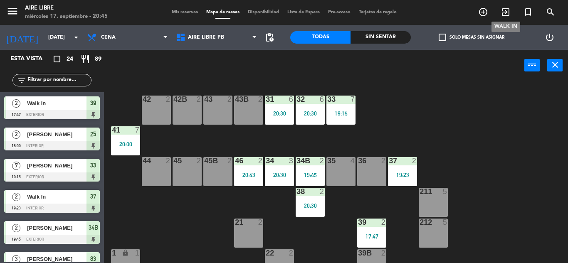
click at [507, 15] on icon "exit_to_app" at bounding box center [505, 12] width 10 height 10
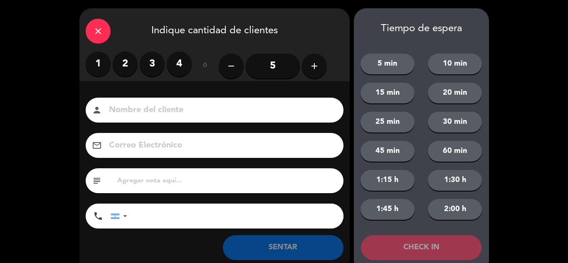
click at [128, 62] on label "2" at bounding box center [125, 64] width 25 height 25
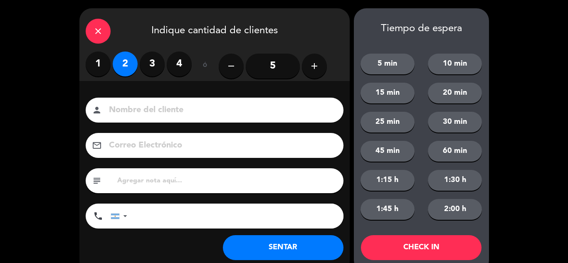
click at [298, 255] on button "SENTAR" at bounding box center [283, 247] width 121 height 25
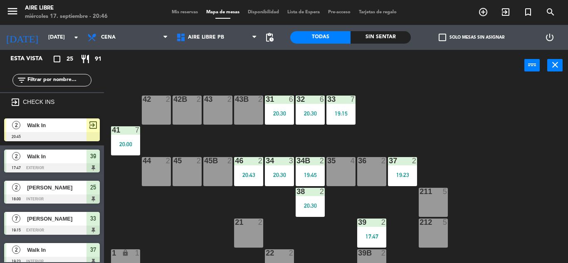
click at [84, 135] on div at bounding box center [52, 136] width 96 height 9
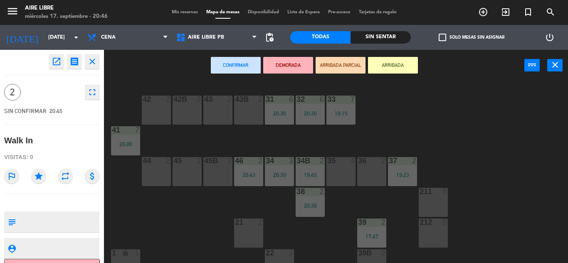
click at [149, 175] on div "44 2" at bounding box center [156, 171] width 29 height 29
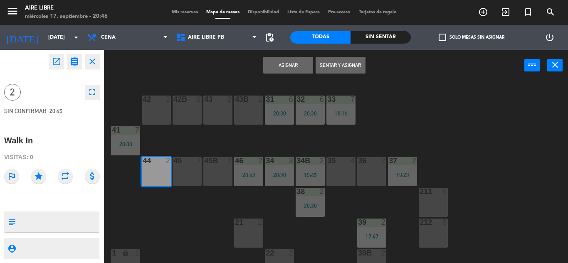
click at [340, 65] on button "Sentar y Asignar" at bounding box center [340, 65] width 50 height 17
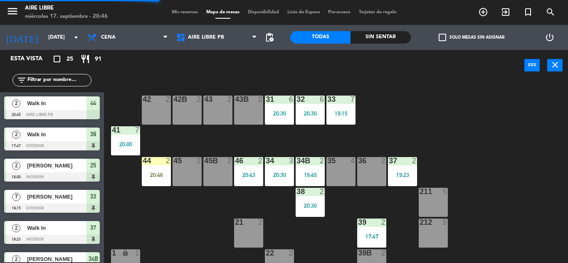
click at [364, 234] on div "17:47" at bounding box center [371, 237] width 29 height 6
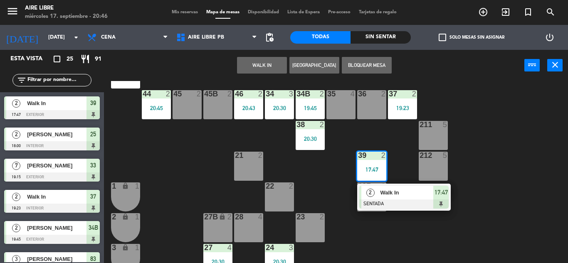
scroll to position [68, 0]
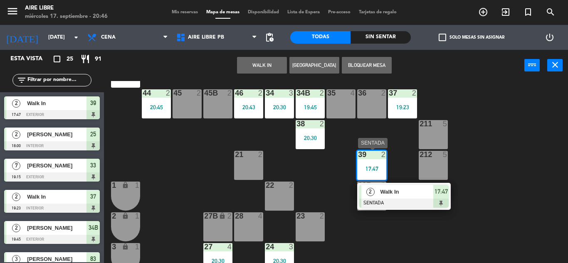
click at [406, 200] on div at bounding box center [403, 203] width 89 height 9
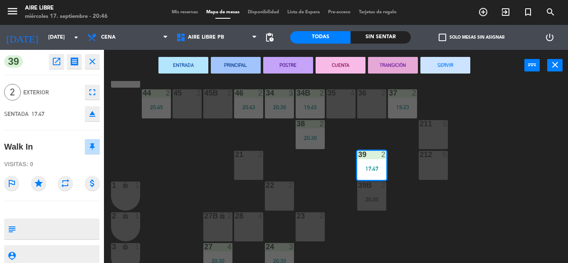
click at [448, 71] on button "SERVIR" at bounding box center [445, 65] width 50 height 17
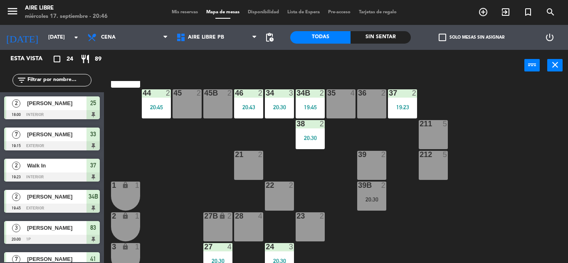
click at [71, 78] on input "text" at bounding box center [59, 80] width 64 height 9
click at [174, 143] on div "42 2 43 2 31 6 20:30 32 6 20:30 33 7 19:15 42B 2 43B 2 41 7 20:00 44 2 20:45 45…" at bounding box center [339, 172] width 458 height 182
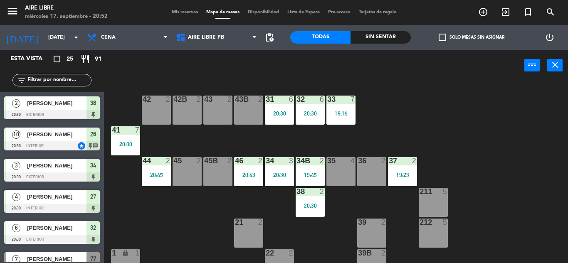
scroll to position [346, 0]
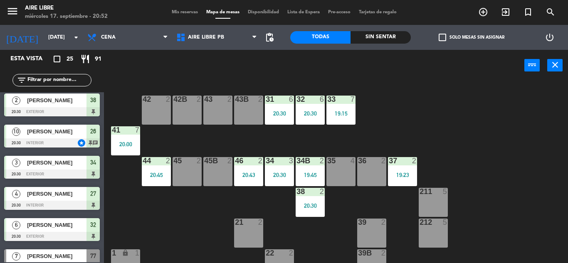
click at [175, 16] on div "menu Aire Libre [DATE] 17. septiembre - 20:52 Mis reservas Mapa de mesas Dispon…" at bounding box center [284, 12] width 568 height 25
click at [186, 10] on span "Mis reservas" at bounding box center [184, 12] width 34 height 5
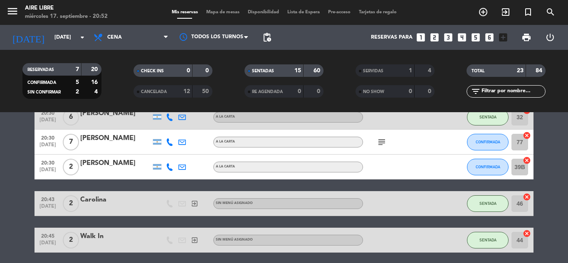
scroll to position [379, 0]
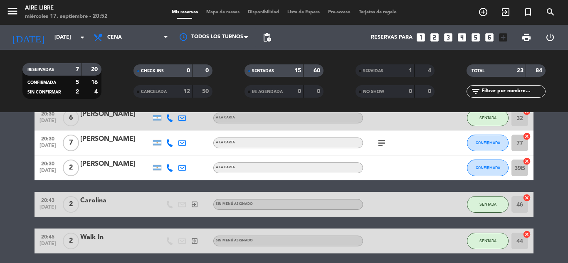
click at [383, 143] on icon "subject" at bounding box center [382, 143] width 10 height 10
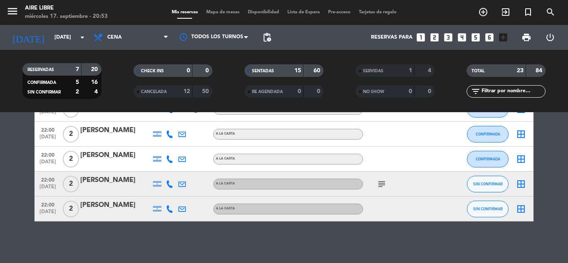
scroll to position [509, 0]
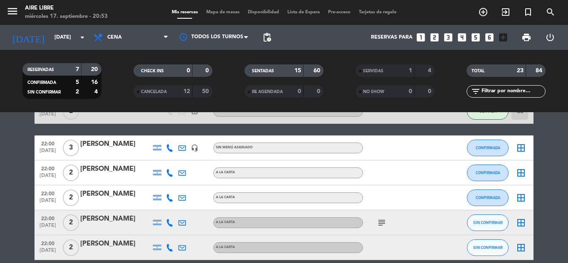
click at [379, 224] on icon "subject" at bounding box center [382, 223] width 10 height 10
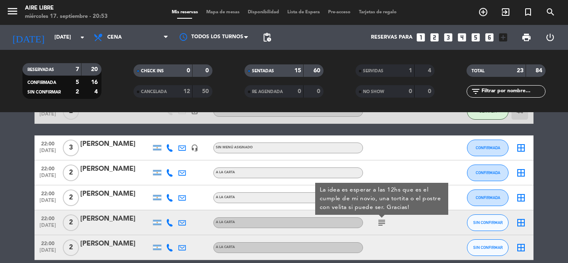
click at [379, 224] on icon "subject" at bounding box center [382, 223] width 10 height 10
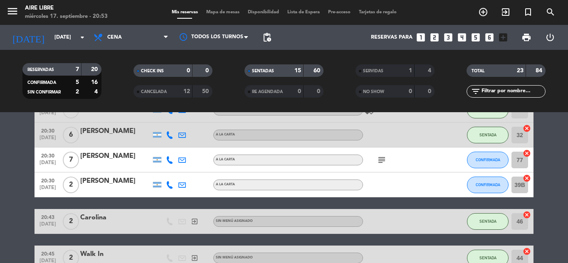
scroll to position [362, 0]
click at [494, 183] on span "CONFIRMADA" at bounding box center [487, 185] width 25 height 5
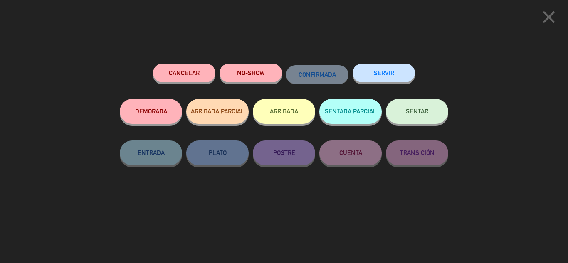
click at [438, 109] on button "SENTAR" at bounding box center [417, 111] width 62 height 25
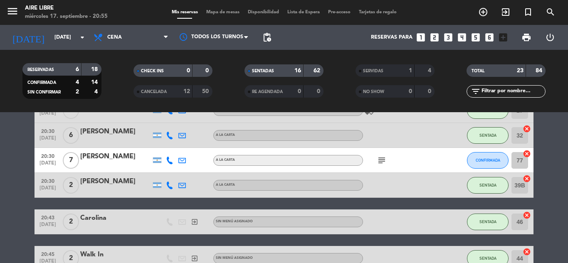
click at [232, 12] on span "Mapa de mesas" at bounding box center [223, 12] width 42 height 5
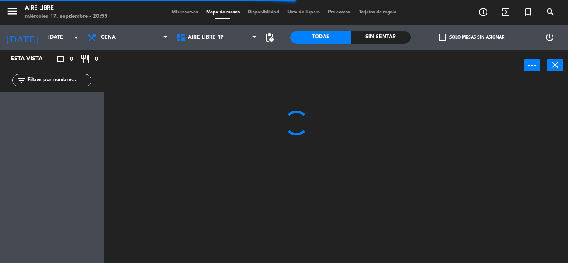
click at [212, 40] on span "Aire Libre 1P" at bounding box center [206, 37] width 36 height 6
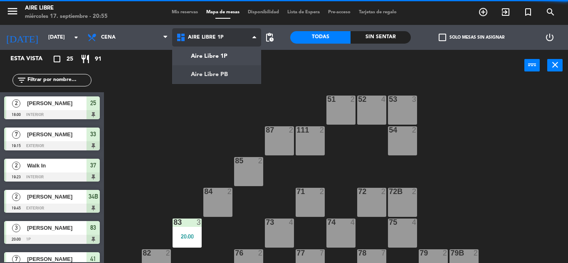
click at [220, 69] on ng-component "menu Aire Libre [DATE] 17. septiembre - 20:55 Mis reservas Mapa de mesas Dispon…" at bounding box center [284, 131] width 568 height 263
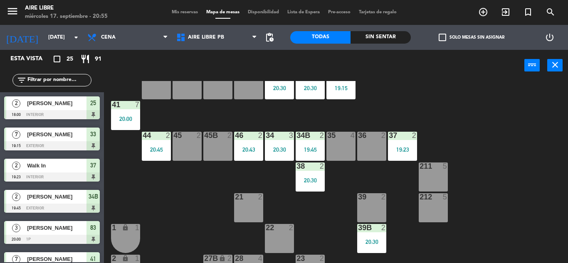
scroll to position [26, 0]
click at [365, 241] on div "20:30" at bounding box center [371, 242] width 29 height 6
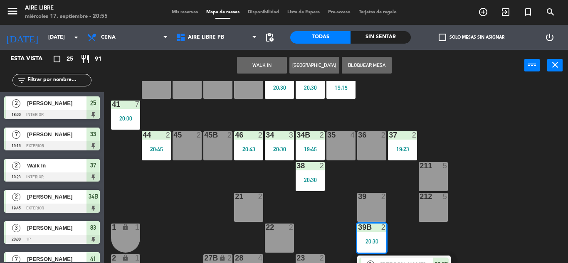
click at [364, 148] on div "36 2" at bounding box center [371, 145] width 29 height 29
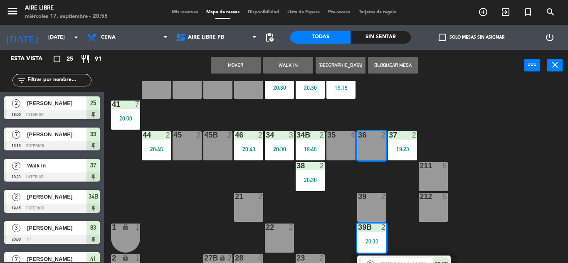
click at [234, 71] on button "Mover" at bounding box center [236, 65] width 50 height 17
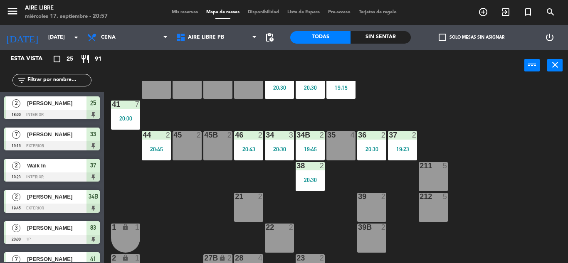
scroll to position [0, 0]
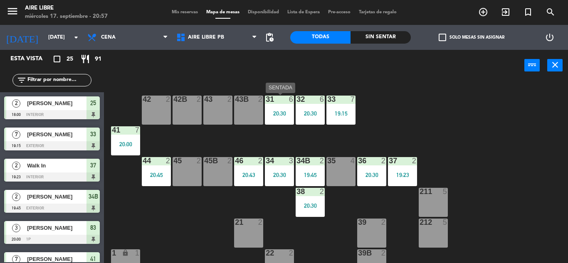
click at [292, 109] on div "31 6 20:30" at bounding box center [279, 110] width 29 height 29
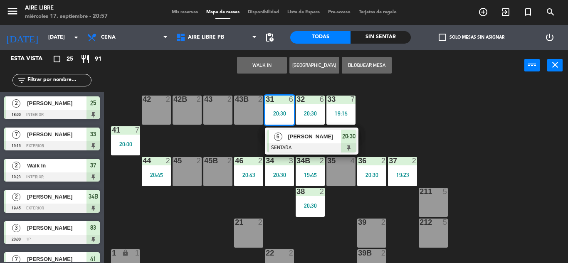
click at [433, 116] on div "42 2 43 2 31 6 20:30 6 [PERSON_NAME] SENTADA 20:30 32 6 20:30 33 7 19:15 42B 2 …" at bounding box center [339, 172] width 458 height 182
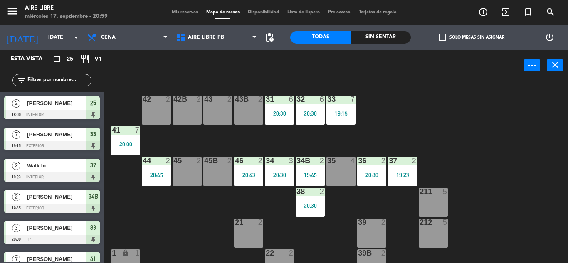
click at [433, 116] on div "42 2 43 2 31 6 20:30 32 6 20:30 33 7 19:15 42B 2 43B 2 41 7 20:00 44 2 20:45 45…" at bounding box center [339, 172] width 458 height 182
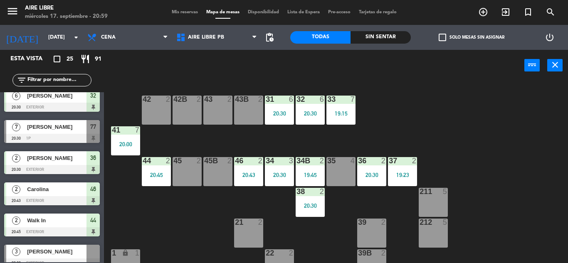
scroll to position [475, 0]
click at [64, 141] on div at bounding box center [52, 138] width 96 height 9
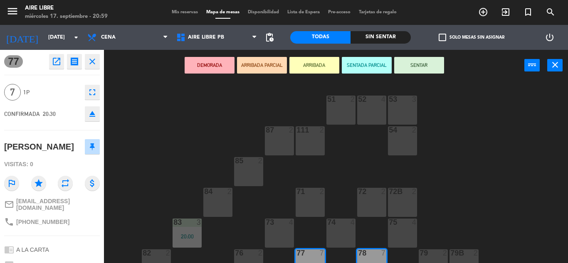
click at [54, 219] on span "[PHONE_NUMBER]" at bounding box center [42, 222] width 53 height 7
click at [56, 219] on span "[PHONE_NUMBER]" at bounding box center [42, 222] width 53 height 7
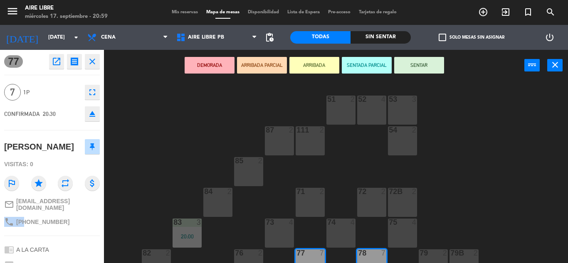
click at [56, 219] on span "[PHONE_NUMBER]" at bounding box center [42, 222] width 53 height 7
copy div "phone"
click at [56, 63] on icon "open_in_new" at bounding box center [57, 62] width 10 height 10
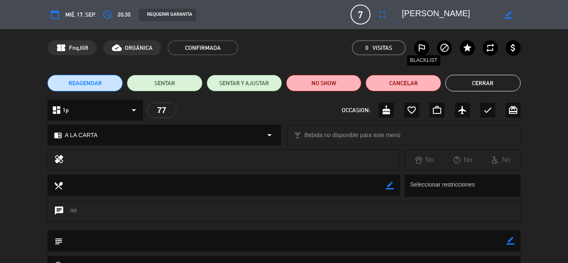
click at [417, 45] on icon "outlined_flag" at bounding box center [421, 48] width 10 height 10
click at [341, 75] on button "NO SHOW" at bounding box center [323, 83] width 75 height 17
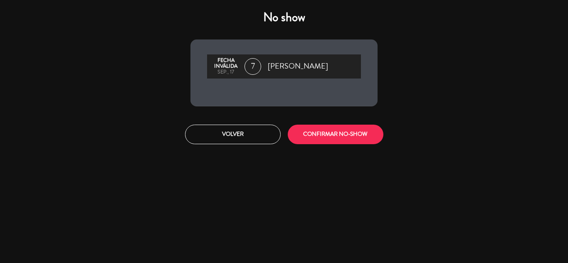
click at [341, 75] on div "[PERSON_NAME] inválida sep., 17 7 [PERSON_NAME]" at bounding box center [284, 66] width 154 height 24
click at [345, 130] on button "CONFIRMAR NO-SHOW" at bounding box center [336, 135] width 96 height 20
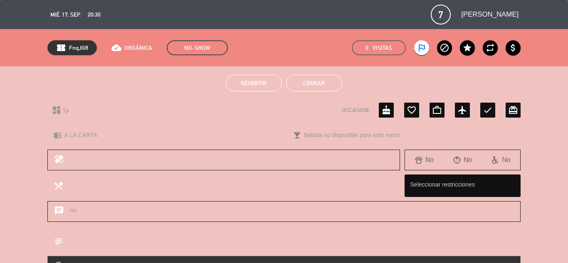
click at [313, 79] on button "Cerrar" at bounding box center [314, 83] width 56 height 17
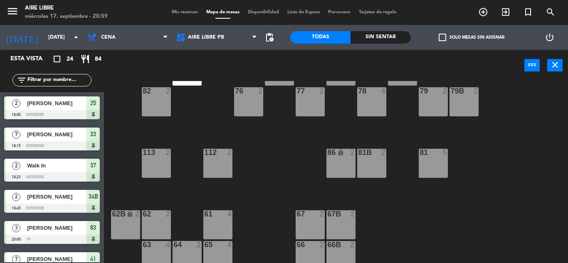
scroll to position [162, 0]
click at [509, 16] on icon "exit_to_app" at bounding box center [505, 12] width 10 height 10
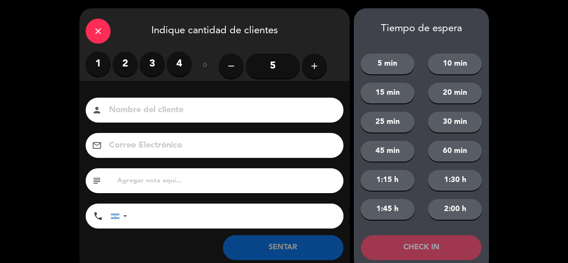
click at [122, 62] on label "2" at bounding box center [125, 64] width 25 height 25
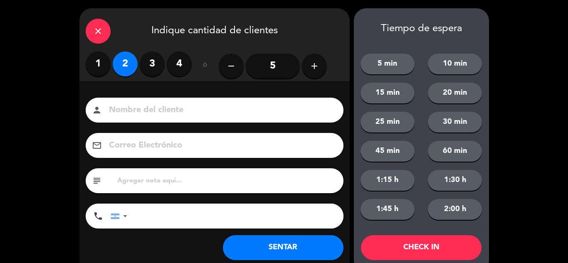
click at [242, 246] on button "SENTAR" at bounding box center [283, 247] width 121 height 25
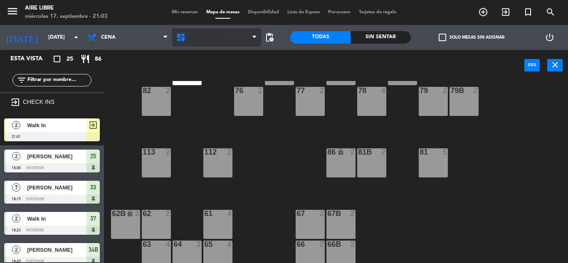
click at [209, 38] on span "Aire Libre PB" at bounding box center [206, 37] width 36 height 6
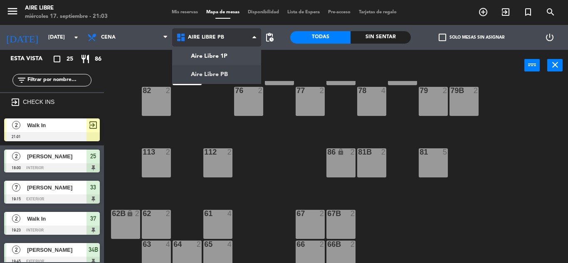
click at [209, 71] on ng-component "menu Aire Libre [DATE] 17. septiembre - 21:03 Mis reservas Mapa de mesas Dispon…" at bounding box center [284, 131] width 568 height 263
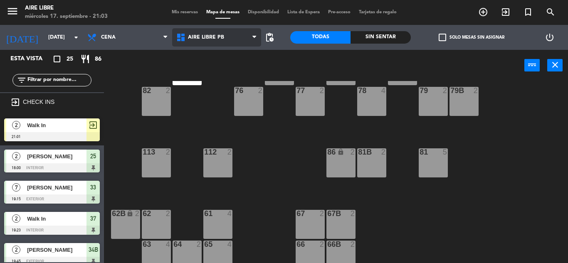
click at [199, 36] on span "Aire Libre PB" at bounding box center [206, 37] width 36 height 6
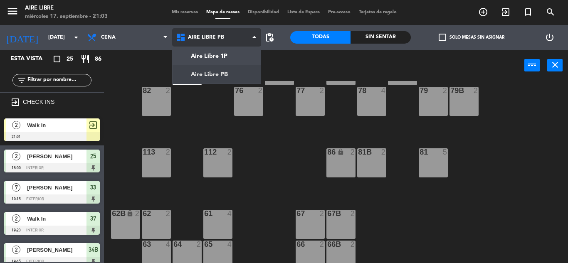
click at [211, 46] on span "Aire Libre PB" at bounding box center [216, 37] width 89 height 18
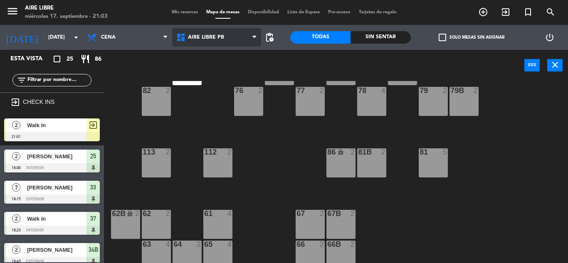
click at [199, 37] on span "Aire Libre PB" at bounding box center [206, 37] width 36 height 6
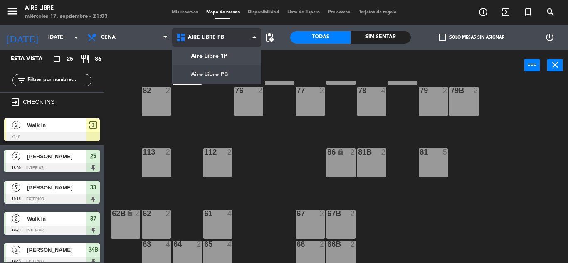
click at [217, 78] on ng-component "menu Aire Libre [DATE] 17. septiembre - 21:03 Mis reservas Mapa de mesas Dispon…" at bounding box center [284, 131] width 568 height 263
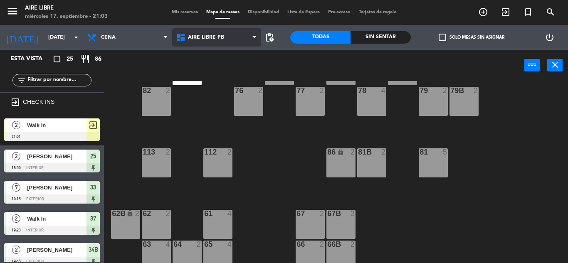
click at [199, 44] on span "Aire Libre PB" at bounding box center [216, 37] width 89 height 18
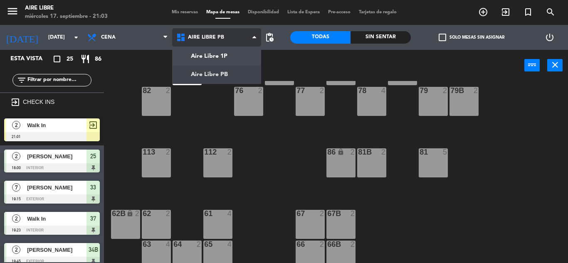
click at [212, 56] on ng-component "menu Aire Libre [DATE] 17. septiembre - 21:03 Mis reservas Mapa de mesas Dispon…" at bounding box center [284, 131] width 568 height 263
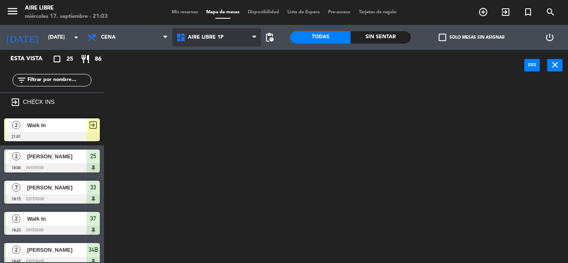
click at [201, 38] on span "Aire Libre 1P" at bounding box center [206, 37] width 36 height 6
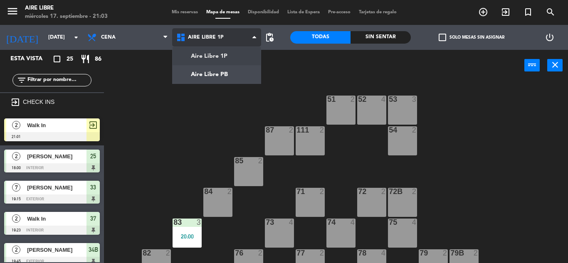
click at [202, 73] on ng-component "menu Aire Libre [DATE] 17. septiembre - 21:03 Mis reservas Mapa de mesas Dispon…" at bounding box center [284, 131] width 568 height 263
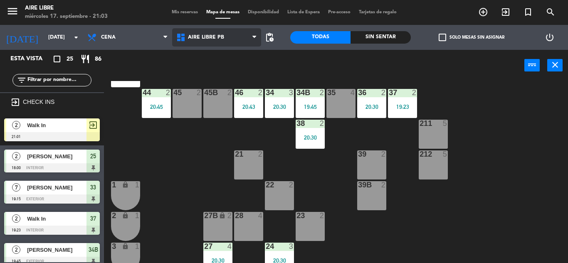
scroll to position [69, 0]
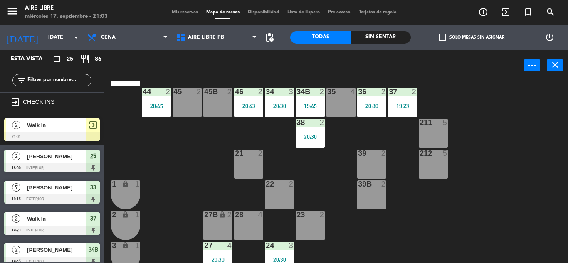
click at [59, 129] on span "Walk In" at bounding box center [56, 125] width 59 height 9
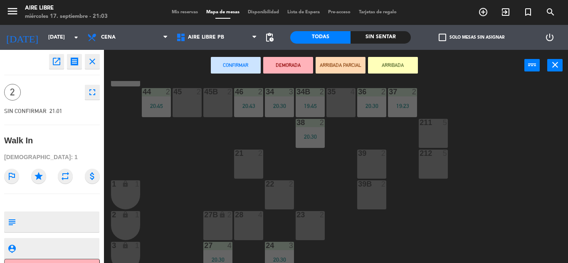
click at [369, 156] on div at bounding box center [371, 153] width 14 height 7
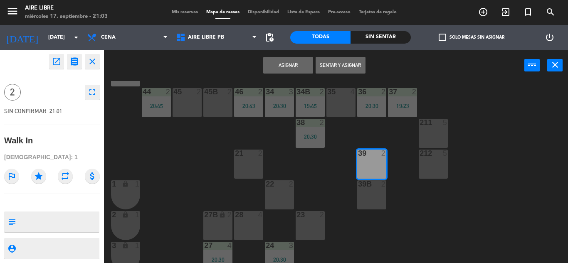
click at [329, 57] on button "Sentar y Asignar" at bounding box center [340, 65] width 50 height 17
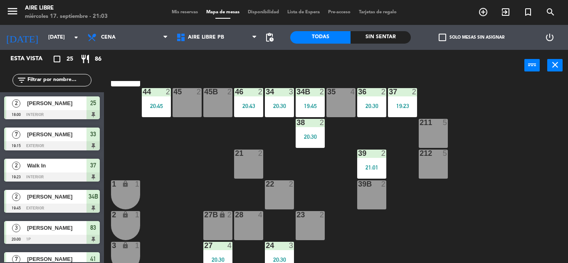
click at [507, 14] on icon "exit_to_app" at bounding box center [505, 12] width 10 height 10
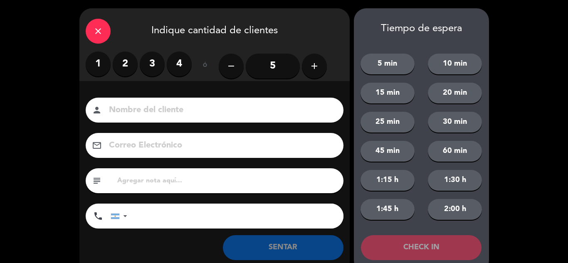
click at [126, 61] on label "2" at bounding box center [125, 64] width 25 height 25
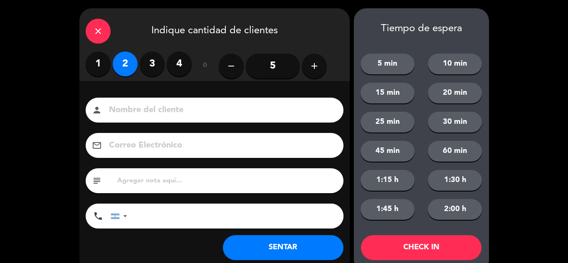
click at [295, 251] on button "SENTAR" at bounding box center [283, 247] width 121 height 25
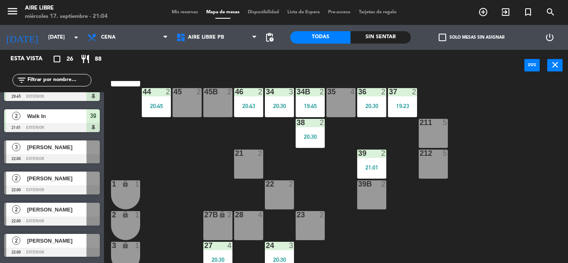
scroll to position [662, 0]
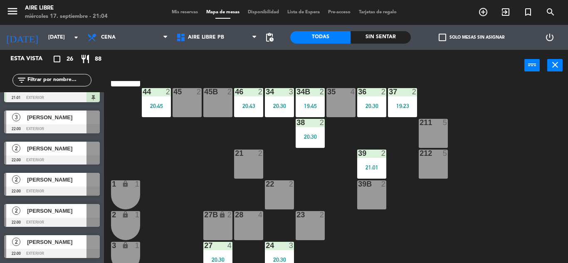
click at [58, 211] on span "[PERSON_NAME]" at bounding box center [56, 211] width 59 height 9
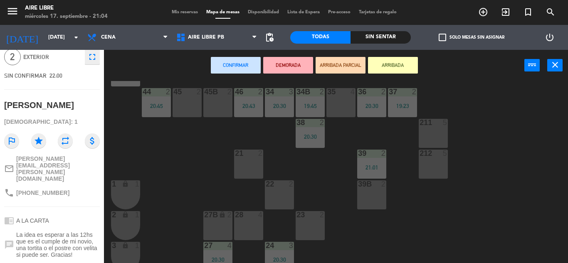
scroll to position [20, 0]
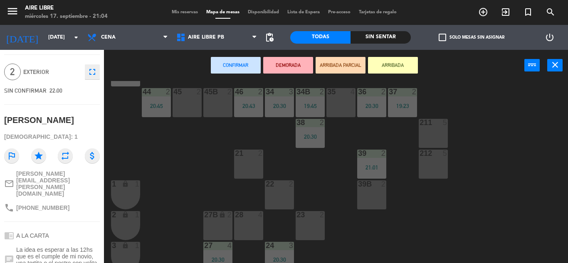
click at [53, 204] on span "[PHONE_NUMBER]" at bounding box center [42, 207] width 53 height 7
copy div "phone"
click at [151, 166] on div "42 2 43 2 31 6 20:30 32 6 20:30 33 7 19:15 42B 2 43B 2 41 7 20:00 44 2 20:45 45…" at bounding box center [339, 172] width 458 height 182
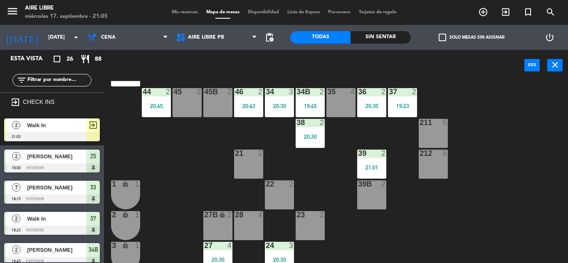
scroll to position [233, 0]
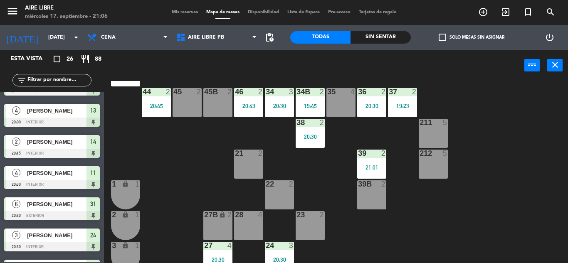
click at [443, 38] on span "check_box_outline_blank" at bounding box center [441, 37] width 7 height 7
click at [471, 37] on input "check_box_outline_blank Solo mesas sin asignar" at bounding box center [471, 37] width 0 height 0
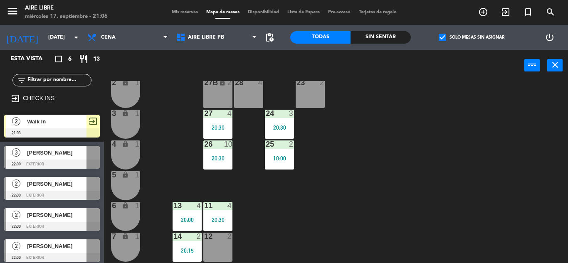
scroll to position [231, 0]
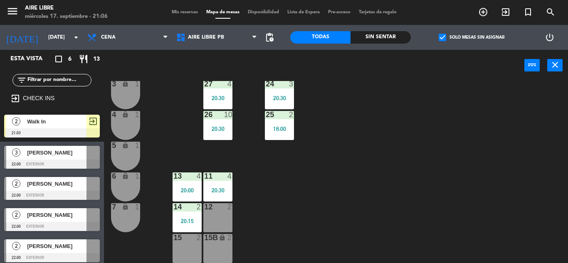
click at [50, 131] on div at bounding box center [52, 132] width 96 height 9
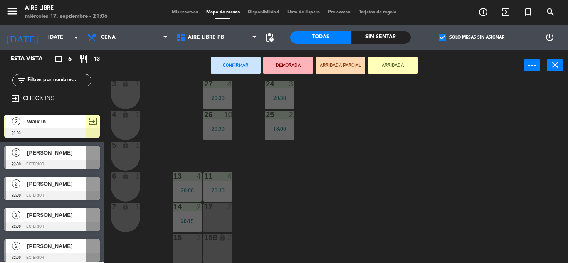
click at [185, 246] on div "15 2" at bounding box center [186, 248] width 29 height 29
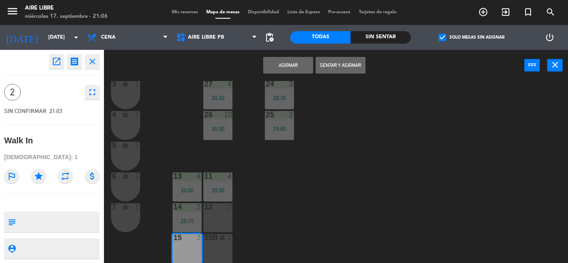
click at [343, 62] on button "Sentar y Asignar" at bounding box center [340, 65] width 50 height 17
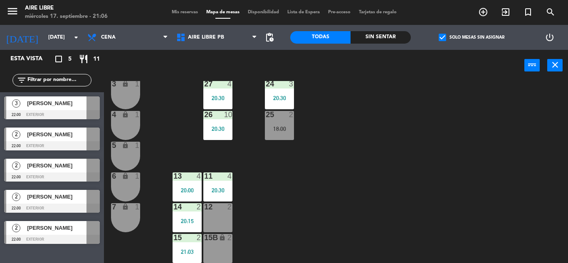
click at [37, 199] on span "[PERSON_NAME]" at bounding box center [56, 196] width 59 height 9
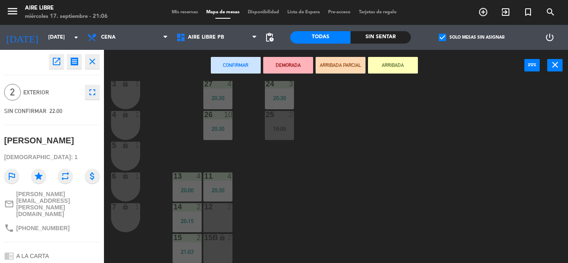
click at [61, 57] on icon "open_in_new" at bounding box center [57, 62] width 10 height 10
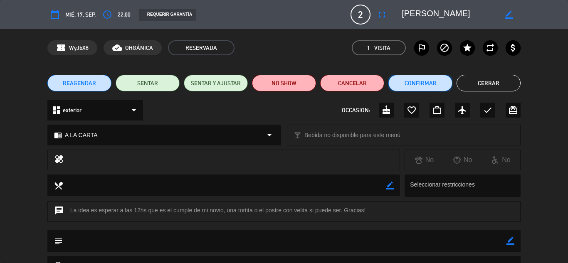
click at [419, 85] on button "Confirmar" at bounding box center [420, 83] width 64 height 17
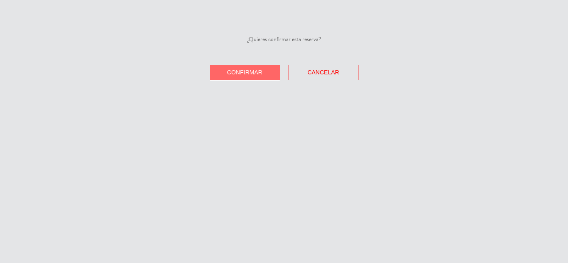
click at [243, 70] on span "Confirmar" at bounding box center [244, 72] width 35 height 7
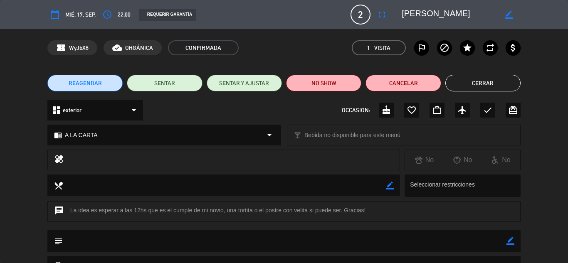
click at [477, 82] on button "Cerrar" at bounding box center [482, 83] width 75 height 17
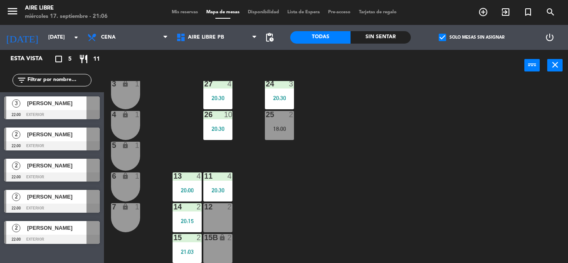
click at [52, 101] on span "[PERSON_NAME]" at bounding box center [56, 103] width 59 height 9
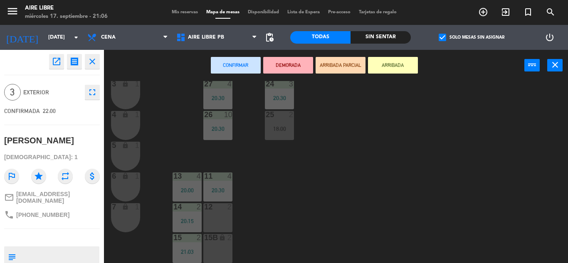
click at [167, 98] on div "42 2 43 2 31 6 20:30 32 6 20:30 33 7 19:15 42B 2 43B 2 41 7 20:00 44 2 20:45 45…" at bounding box center [339, 172] width 458 height 182
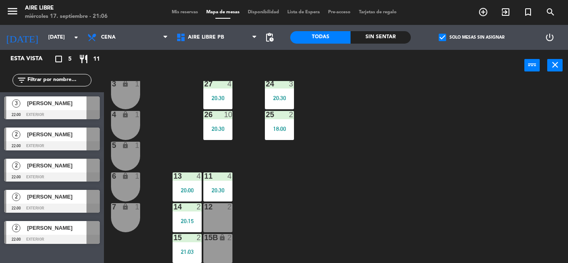
click at [37, 143] on div at bounding box center [52, 145] width 96 height 9
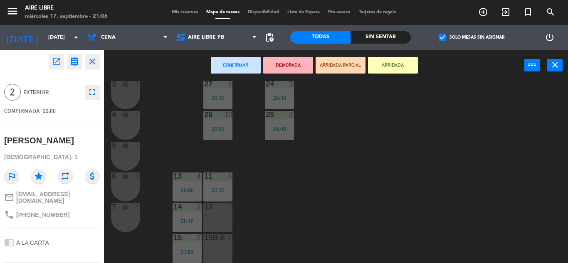
click at [52, 212] on span "[PHONE_NUMBER]" at bounding box center [42, 215] width 53 height 7
copy div "phone"
click at [93, 62] on icon "close" at bounding box center [92, 62] width 10 height 10
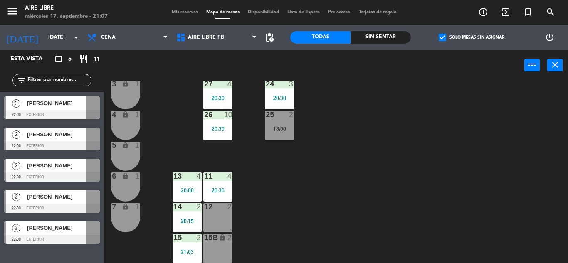
click at [54, 133] on span "[PERSON_NAME]" at bounding box center [56, 134] width 59 height 9
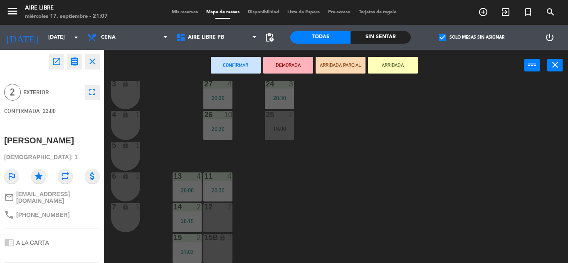
click at [46, 212] on span "[PHONE_NUMBER]" at bounding box center [42, 215] width 53 height 7
copy div "phone"
click at [93, 61] on icon "close" at bounding box center [92, 62] width 10 height 10
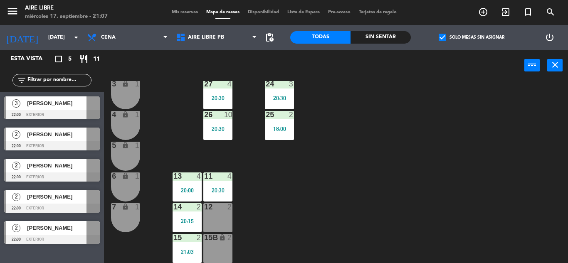
click at [59, 170] on span "[PERSON_NAME]" at bounding box center [56, 165] width 59 height 9
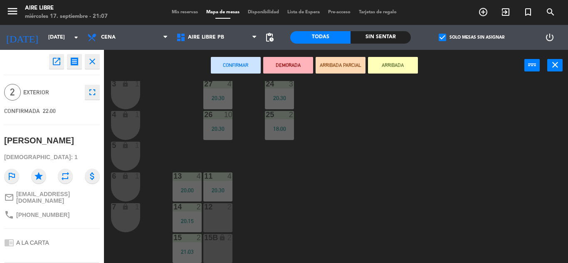
click at [50, 213] on span "[PHONE_NUMBER]" at bounding box center [42, 215] width 53 height 7
copy div "phone"
click at [93, 63] on icon "close" at bounding box center [92, 62] width 10 height 10
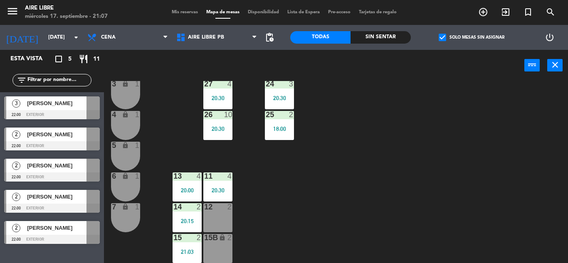
click at [43, 235] on div at bounding box center [52, 239] width 96 height 9
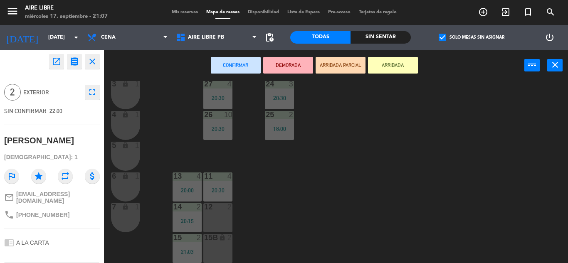
click at [54, 212] on span "[PHONE_NUMBER]" at bounding box center [42, 215] width 53 height 7
copy div "phone"
click at [56, 59] on icon "open_in_new" at bounding box center [57, 62] width 10 height 10
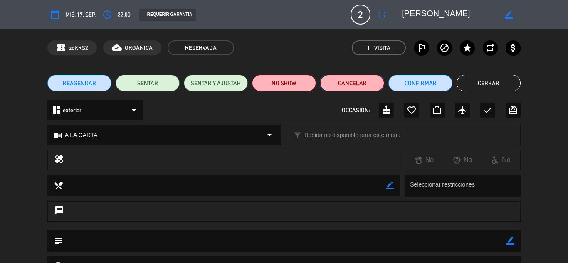
click at [351, 81] on button "Cancelar" at bounding box center [352, 83] width 64 height 17
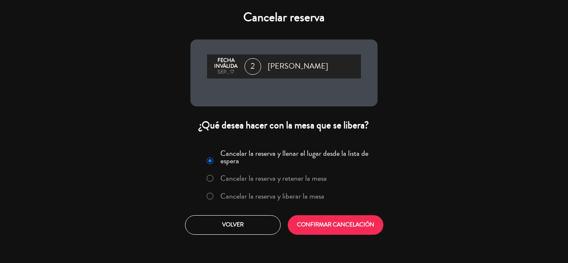
click at [254, 197] on label "Cancelar la reserva y liberar la mesa" at bounding box center [272, 195] width 104 height 7
click at [346, 229] on button "CONFIRMAR CANCELACIÓN" at bounding box center [336, 225] width 96 height 20
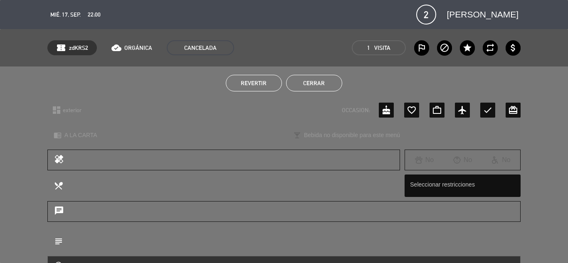
click at [315, 84] on button "Cerrar" at bounding box center [314, 83] width 56 height 17
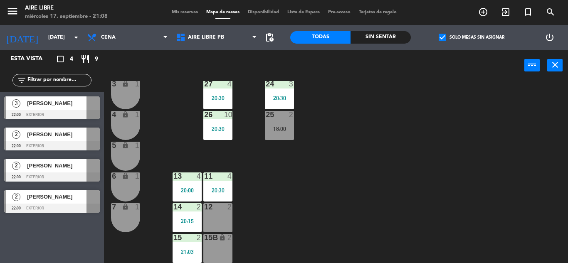
click at [440, 37] on span "check_box" at bounding box center [441, 37] width 7 height 7
click at [471, 37] on input "check_box Solo mesas sin asignar" at bounding box center [471, 37] width 0 height 0
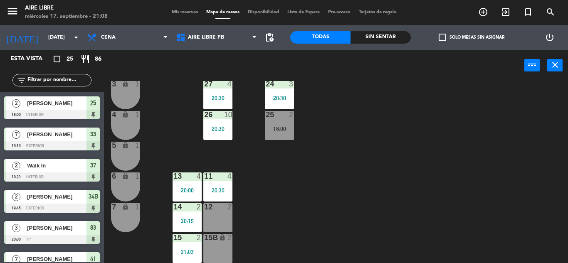
click at [49, 78] on input "text" at bounding box center [59, 80] width 64 height 9
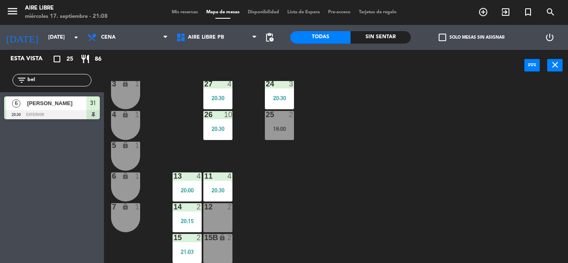
click at [27, 192] on div "Esta vista crop_square 25 restaurant 86 filter_list bel 6 [PERSON_NAME] 20:30 e…" at bounding box center [52, 156] width 104 height 213
click at [55, 79] on input "bel" at bounding box center [59, 80] width 64 height 9
type input "b"
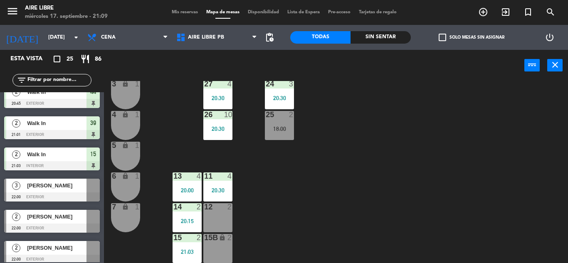
scroll to position [609, 0]
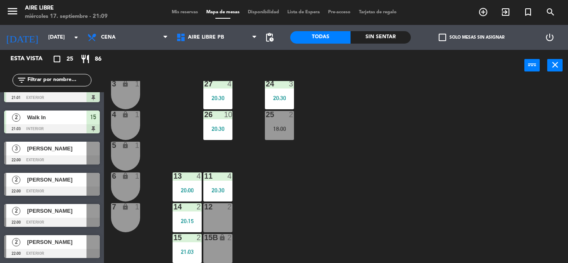
click at [181, 13] on span "Mis reservas" at bounding box center [184, 12] width 34 height 5
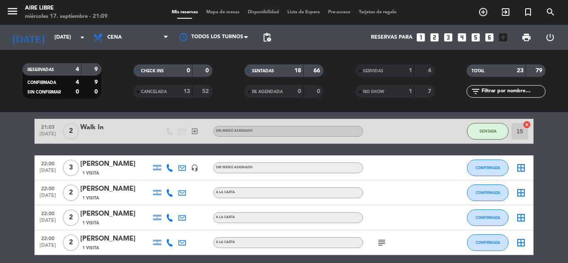
scroll to position [571, 0]
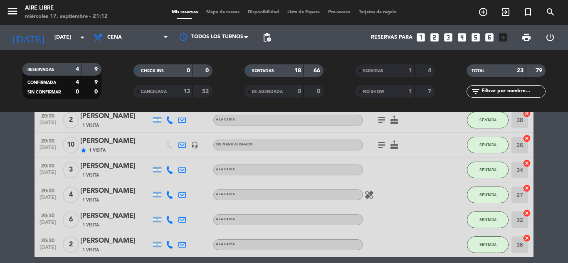
scroll to position [261, 0]
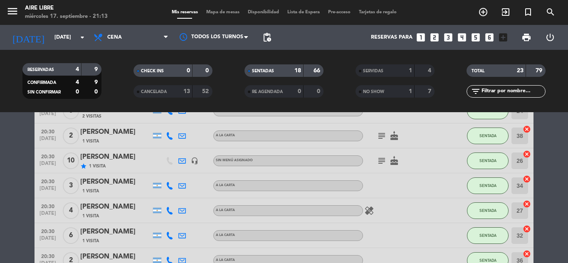
click at [214, 12] on span "Mapa de mesas" at bounding box center [223, 12] width 42 height 5
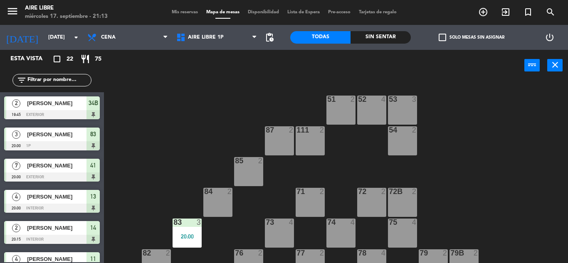
click at [438, 36] on span "check_box_outline_blank" at bounding box center [441, 37] width 7 height 7
click at [471, 37] on input "check_box_outline_blank Solo mesas sin asignar" at bounding box center [471, 37] width 0 height 0
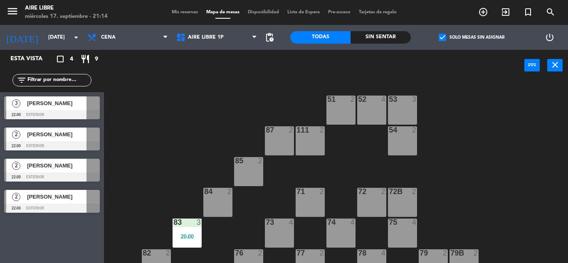
click at [508, 12] on icon "exit_to_app" at bounding box center [505, 12] width 10 height 10
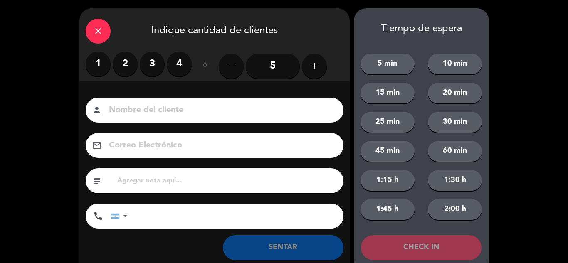
click at [159, 63] on label "3" at bounding box center [152, 64] width 25 height 25
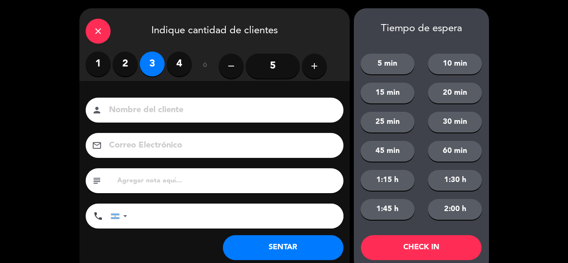
click at [276, 248] on button "SENTAR" at bounding box center [283, 247] width 121 height 25
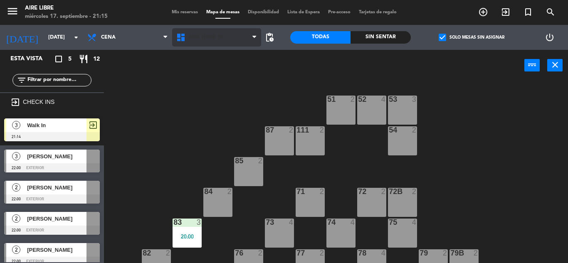
click at [201, 37] on span "Aire Libre 1P" at bounding box center [206, 37] width 36 height 6
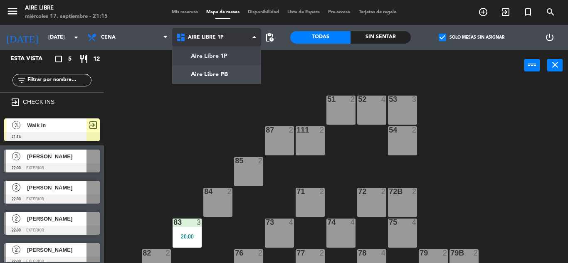
click at [213, 68] on ng-component "menu Aire Libre [DATE] 17. septiembre - 21:15 Mis reservas Mapa de mesas Dispon…" at bounding box center [284, 131] width 568 height 263
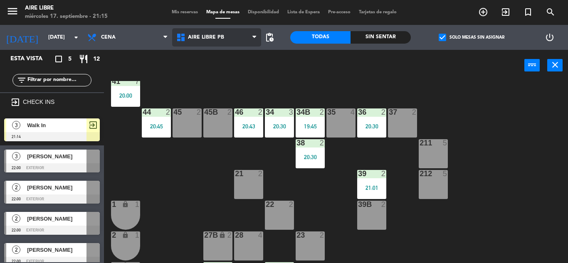
scroll to position [54, 0]
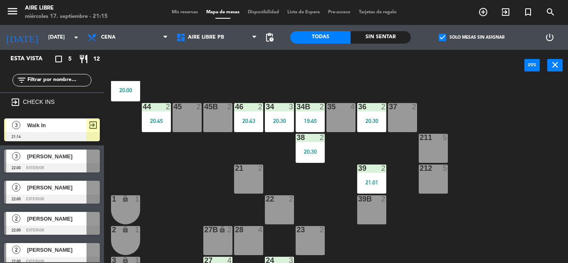
click at [72, 128] on span "Walk In" at bounding box center [56, 125] width 59 height 9
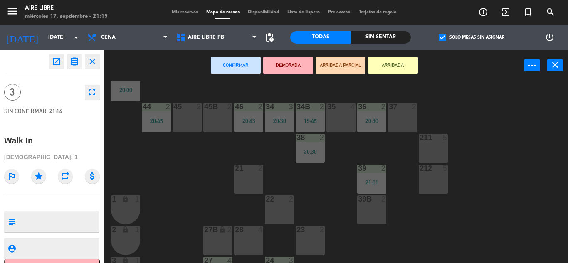
click at [190, 109] on div at bounding box center [187, 106] width 14 height 7
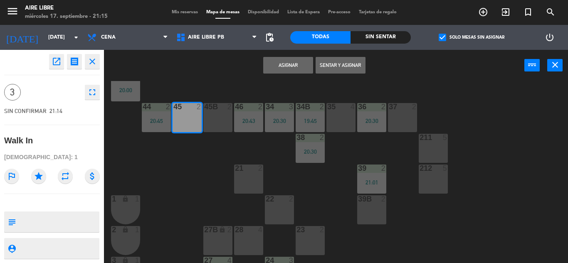
click at [217, 121] on div "45B 2" at bounding box center [217, 117] width 29 height 29
click at [345, 67] on button "Sentar y Asignar" at bounding box center [340, 65] width 50 height 17
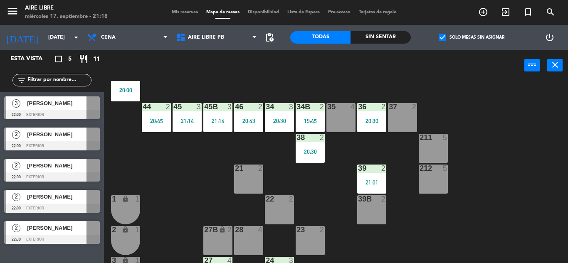
click at [163, 168] on div "42 2 43 2 31 6 20:30 32 6 20:30 33 7 42B 2 43B 2 41 7 20:00 44 2 20:45 45 3 21:…" at bounding box center [339, 172] width 458 height 182
click at [36, 231] on span "[PERSON_NAME]" at bounding box center [56, 228] width 59 height 9
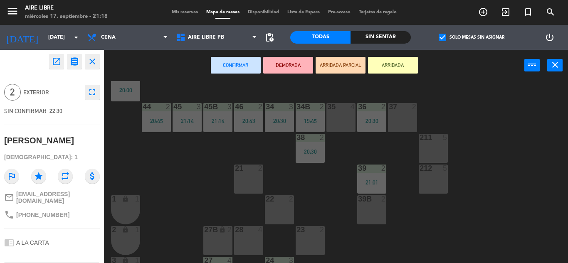
click at [53, 212] on span "[PHONE_NUMBER]" at bounding box center [42, 215] width 53 height 7
copy div "phone"
click at [91, 62] on icon "close" at bounding box center [92, 62] width 10 height 10
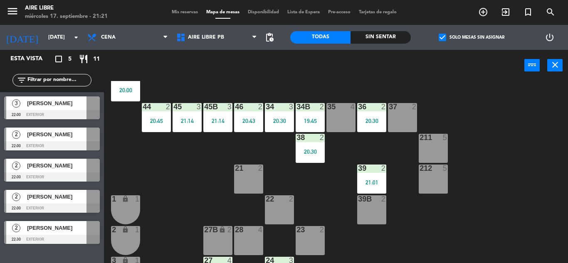
click at [185, 181] on div "42 2 43 2 31 6 20:30 32 6 20:30 33 7 42B 2 43B 2 41 7 20:00 44 2 20:45 45 3 21:…" at bounding box center [339, 172] width 458 height 182
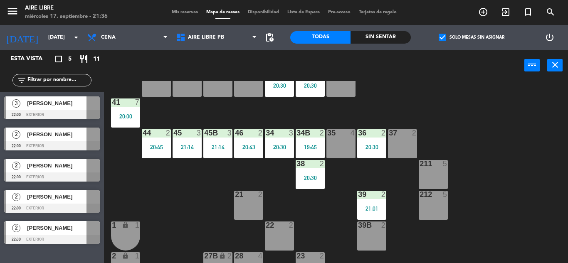
scroll to position [0, 0]
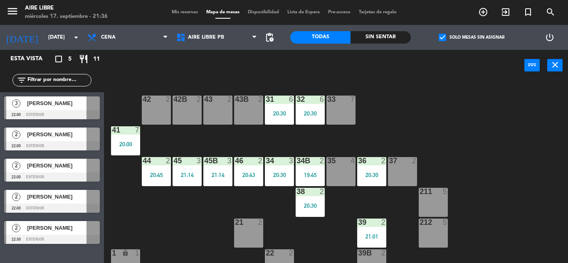
click at [313, 111] on div "20:30" at bounding box center [309, 114] width 29 height 6
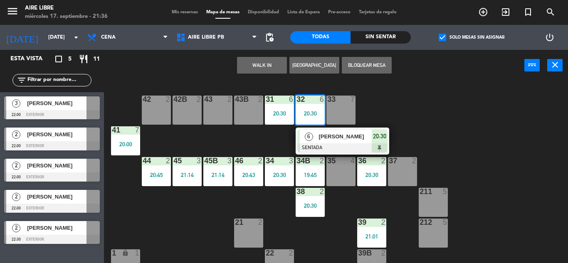
click at [354, 147] on div at bounding box center [342, 147] width 89 height 9
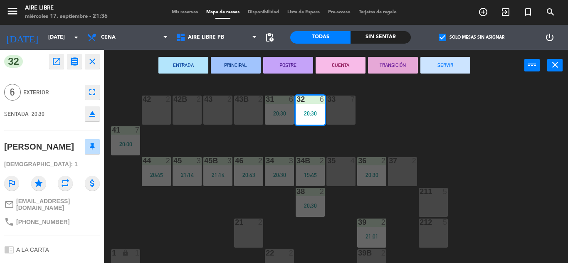
click at [437, 67] on button "SERVIR" at bounding box center [445, 65] width 50 height 17
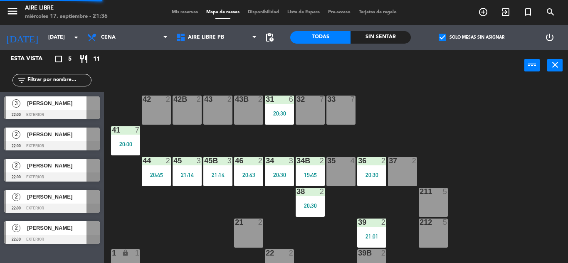
click at [273, 108] on div "31 6 20:30" at bounding box center [279, 110] width 29 height 29
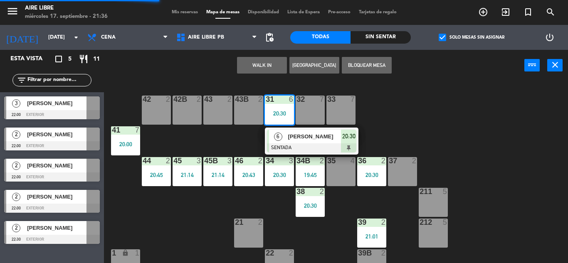
click at [298, 138] on span "[PERSON_NAME]" at bounding box center [314, 136] width 53 height 9
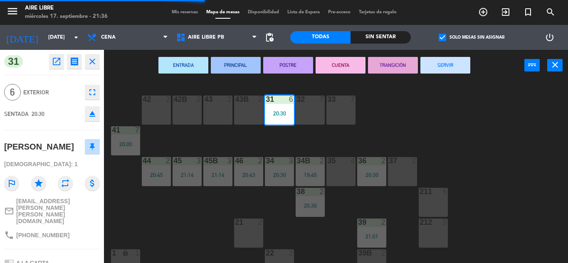
click at [447, 65] on button "SERVIR" at bounding box center [445, 65] width 50 height 17
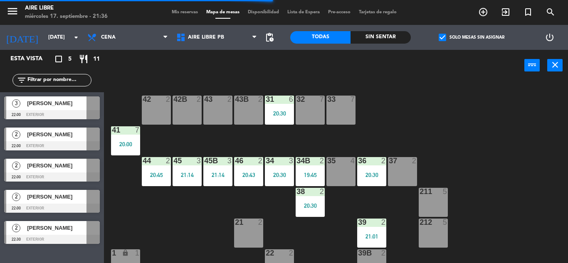
click at [124, 142] on div "20:00" at bounding box center [125, 144] width 29 height 6
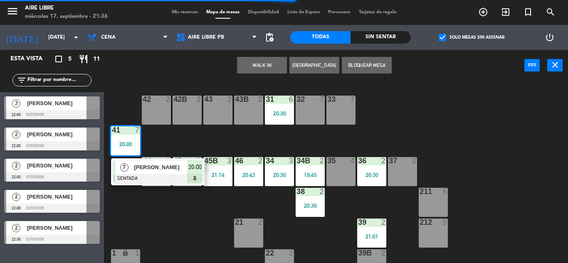
click at [146, 167] on span "[PERSON_NAME]" at bounding box center [160, 167] width 53 height 9
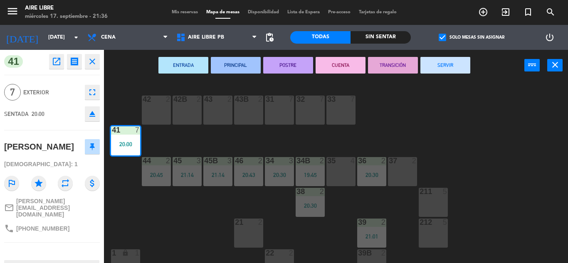
click at [459, 63] on button "SERVIR" at bounding box center [445, 65] width 50 height 17
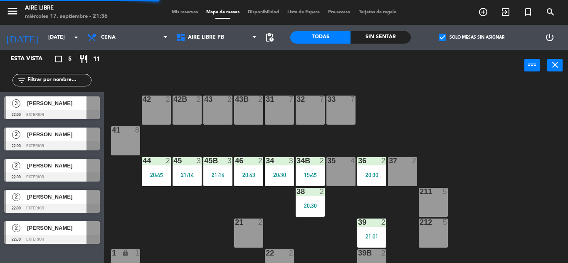
click at [156, 172] on div "20:45" at bounding box center [156, 175] width 29 height 6
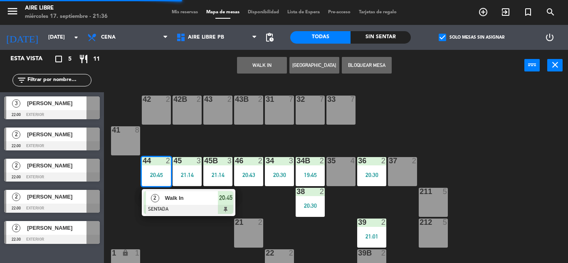
click at [172, 195] on span "Walk In" at bounding box center [191, 198] width 53 height 9
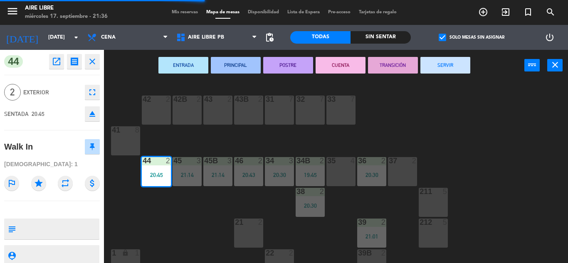
click at [453, 70] on button "SERVIR" at bounding box center [445, 65] width 50 height 17
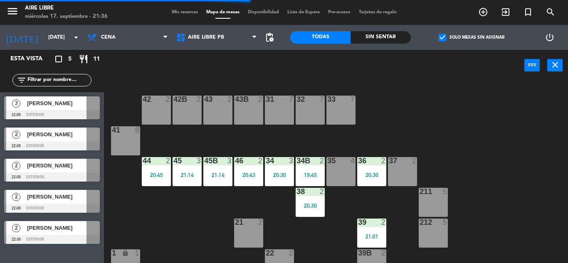
click at [189, 174] on div "21:14" at bounding box center [186, 175] width 29 height 6
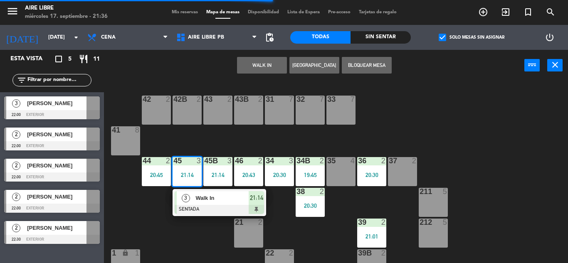
click at [202, 199] on span "Walk In" at bounding box center [221, 198] width 53 height 9
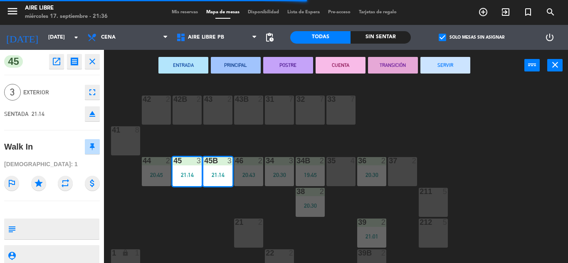
click at [451, 69] on button "SERVIR" at bounding box center [445, 65] width 50 height 17
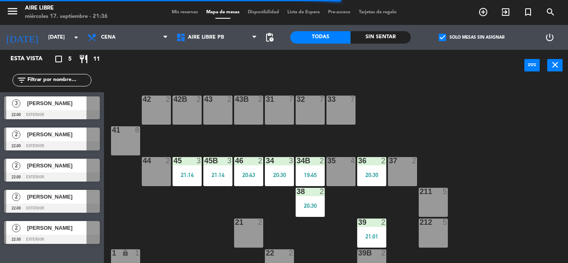
click at [248, 172] on div "20:43" at bounding box center [248, 175] width 29 height 6
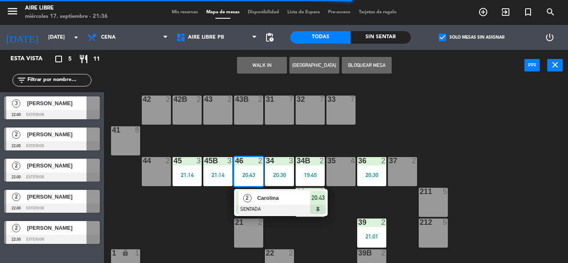
click at [264, 199] on span "Carolina" at bounding box center [283, 198] width 53 height 9
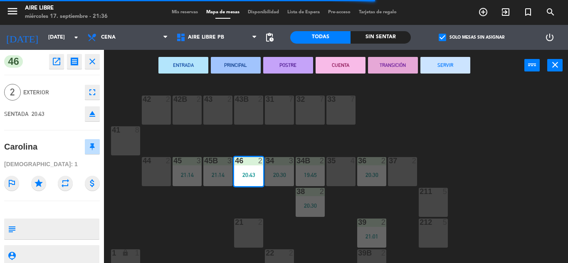
click at [443, 67] on button "SERVIR" at bounding box center [445, 65] width 50 height 17
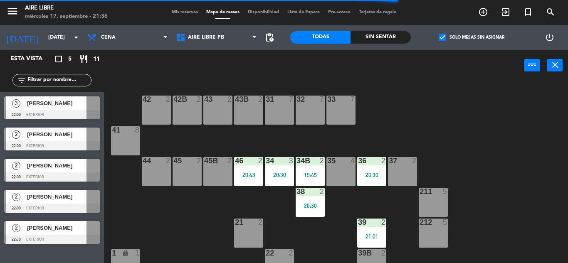
click at [282, 172] on div "20:30" at bounding box center [279, 175] width 29 height 6
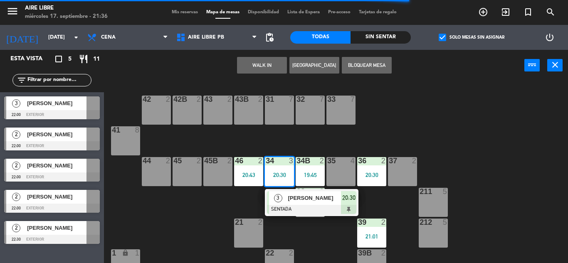
click at [290, 204] on div "[PERSON_NAME]" at bounding box center [314, 198] width 54 height 14
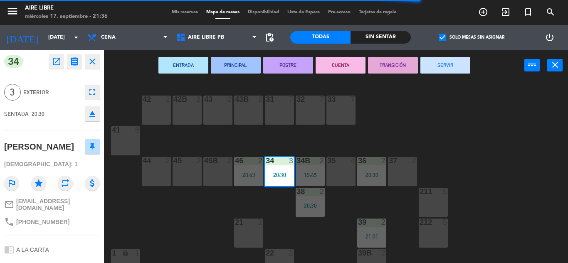
click at [450, 66] on button "SERVIR" at bounding box center [445, 65] width 50 height 17
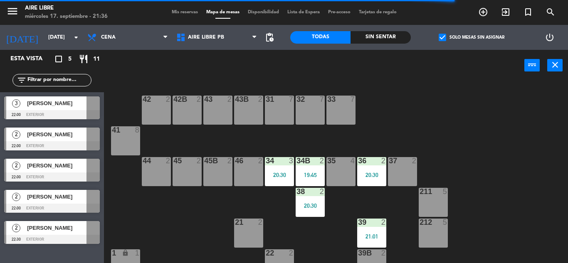
click at [308, 173] on div "19:45" at bounding box center [309, 175] width 29 height 6
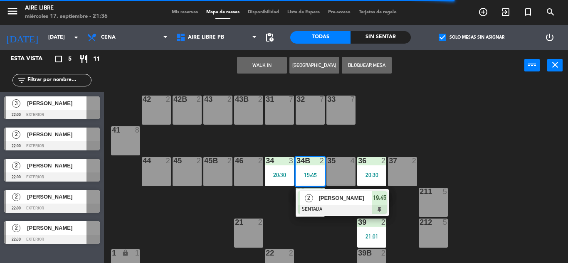
click at [341, 200] on span "[PERSON_NAME]" at bounding box center [344, 198] width 53 height 9
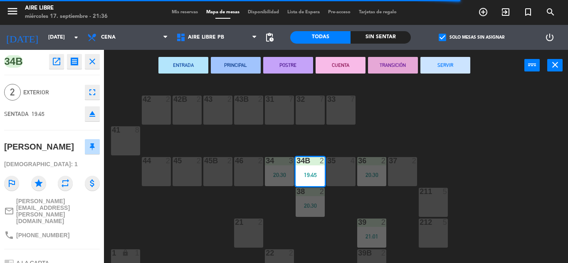
click at [453, 67] on button "SERVIR" at bounding box center [445, 65] width 50 height 17
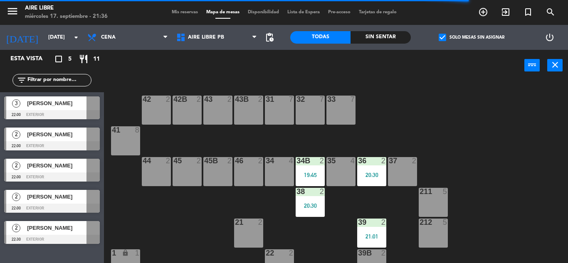
click at [314, 204] on div "20:30" at bounding box center [309, 206] width 29 height 6
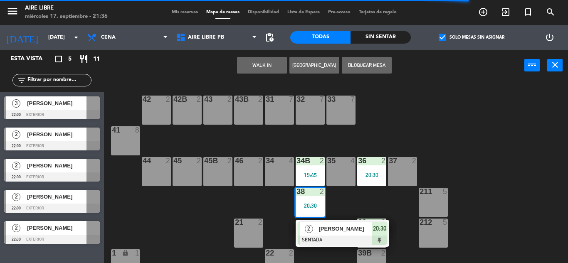
click at [338, 227] on span "[PERSON_NAME]" at bounding box center [344, 228] width 53 height 9
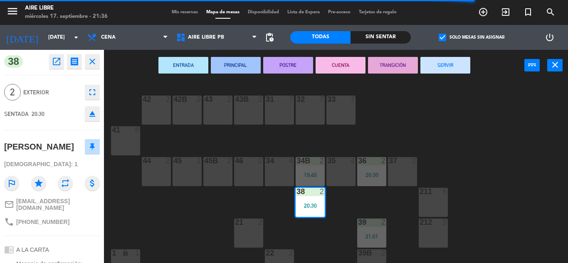
click at [453, 63] on button "SERVIR" at bounding box center [445, 65] width 50 height 17
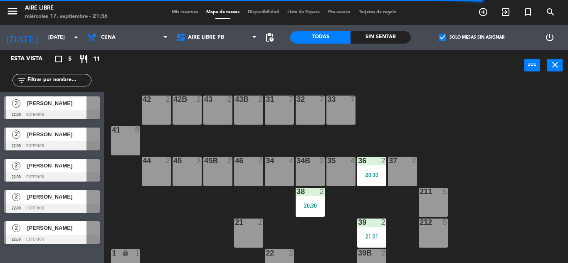
click at [371, 172] on div "20:30" at bounding box center [371, 175] width 29 height 6
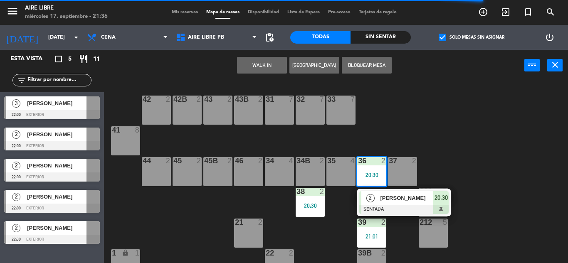
click at [384, 205] on div at bounding box center [403, 209] width 89 height 9
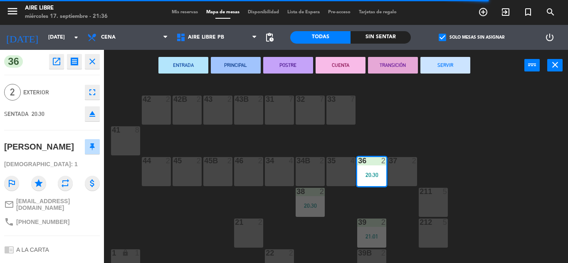
click at [447, 66] on button "SERVIR" at bounding box center [445, 65] width 50 height 17
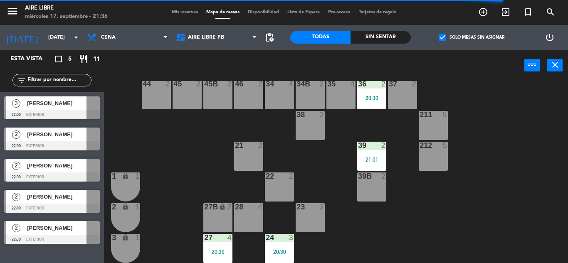
scroll to position [82, 0]
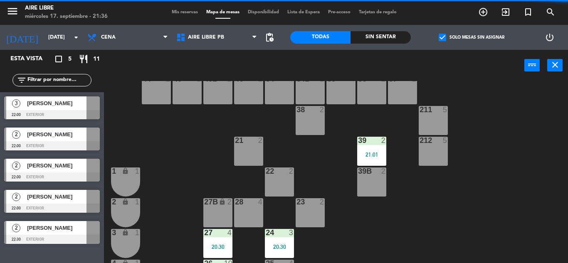
click at [377, 152] on div "21:01" at bounding box center [371, 155] width 29 height 6
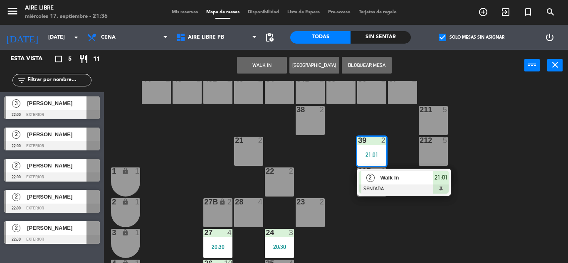
click at [402, 182] on span "Walk In" at bounding box center [406, 177] width 53 height 9
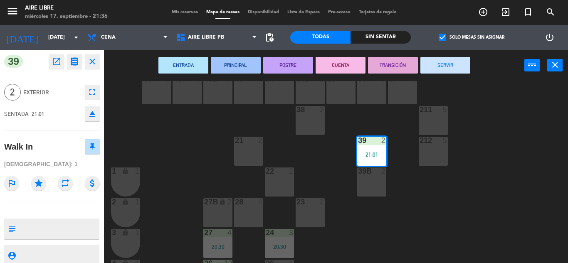
click at [453, 67] on button "SERVIR" at bounding box center [445, 65] width 50 height 17
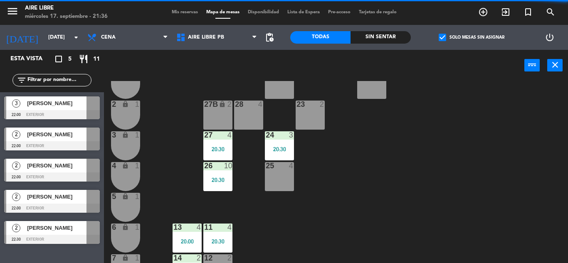
scroll to position [180, 0]
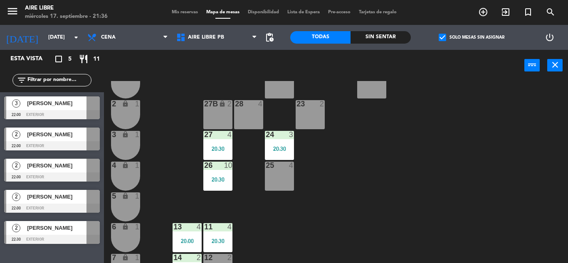
click at [280, 148] on div "20:30" at bounding box center [279, 149] width 29 height 6
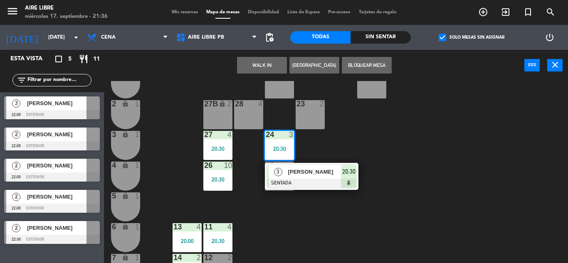
click at [328, 183] on div at bounding box center [311, 183] width 89 height 9
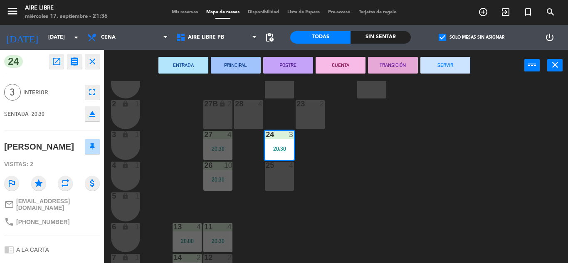
click at [443, 70] on button "SERVIR" at bounding box center [445, 65] width 50 height 17
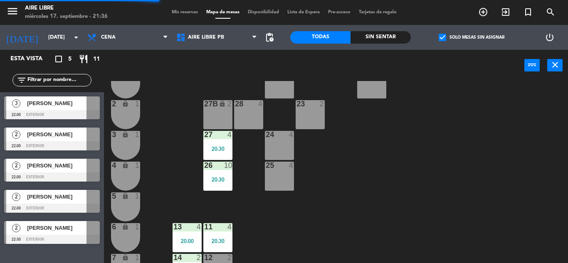
click at [219, 147] on div "20:30" at bounding box center [217, 149] width 29 height 6
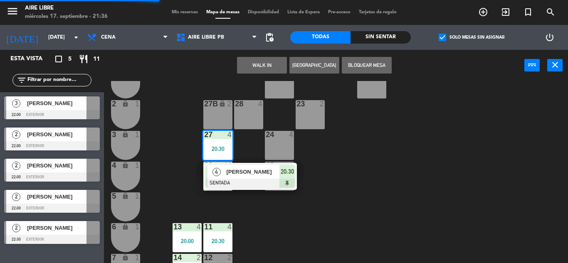
click at [246, 172] on span "[PERSON_NAME]" at bounding box center [252, 171] width 53 height 9
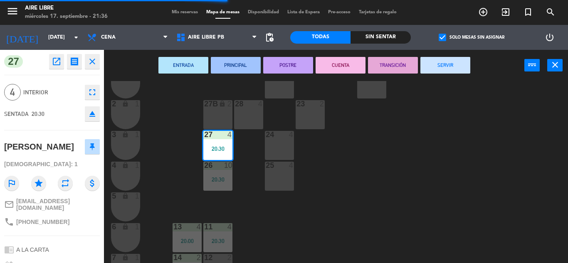
click at [445, 66] on button "SERVIR" at bounding box center [445, 65] width 50 height 17
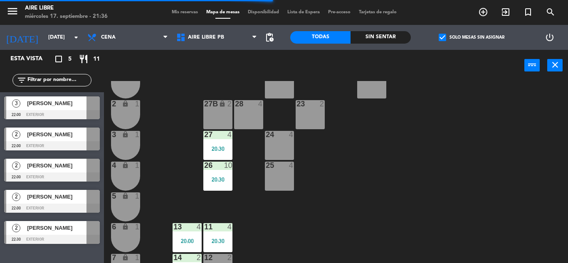
click at [225, 180] on div "20:30" at bounding box center [217, 180] width 29 height 6
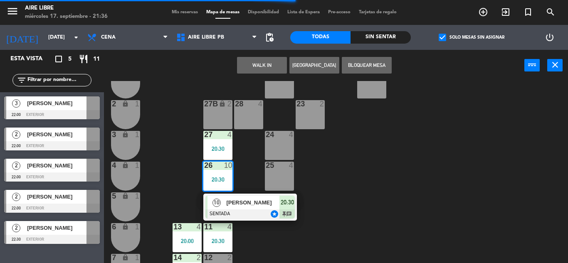
click at [251, 207] on span "[PERSON_NAME]" at bounding box center [252, 202] width 53 height 9
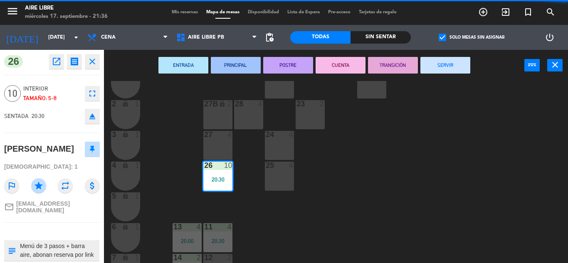
click at [448, 64] on button "SERVIR" at bounding box center [445, 65] width 50 height 17
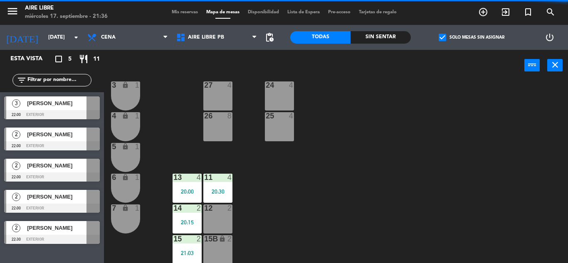
scroll to position [231, 0]
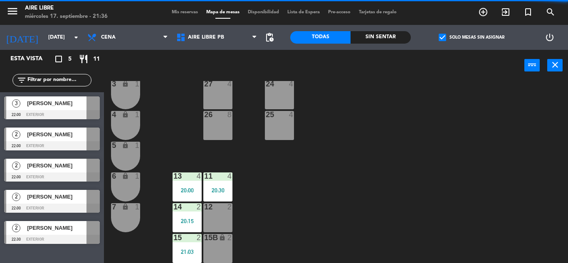
click at [225, 183] on div "11 4 20:30" at bounding box center [217, 186] width 29 height 29
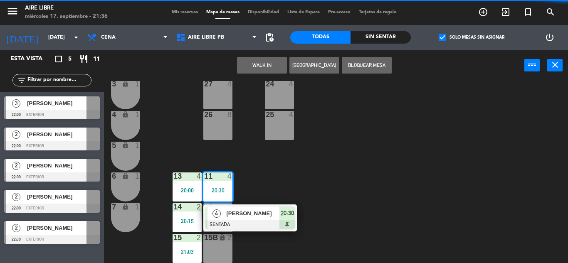
click at [257, 222] on div at bounding box center [249, 224] width 89 height 9
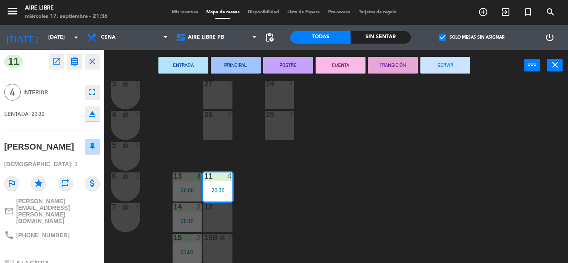
click at [462, 67] on button "SERVIR" at bounding box center [445, 65] width 50 height 17
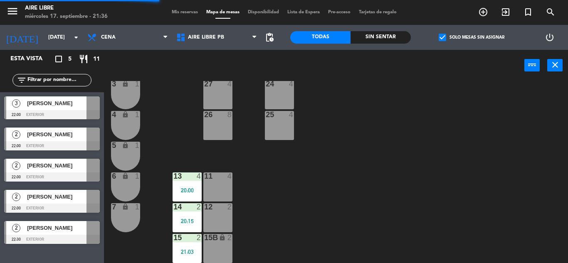
click at [182, 188] on div "20:00" at bounding box center [186, 190] width 29 height 6
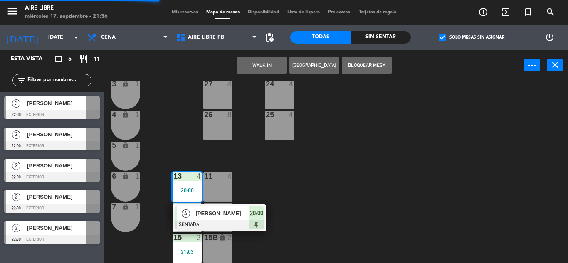
click at [209, 216] on span "[PERSON_NAME]" at bounding box center [221, 213] width 53 height 9
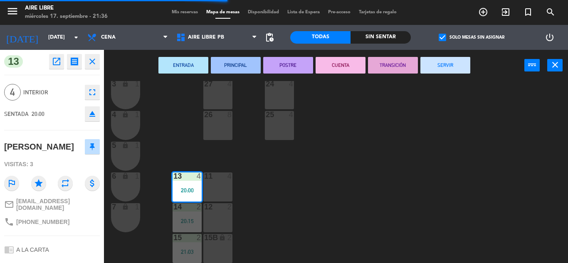
click at [454, 72] on button "SERVIR" at bounding box center [445, 65] width 50 height 17
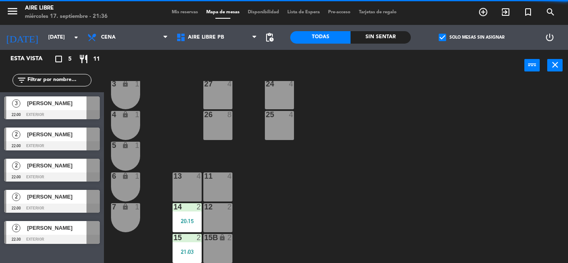
click at [185, 220] on div "20:15" at bounding box center [186, 221] width 29 height 6
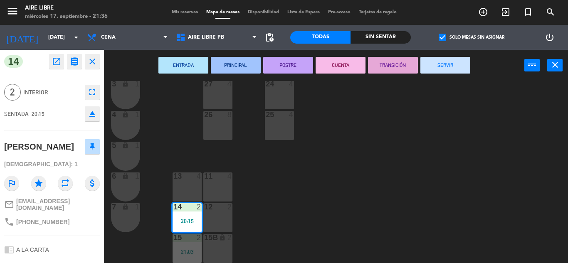
click at [449, 69] on button "SERVIR" at bounding box center [445, 65] width 50 height 17
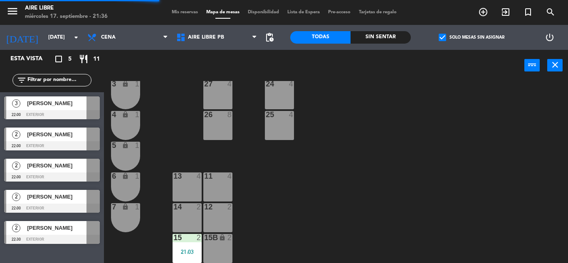
click at [184, 250] on div "21:03" at bounding box center [186, 252] width 29 height 6
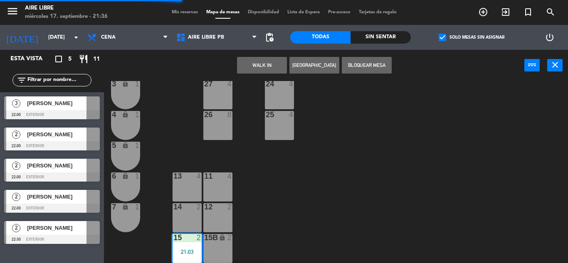
click at [193, 187] on div "13 4" at bounding box center [186, 186] width 29 height 29
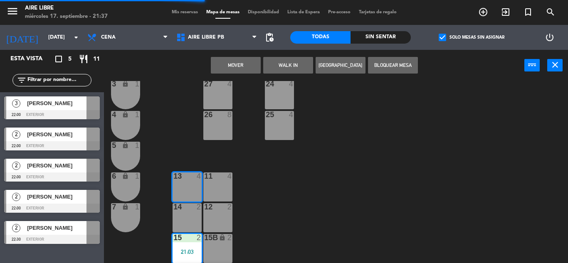
click at [240, 64] on button "Mover" at bounding box center [236, 65] width 50 height 17
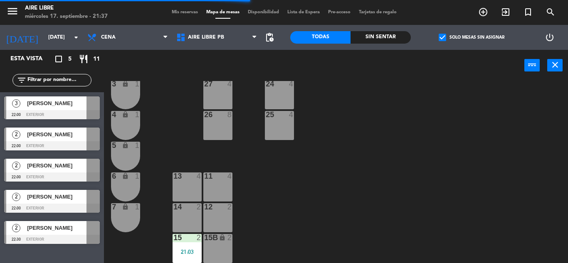
click at [195, 189] on div "13 4" at bounding box center [186, 186] width 29 height 29
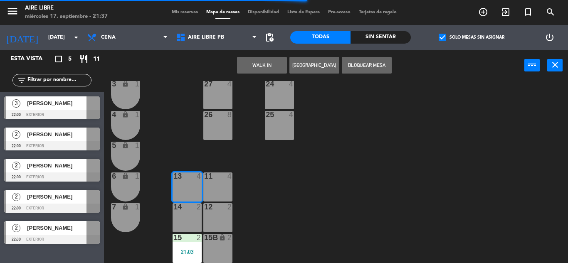
click at [350, 183] on div "42 2 43 2 31 7 32 7 33 7 42B 2 43B 2 41 8 44 2 45 2 46 2 35 4 34 4 36 2 45B 2 3…" at bounding box center [339, 172] width 458 height 182
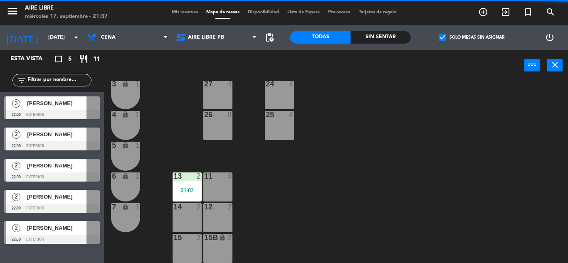
click at [182, 250] on div "15 2" at bounding box center [186, 248] width 29 height 29
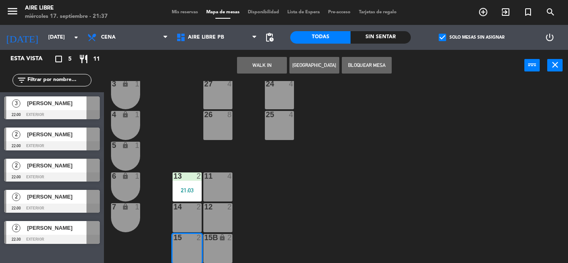
click at [320, 185] on div "42 2 43 2 31 7 32 7 33 7 42B 2 43B 2 41 8 44 2 45 2 46 2 35 4 34 4 36 2 45B 2 3…" at bounding box center [339, 172] width 458 height 182
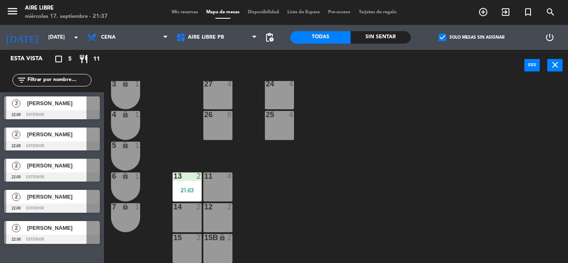
click at [184, 196] on div "13 2 21:03" at bounding box center [186, 186] width 29 height 29
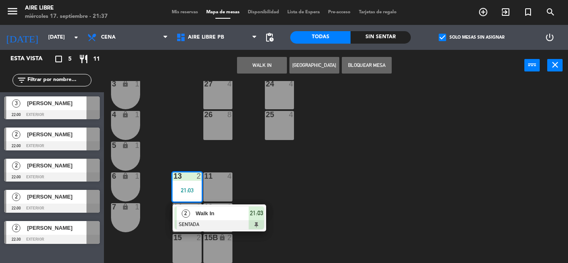
click at [231, 214] on span "Walk In" at bounding box center [221, 213] width 53 height 9
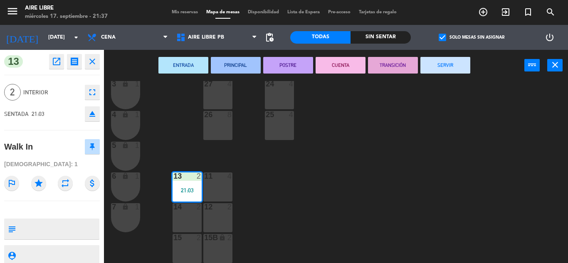
click at [444, 71] on button "SERVIR" at bounding box center [445, 65] width 50 height 17
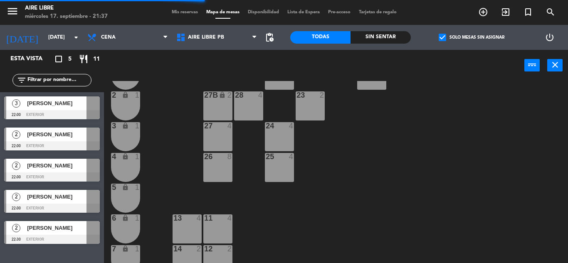
scroll to position [186, 0]
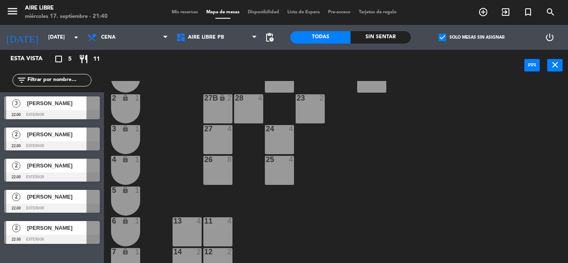
click at [413, 133] on div "42 2 43 2 31 7 32 7 33 7 42B 2 43B 2 41 8 44 2 45 2 46 2 35 4 34 4 36 2 45B 2 3…" at bounding box center [339, 172] width 458 height 182
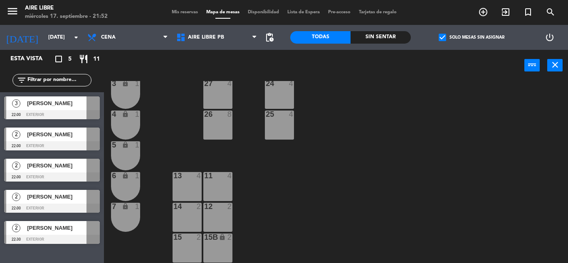
click at [185, 12] on span "Mis reservas" at bounding box center [184, 12] width 34 height 5
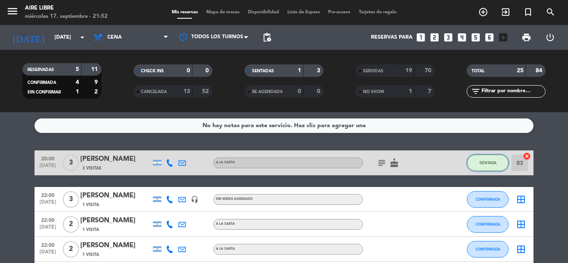
click at [485, 163] on span "SENTADA" at bounding box center [487, 162] width 17 height 5
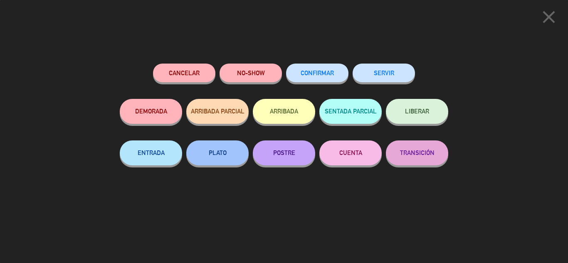
click at [390, 72] on button "SERVIR" at bounding box center [383, 73] width 62 height 19
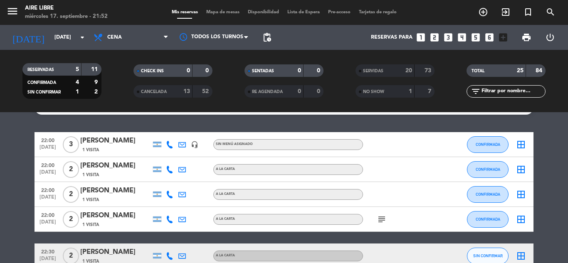
scroll to position [15, 0]
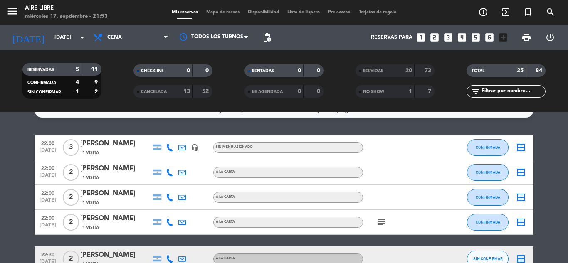
click at [551, 167] on bookings-row "22:00 [DATE] 3 [PERSON_NAME] 1 Visita headset_mic Sin menú asignado CONFIRMADA …" at bounding box center [284, 203] width 568 height 136
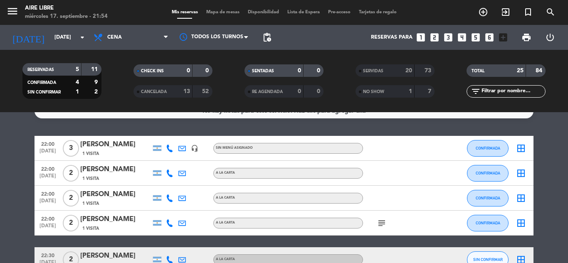
scroll to position [13, 0]
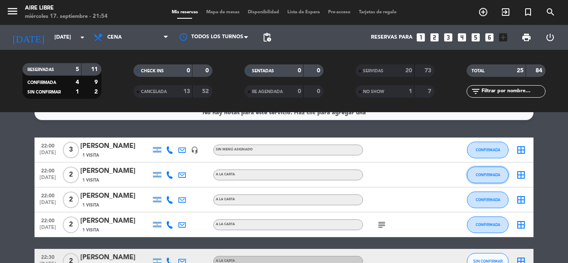
click at [494, 175] on span "CONFIRMADA" at bounding box center [487, 174] width 25 height 5
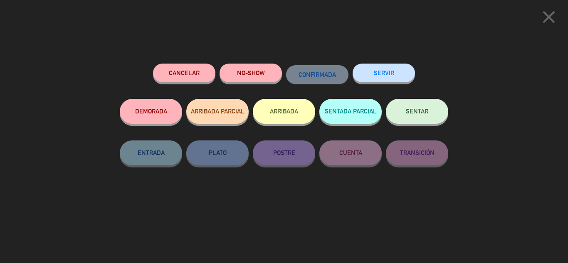
click at [281, 114] on button "ARRIBADA" at bounding box center [284, 111] width 62 height 25
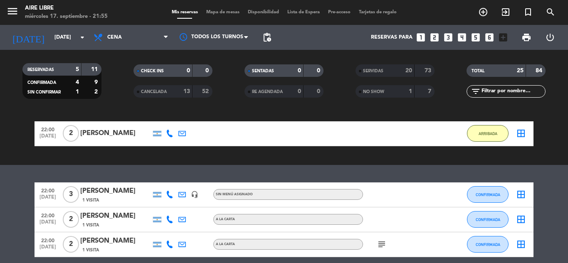
scroll to position [57, 0]
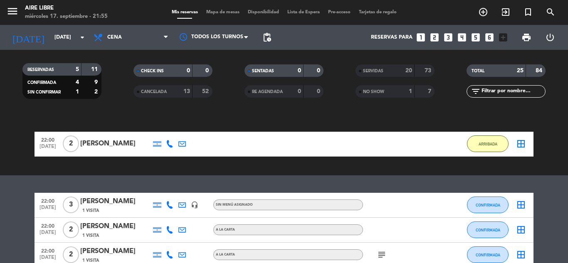
click at [523, 144] on icon "border_all" at bounding box center [521, 144] width 10 height 10
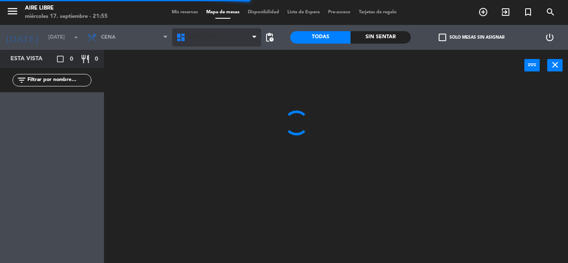
click at [196, 39] on span "Aire Libre 1P" at bounding box center [206, 37] width 36 height 6
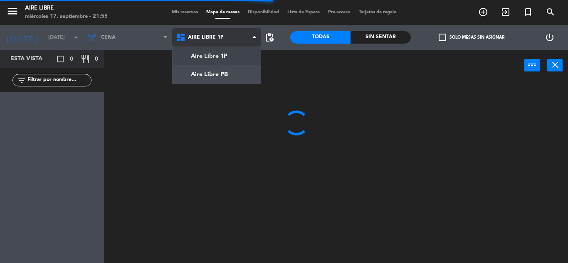
click at [205, 74] on ng-component "menu Aire Libre [DATE] 17. septiembre - 21:55 Mis reservas Mapa de mesas Dispon…" at bounding box center [284, 131] width 568 height 263
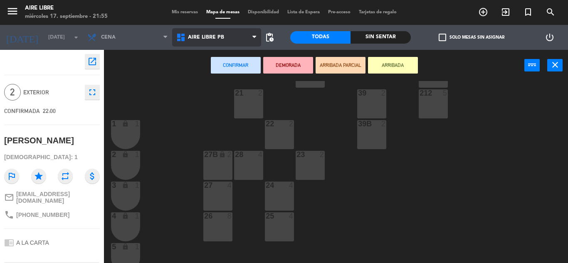
scroll to position [131, 0]
click at [310, 157] on div "23 2" at bounding box center [309, 153] width 29 height 8
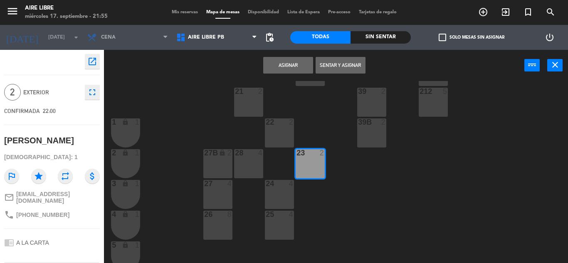
click at [342, 68] on button "Sentar y Asignar" at bounding box center [340, 65] width 50 height 17
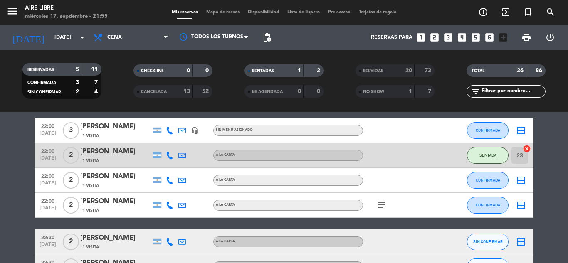
scroll to position [34, 0]
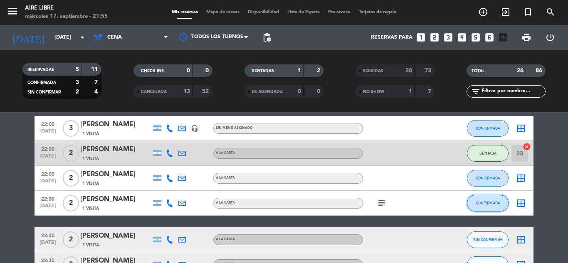
click at [483, 204] on span "CONFIRMADA" at bounding box center [487, 203] width 25 height 5
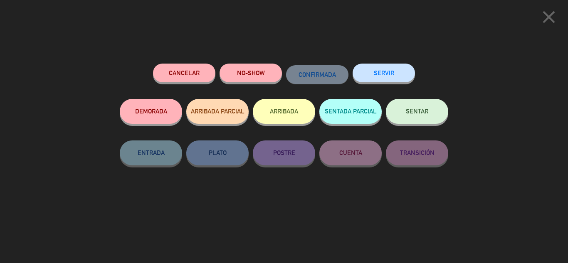
click at [278, 111] on button "ARRIBADA" at bounding box center [284, 111] width 62 height 25
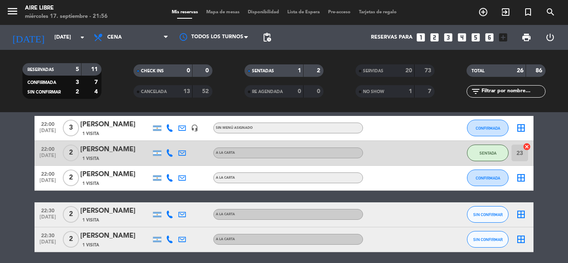
scroll to position [54, 0]
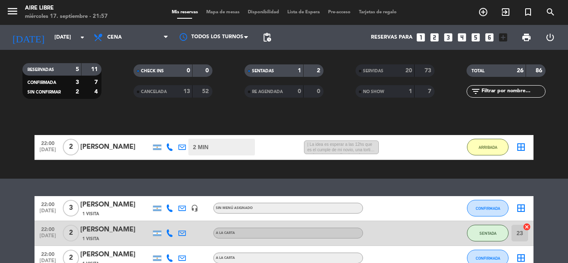
click at [524, 144] on icon "border_all" at bounding box center [521, 147] width 10 height 10
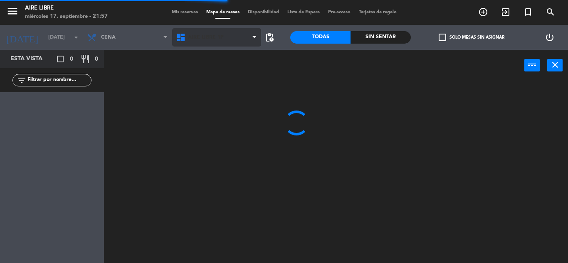
click at [205, 39] on span "Aire Libre 1P" at bounding box center [206, 37] width 36 height 6
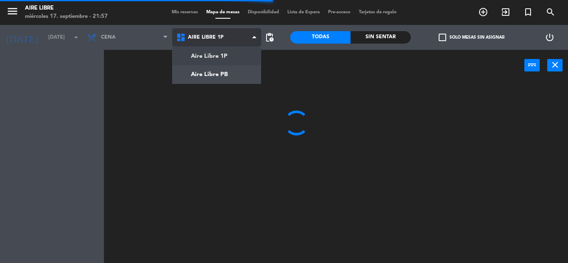
click at [211, 74] on ng-component "menu Aire Libre [DATE] 17. septiembre - 21:57 Mis reservas Mapa de mesas Dispon…" at bounding box center [284, 131] width 568 height 263
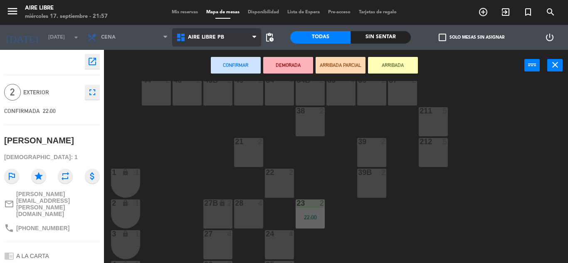
scroll to position [92, 0]
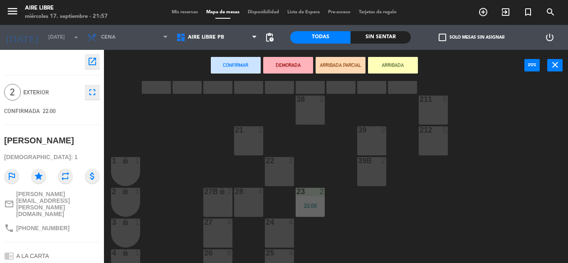
click at [370, 175] on div "39B 2" at bounding box center [371, 171] width 29 height 29
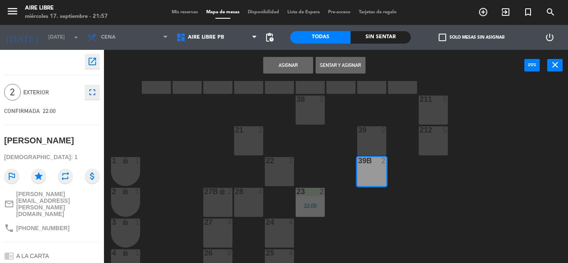
click at [342, 64] on button "Sentar y Asignar" at bounding box center [340, 65] width 50 height 17
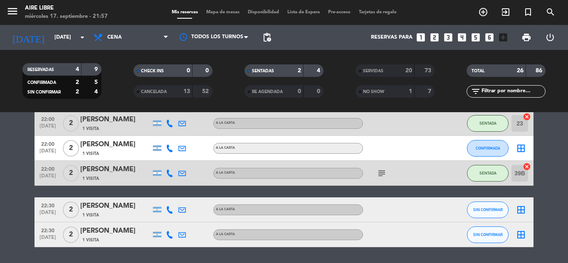
scroll to position [64, 0]
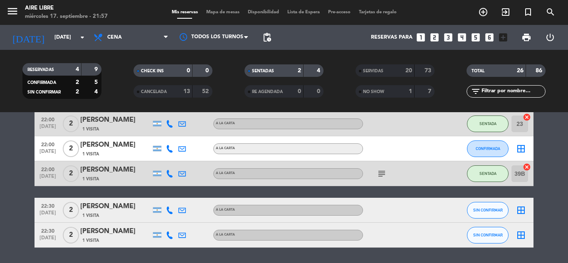
click at [169, 212] on icon at bounding box center [169, 210] width 7 height 7
click at [174, 197] on span "content_paste" at bounding box center [177, 196] width 6 height 6
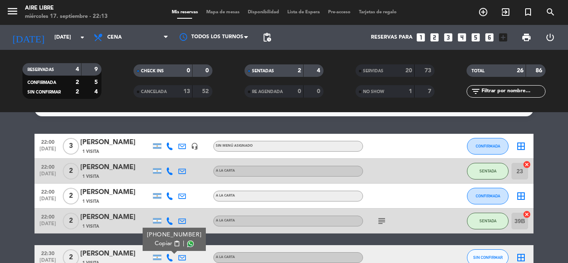
scroll to position [0, 0]
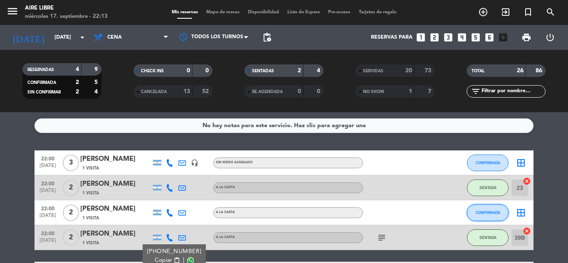
click at [487, 212] on span "CONFIRMADA" at bounding box center [487, 212] width 25 height 5
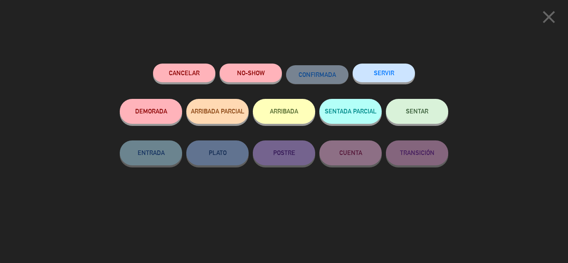
click at [297, 107] on button "ARRIBADA" at bounding box center [284, 111] width 62 height 25
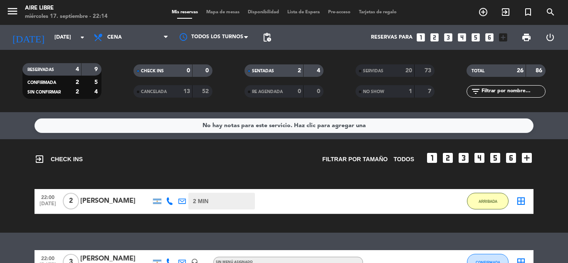
click at [521, 200] on icon "border_all" at bounding box center [521, 201] width 10 height 10
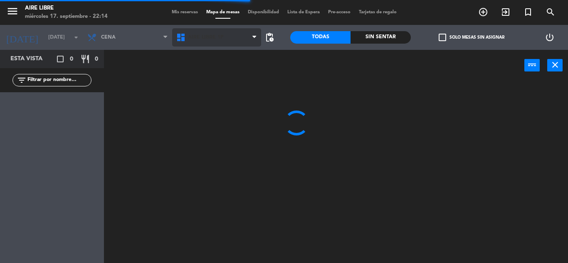
click at [206, 38] on span "Aire Libre 1P" at bounding box center [206, 37] width 36 height 6
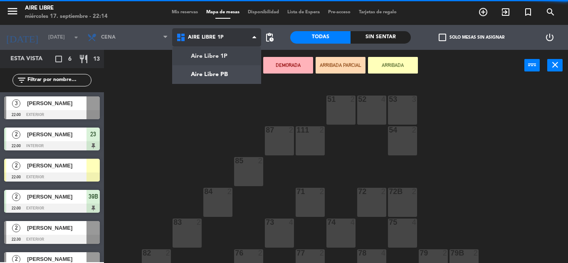
click at [219, 78] on ng-component "menu Aire Libre [DATE] 17. septiembre - 22:14 Mis reservas Mapa de mesas Dispon…" at bounding box center [284, 131] width 568 height 263
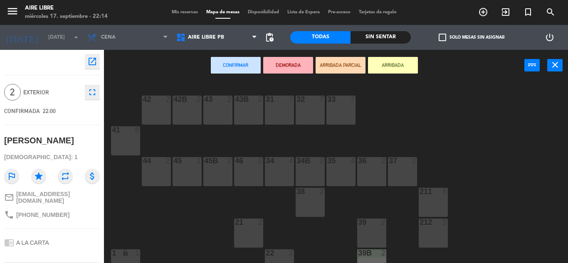
click at [396, 172] on div "37 2" at bounding box center [402, 171] width 29 height 29
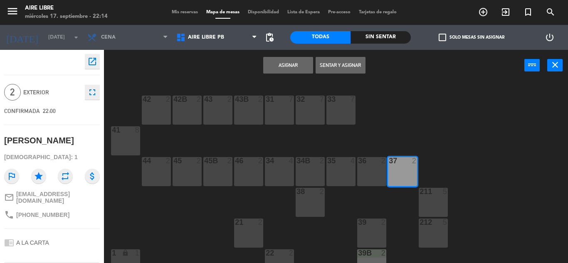
click at [345, 65] on button "Sentar y Asignar" at bounding box center [340, 65] width 50 height 17
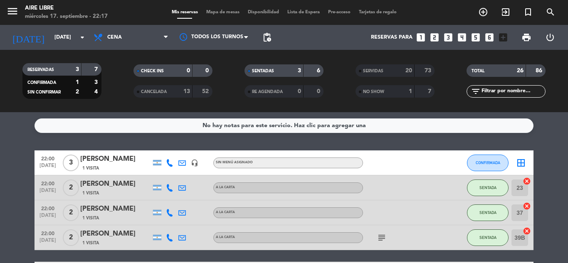
click at [111, 159] on div "[PERSON_NAME]" at bounding box center [115, 159] width 71 height 11
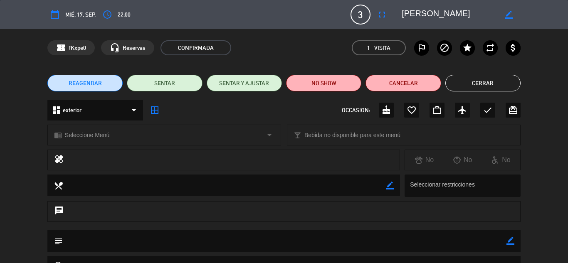
click at [409, 76] on button "Cancelar" at bounding box center [402, 83] width 75 height 17
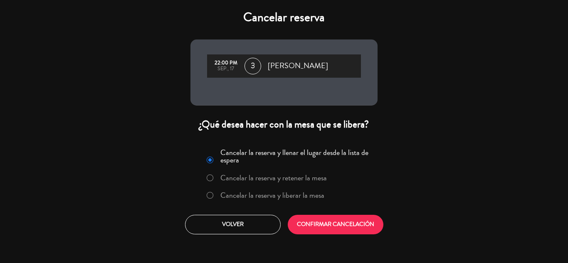
click at [229, 224] on button "Volver" at bounding box center [233, 225] width 96 height 20
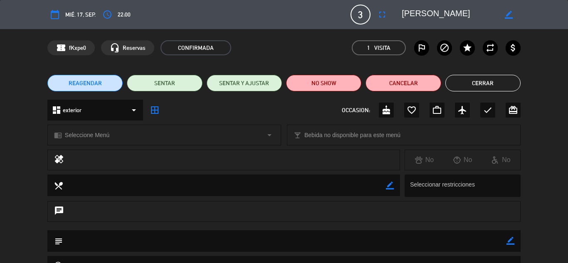
click at [417, 42] on label "outlined_flag" at bounding box center [421, 47] width 15 height 15
click at [328, 81] on button "NO SHOW" at bounding box center [323, 83] width 75 height 17
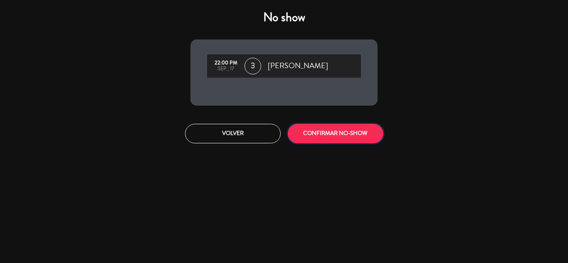
click at [329, 133] on button "CONFIRMAR NO-SHOW" at bounding box center [336, 134] width 96 height 20
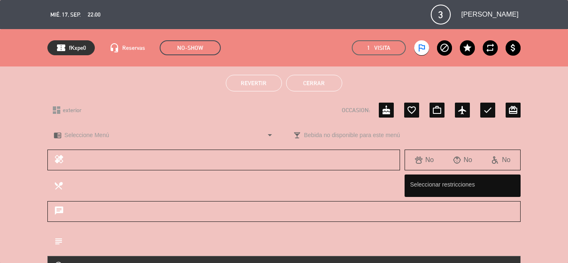
click at [313, 86] on button "Cerrar" at bounding box center [314, 83] width 56 height 17
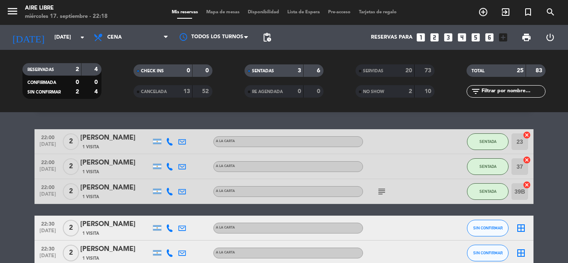
scroll to position [22, 0]
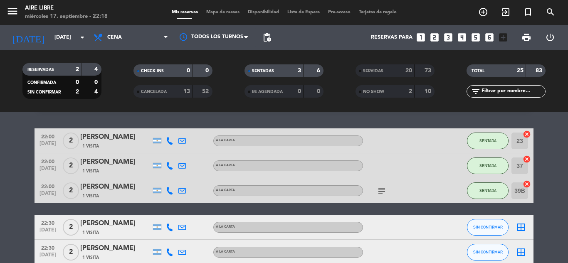
click at [169, 254] on icon at bounding box center [169, 252] width 7 height 7
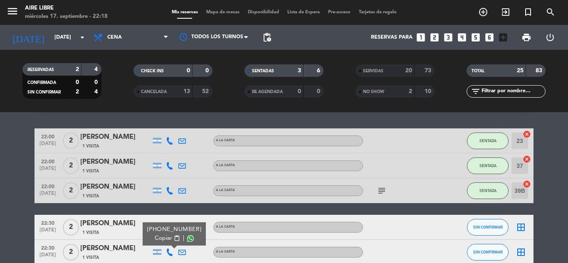
click at [174, 239] on span "content_paste" at bounding box center [177, 238] width 6 height 6
click at [207, 227] on div at bounding box center [207, 227] width 12 height 25
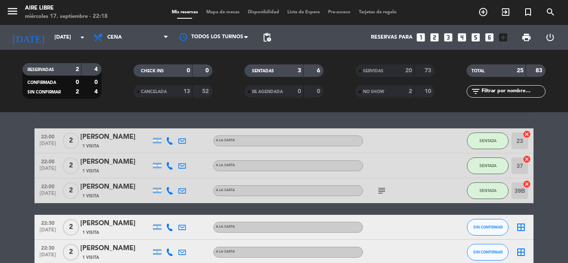
click at [167, 226] on icon at bounding box center [169, 227] width 7 height 7
click at [174, 213] on span "content_paste" at bounding box center [177, 213] width 6 height 6
click at [529, 155] on icon "cancel" at bounding box center [526, 159] width 8 height 8
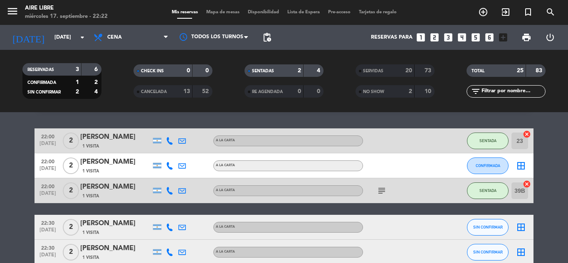
click at [522, 167] on icon "border_all" at bounding box center [521, 166] width 10 height 10
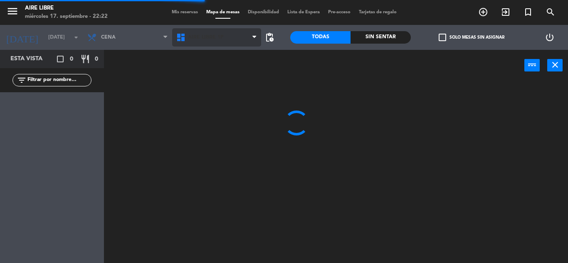
click at [201, 37] on span "Aire Libre 1P" at bounding box center [206, 37] width 36 height 6
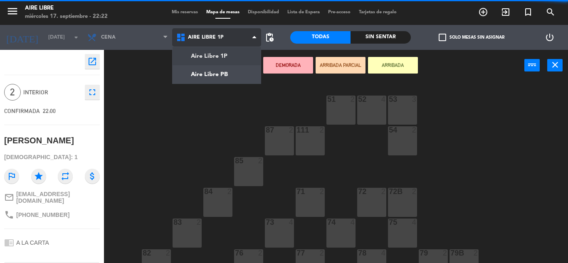
click at [205, 74] on ng-component "menu Aire Libre [DATE] 17. septiembre - 22:22 Mis reservas Mapa de mesas Dispon…" at bounding box center [284, 131] width 568 height 263
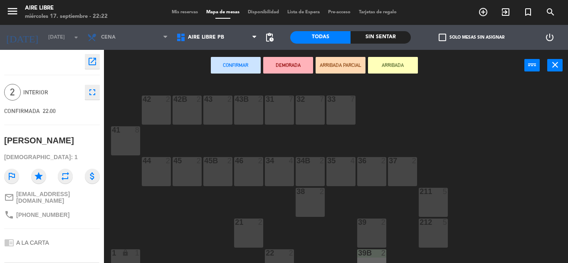
click at [180, 111] on div "42B 2" at bounding box center [186, 110] width 29 height 29
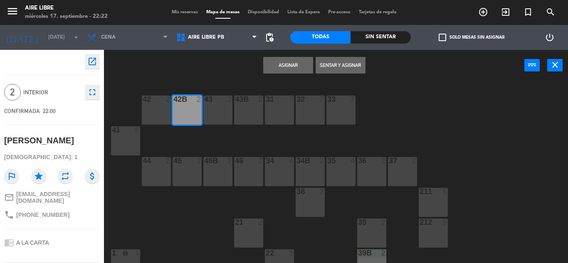
click at [338, 66] on button "Sentar y Asignar" at bounding box center [340, 65] width 50 height 17
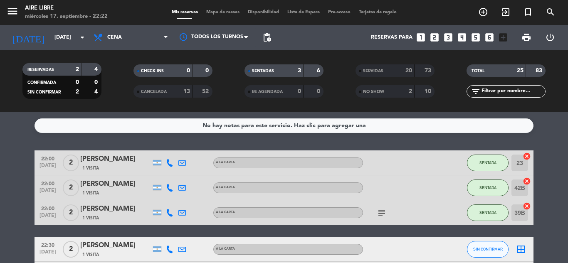
click at [496, 214] on span "SENTADA" at bounding box center [487, 212] width 17 height 5
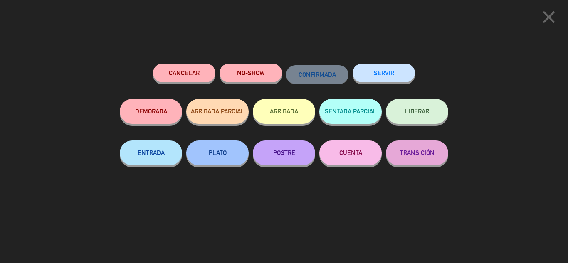
click at [382, 69] on button "SERVIR" at bounding box center [383, 73] width 62 height 19
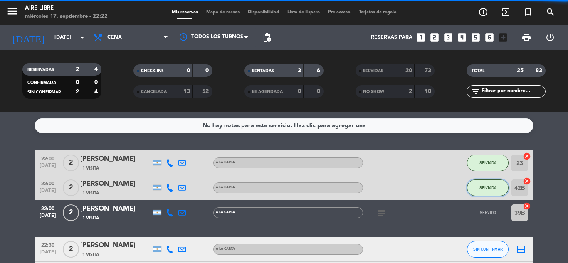
click at [487, 187] on span "SENTADA" at bounding box center [487, 187] width 17 height 5
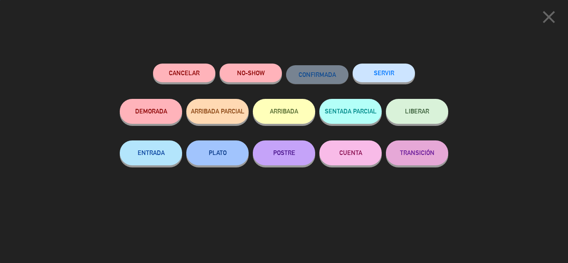
click at [381, 70] on button "SERVIR" at bounding box center [383, 73] width 62 height 19
click at [390, 76] on button "SERVIR" at bounding box center [383, 73] width 62 height 19
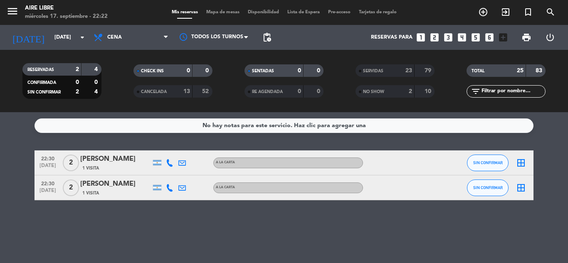
click at [427, 231] on div "No hay notas para este servicio. Haz clic para agregar una 22:30 [DATE] 2 [PERS…" at bounding box center [284, 187] width 568 height 151
click at [489, 192] on button "SIN CONFIRMAR" at bounding box center [488, 188] width 42 height 17
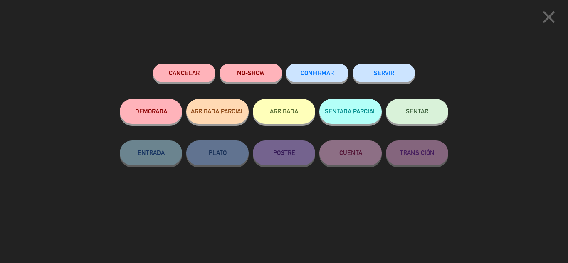
click at [289, 111] on button "ARRIBADA" at bounding box center [284, 111] width 62 height 25
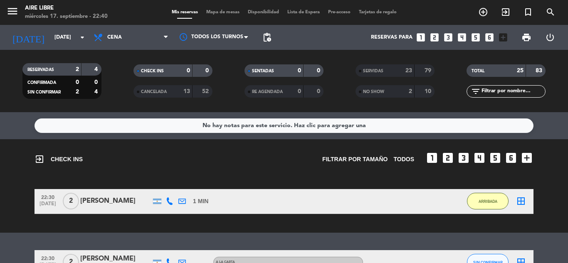
click at [481, 201] on span "ARRIBADA" at bounding box center [487, 201] width 19 height 5
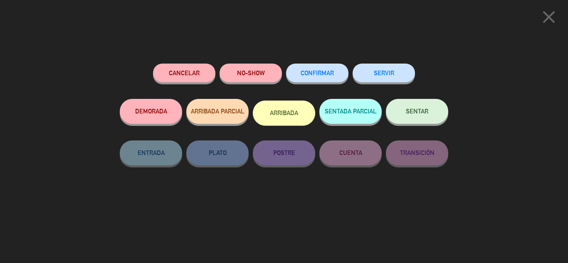
click at [420, 115] on span "SENTAR" at bounding box center [417, 111] width 22 height 7
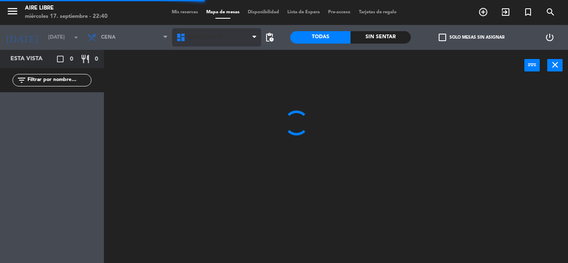
click at [204, 36] on span "Aire Libre 1P" at bounding box center [206, 37] width 36 height 6
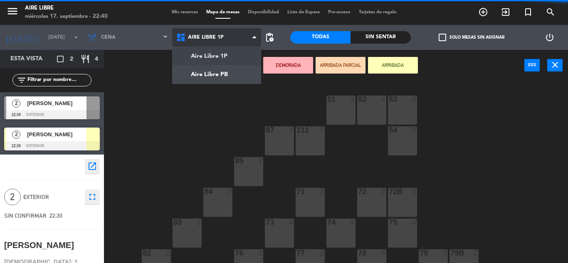
click at [216, 69] on ng-component "menu Aire Libre [DATE] 17. septiembre - 22:40 Mis reservas Mapa de mesas Dispon…" at bounding box center [284, 131] width 568 height 263
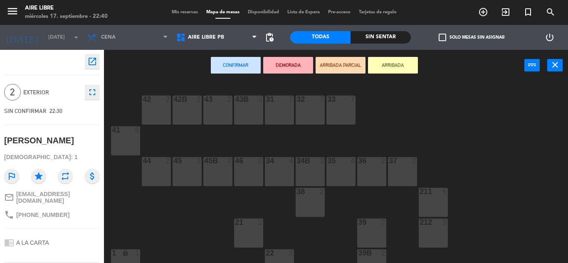
click at [250, 109] on div "43B 2" at bounding box center [248, 110] width 29 height 29
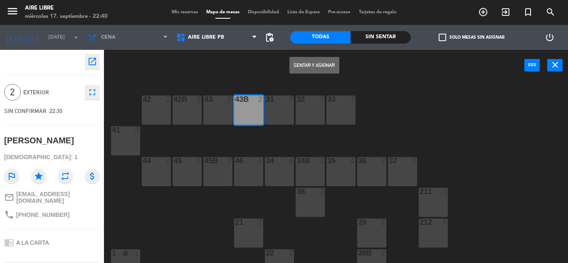
click at [321, 64] on button "Sentar y Asignar" at bounding box center [314, 65] width 50 height 17
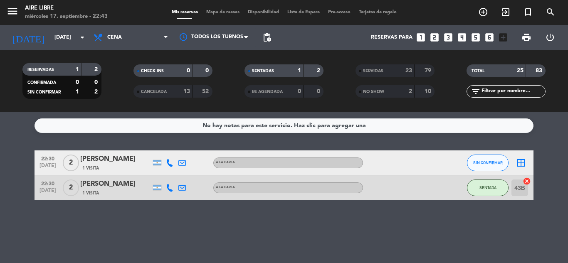
click at [123, 157] on div "[PERSON_NAME]" at bounding box center [115, 159] width 71 height 11
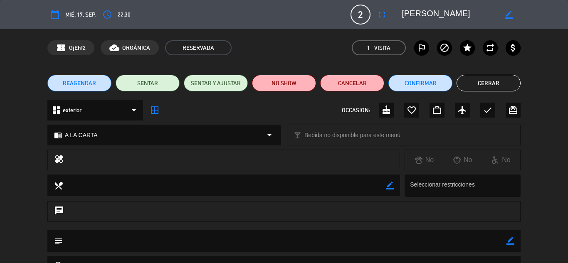
click at [419, 44] on icon "outlined_flag" at bounding box center [421, 48] width 10 height 10
click at [281, 81] on button "NO SHOW" at bounding box center [284, 83] width 64 height 17
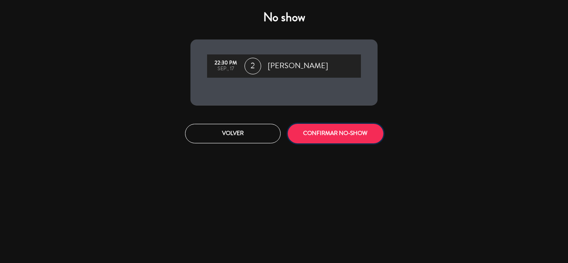
click at [329, 128] on button "CONFIRMAR NO-SHOW" at bounding box center [336, 134] width 96 height 20
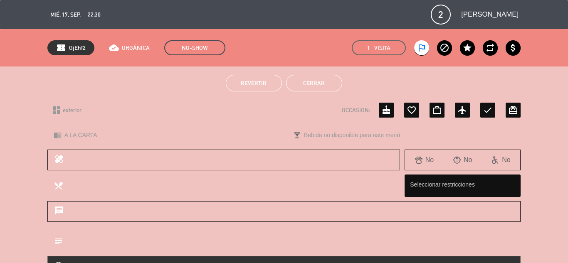
click at [315, 82] on button "Cerrar" at bounding box center [314, 83] width 56 height 17
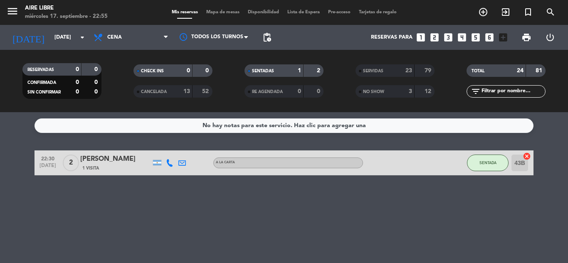
click at [245, 204] on div "No hay notas para este servicio. Haz clic para agregar una 22:30 [DATE] 2 [PERS…" at bounding box center [284, 187] width 568 height 151
click at [181, 163] on icon at bounding box center [181, 162] width 7 height 7
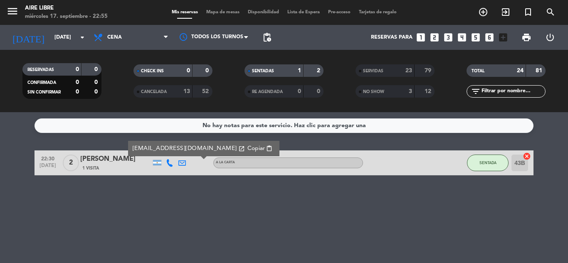
click at [182, 197] on div "No hay notas para este servicio. Haz clic para agregar una 22:30 [DATE] 2 [PERS…" at bounding box center [284, 187] width 568 height 151
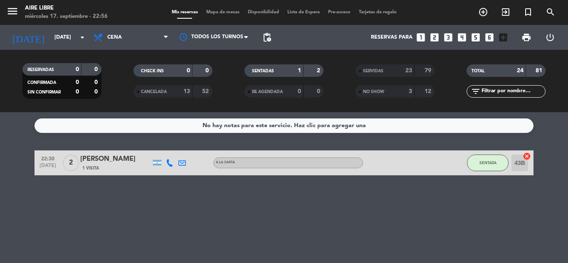
click at [308, 204] on div "No hay notas para este servicio. Haz clic para agregar una 22:30 [DATE] 2 [PERS…" at bounding box center [284, 187] width 568 height 151
click at [485, 165] on button "SENTADA" at bounding box center [488, 163] width 42 height 17
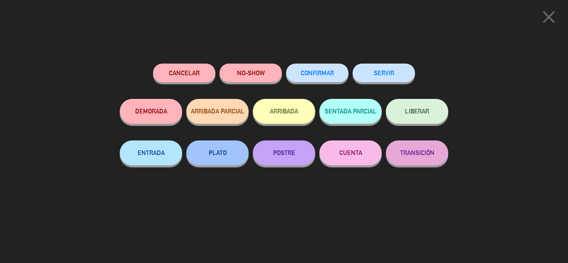
click at [382, 70] on button "SERVIR" at bounding box center [383, 73] width 62 height 19
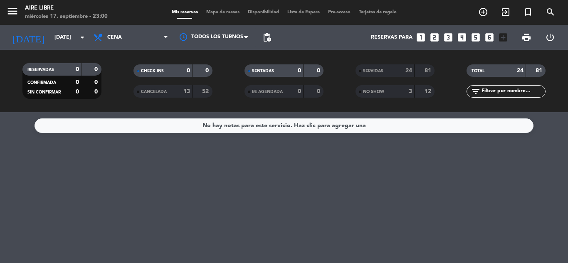
type input "Q zXC}[DATE]"
click at [301, 194] on div "No hay notas para este servicio. Haz clic para agregar una" at bounding box center [284, 187] width 568 height 151
click at [382, 68] on div "SERVIDAS" at bounding box center [376, 71] width 38 height 10
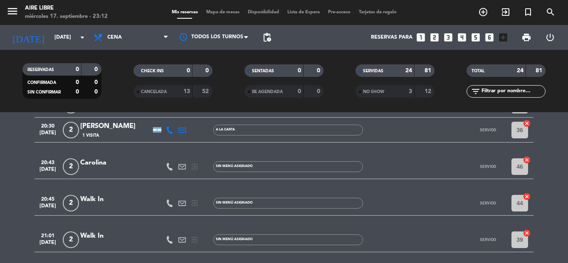
scroll to position [426, 0]
